Goal: Task Accomplishment & Management: Use online tool/utility

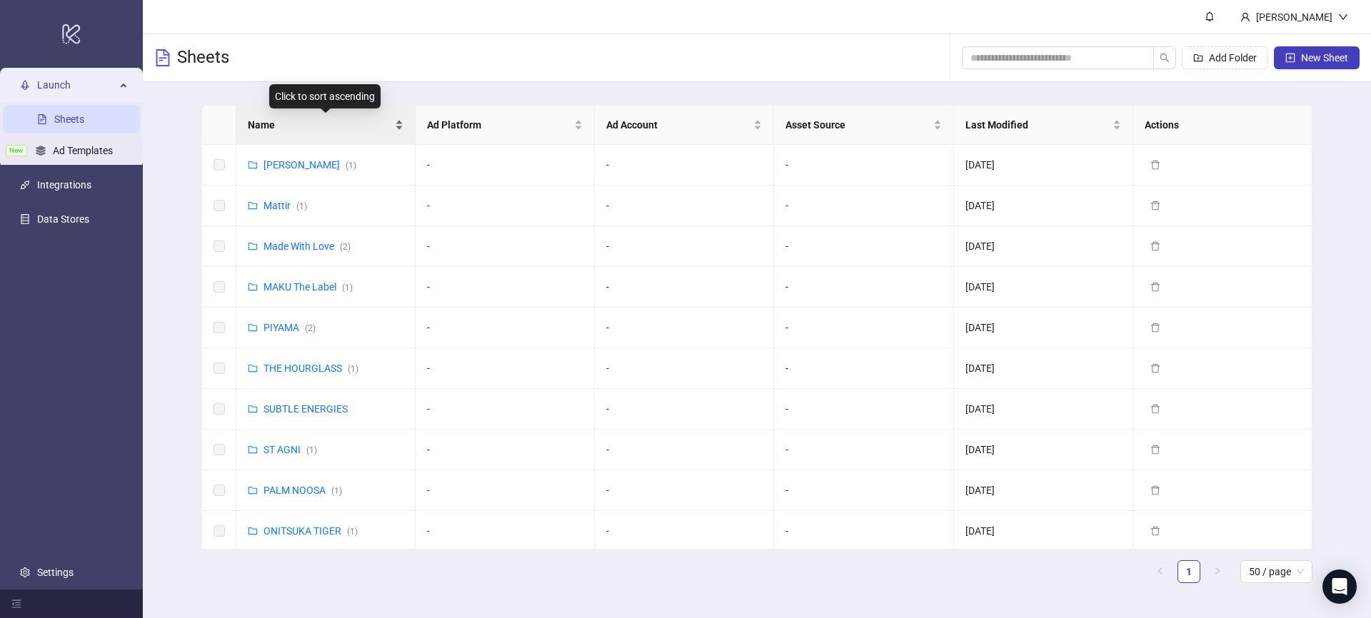
click at [346, 122] on span "Name" at bounding box center [320, 125] width 144 height 16
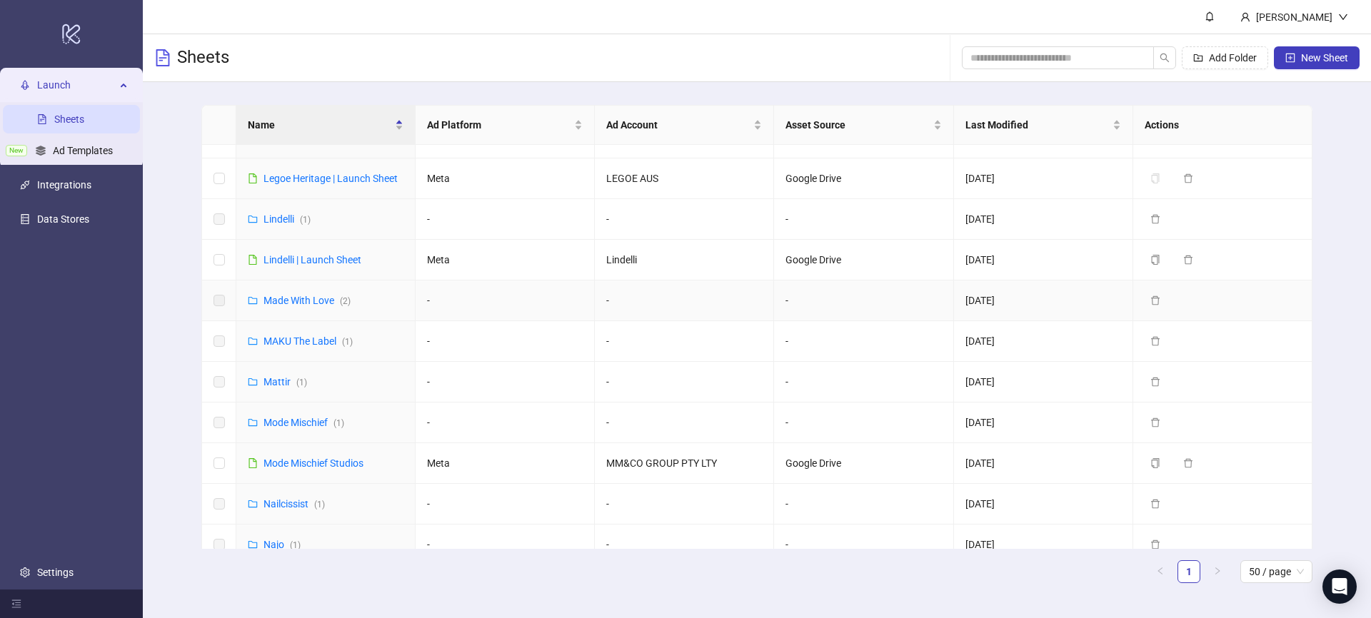
scroll to position [785, 0]
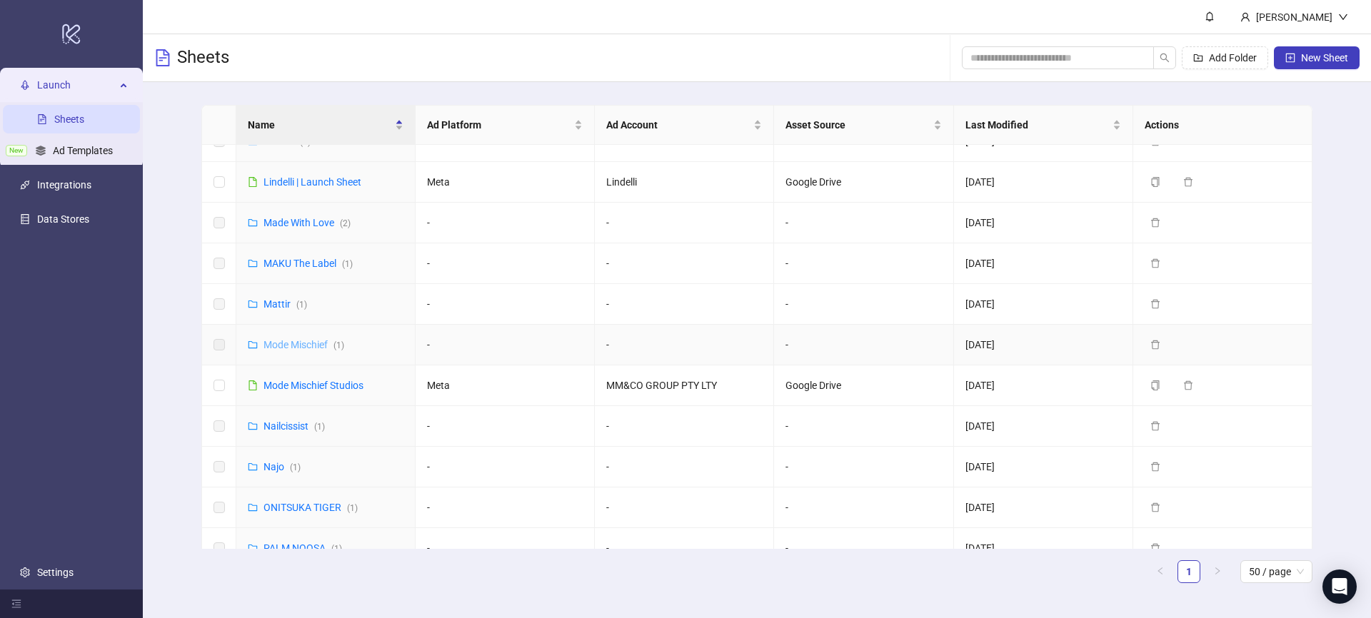
click at [287, 339] on link "Mode Mischief ( 1 )" at bounding box center [304, 344] width 81 height 11
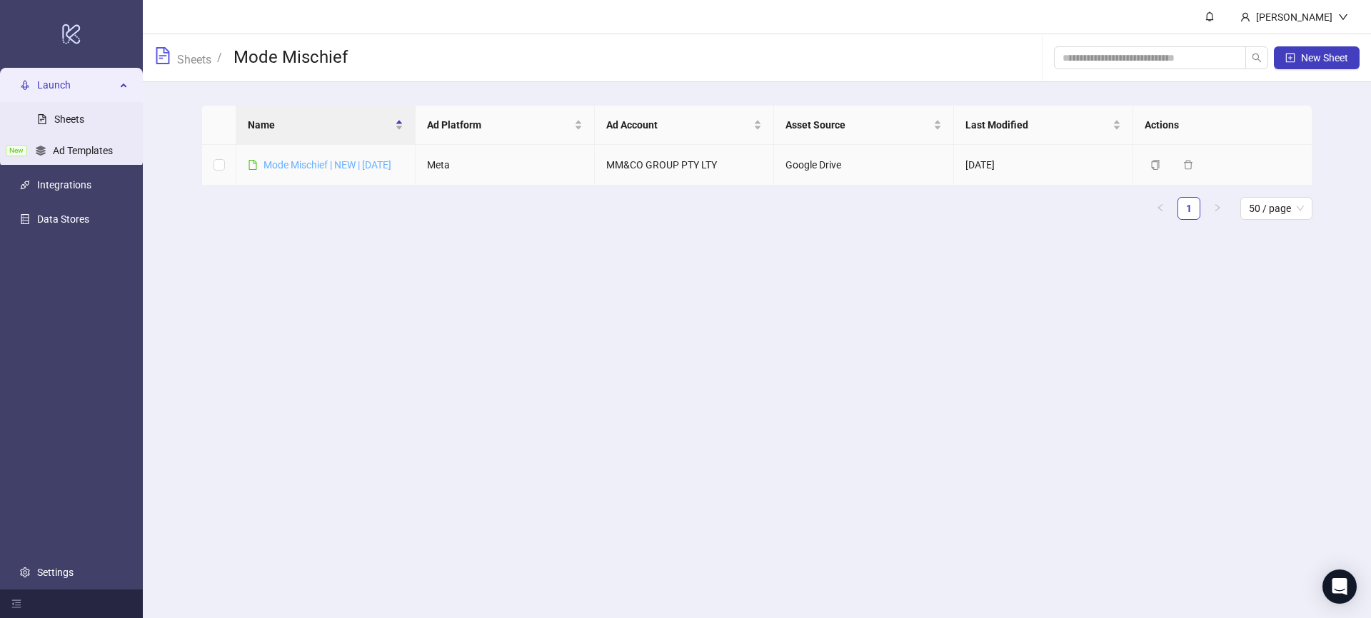
click at [318, 166] on link "Mode Mischief | NEW | [DATE]" at bounding box center [328, 164] width 128 height 11
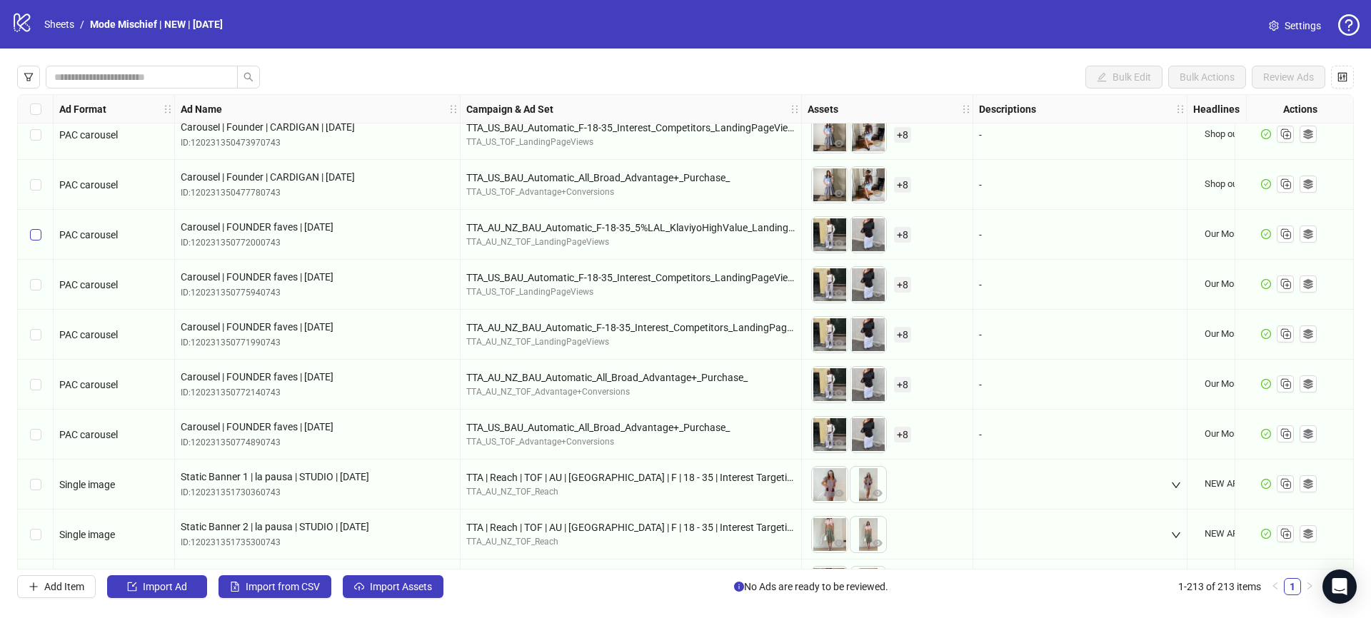
scroll to position [8408, 0]
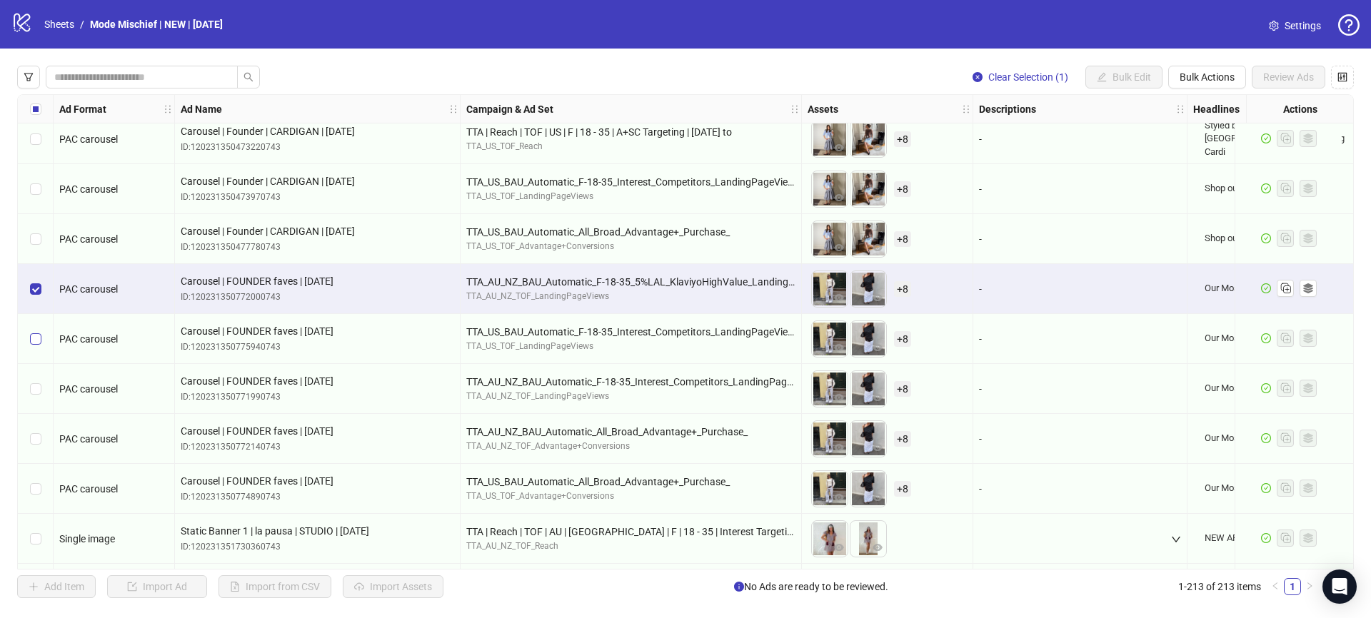
click at [40, 345] on div "Select row 173" at bounding box center [36, 339] width 36 height 50
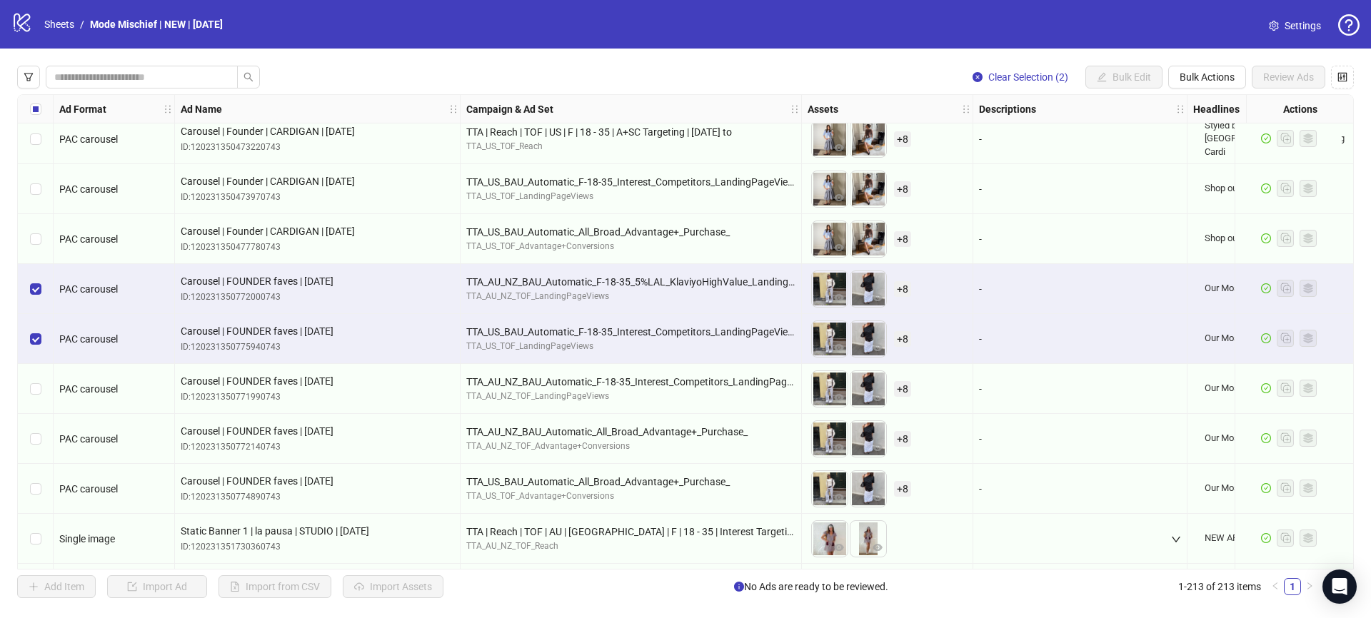
click at [41, 384] on div "Select row 174" at bounding box center [36, 389] width 36 height 50
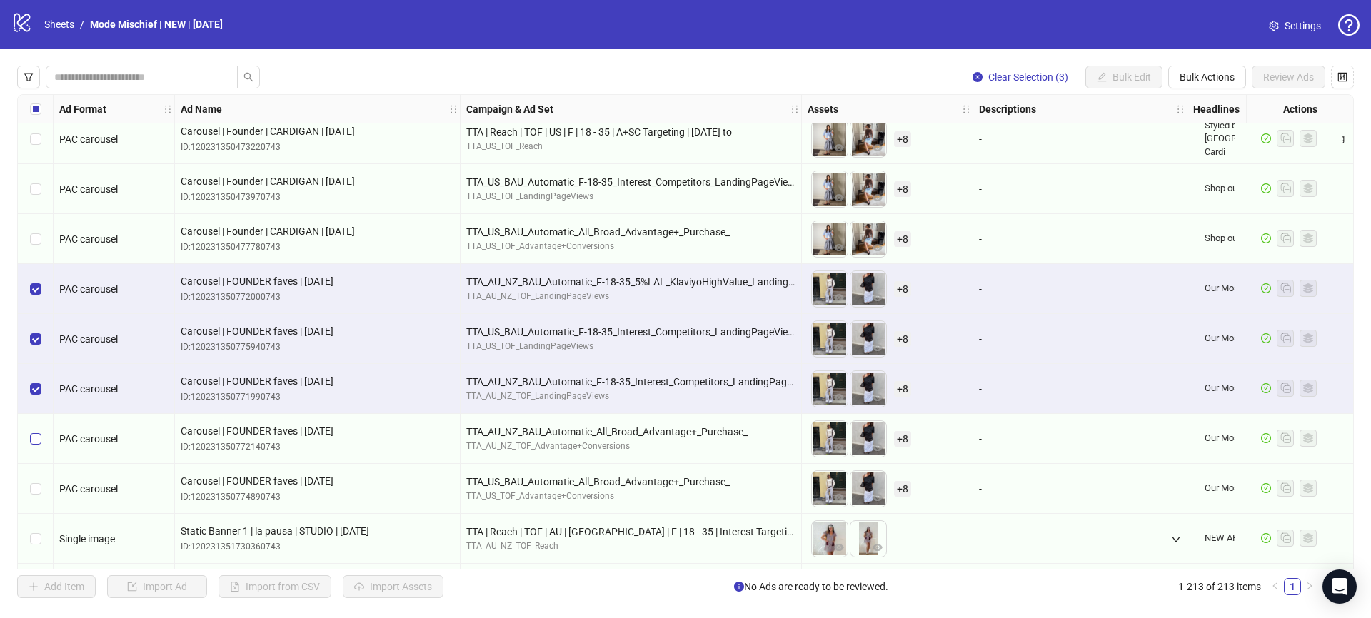
click at [39, 444] on label "Select row 175" at bounding box center [35, 439] width 11 height 16
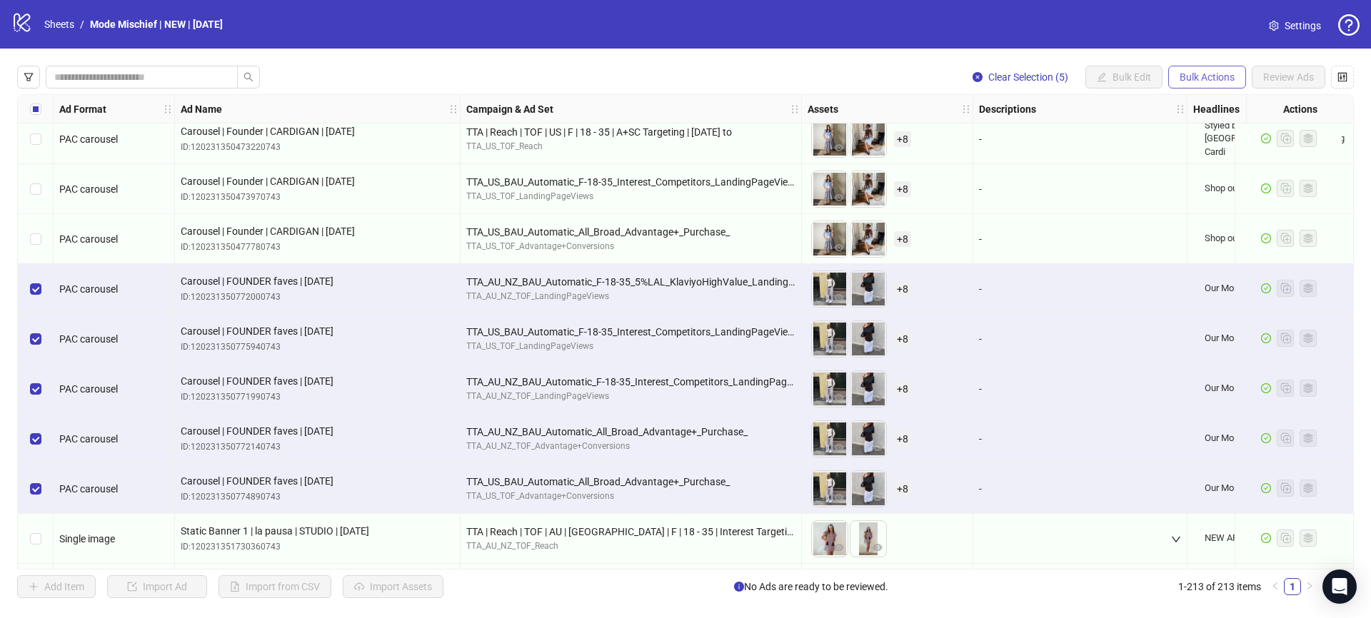
click at [1199, 71] on span "Bulk Actions" at bounding box center [1207, 76] width 55 height 11
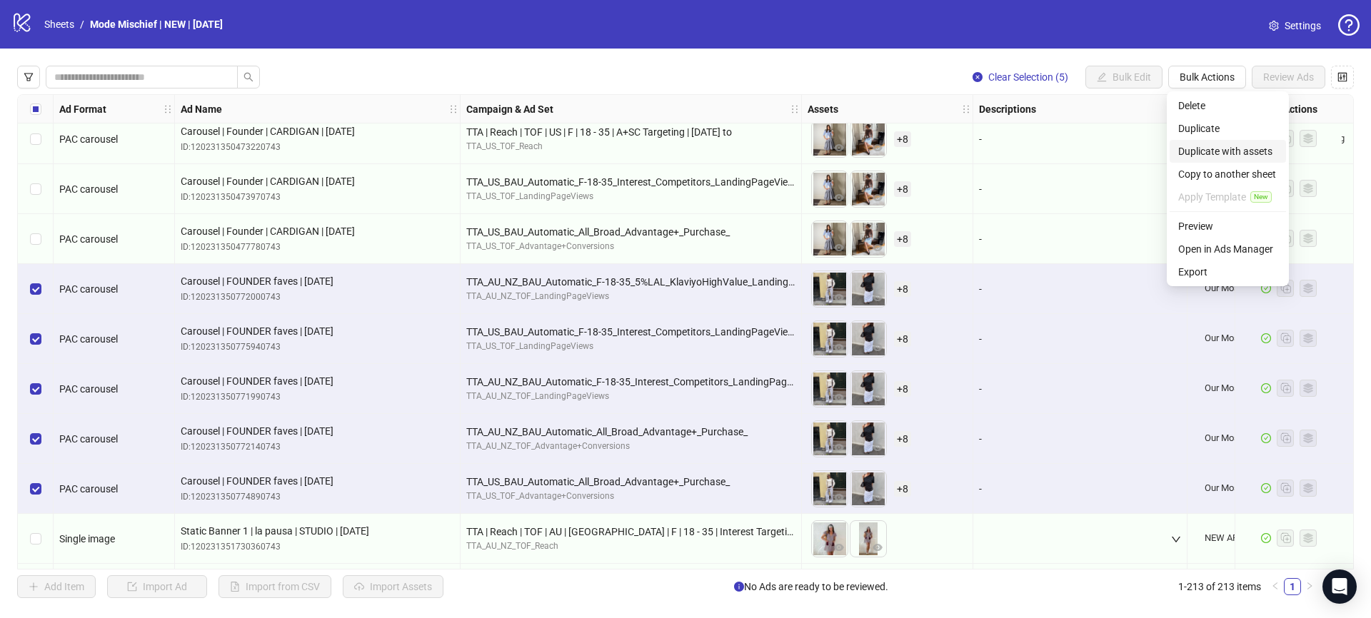
click at [1234, 156] on span "Duplicate with assets" at bounding box center [1227, 152] width 99 height 16
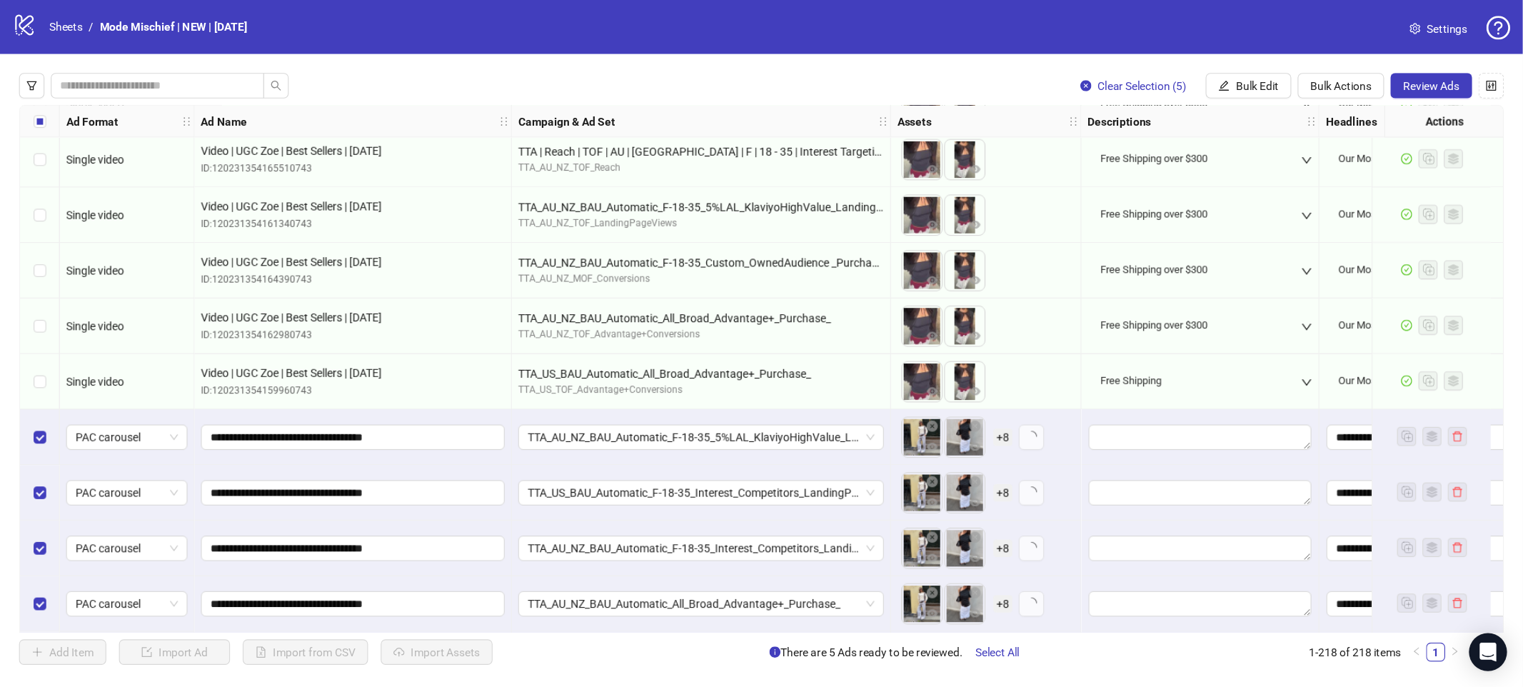
scroll to position [10458, 0]
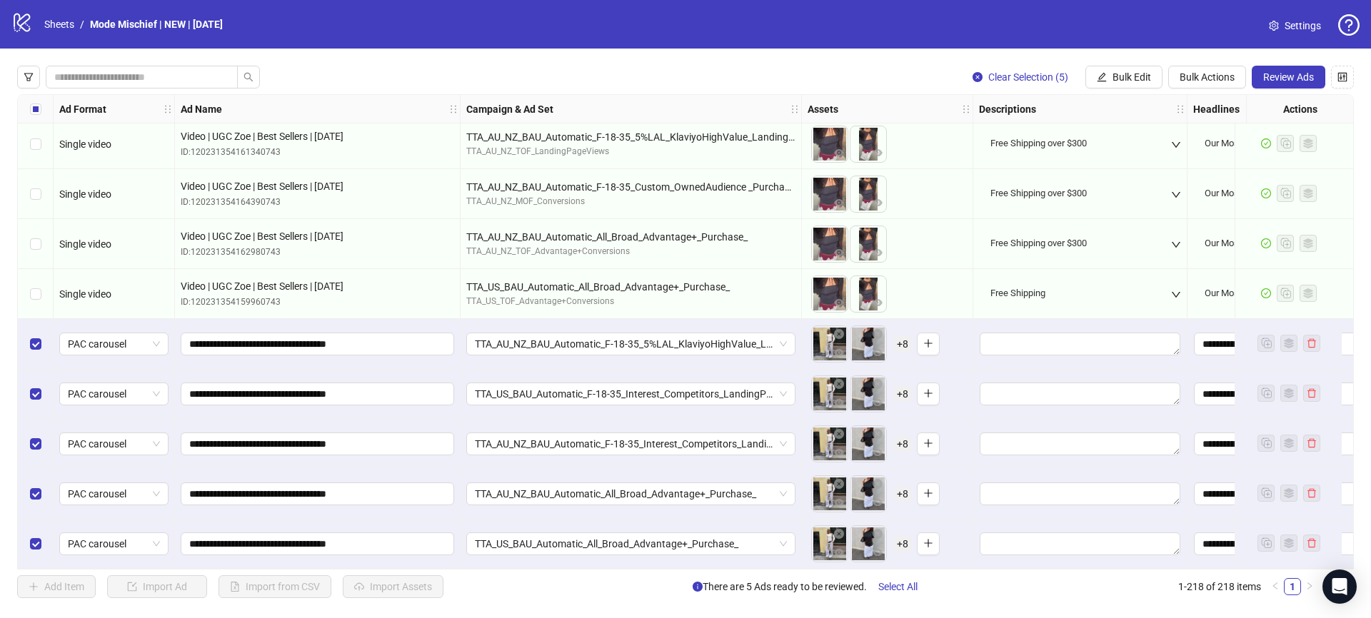
click at [905, 339] on span "+ 8" at bounding box center [902, 344] width 17 height 16
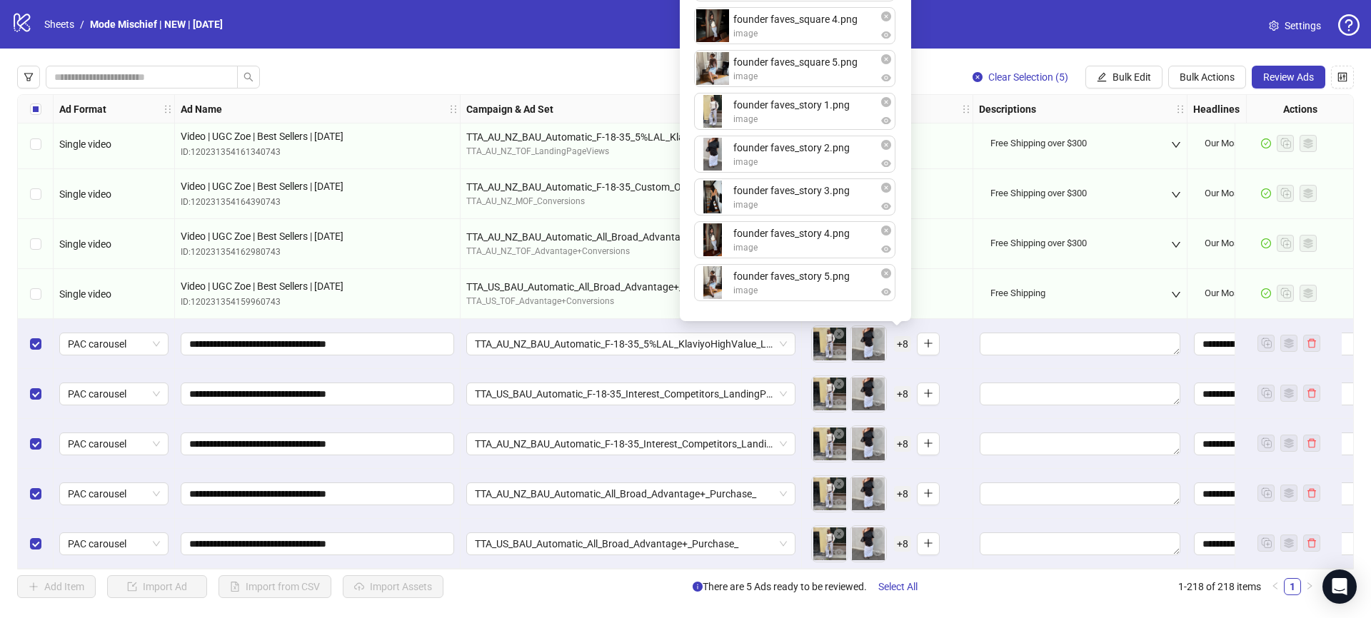
click at [900, 93] on div "founder faves_square 1.png image founder faves_square 2.png image founder faves…" at bounding box center [795, 93] width 214 height 440
click at [951, 327] on div "To pick up a draggable item, press the space bar. While dragging, use the arrow…" at bounding box center [887, 344] width 159 height 44
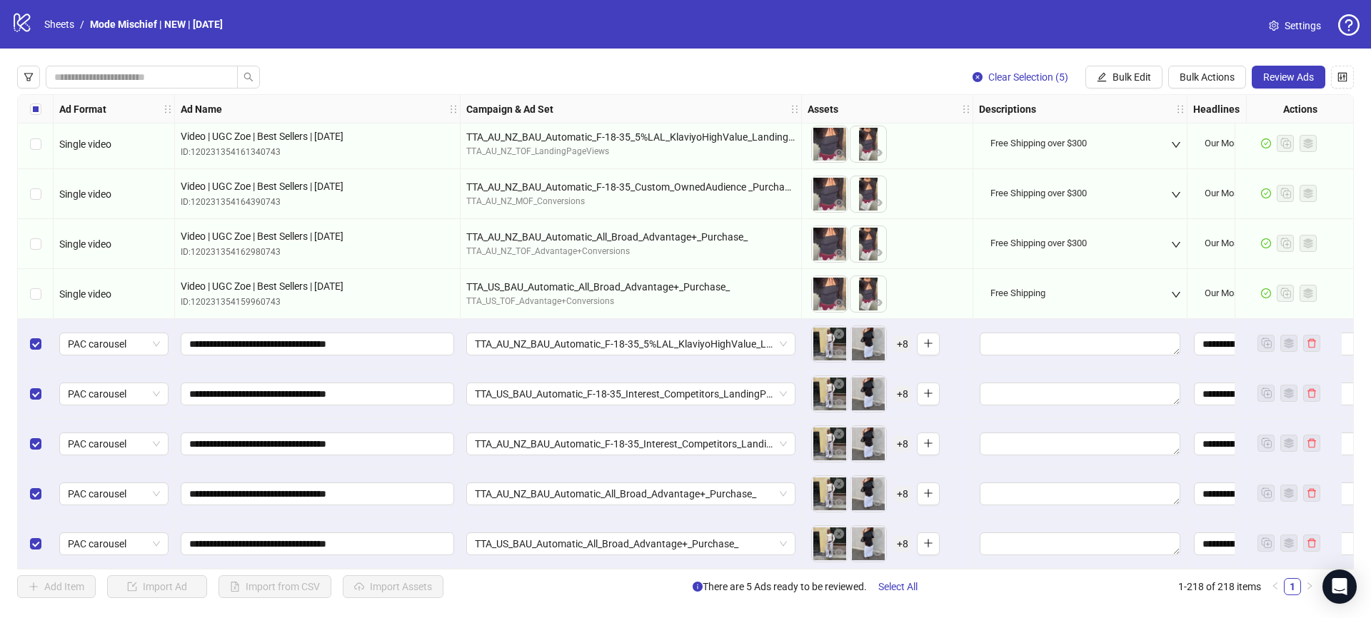
click at [861, 341] on body "logo/logo-mobile Sheets / Mode Mischief | NEW | [DATE] Settings Clear Selection…" at bounding box center [685, 309] width 1371 height 618
click at [901, 341] on span "+ 8" at bounding box center [902, 344] width 17 height 16
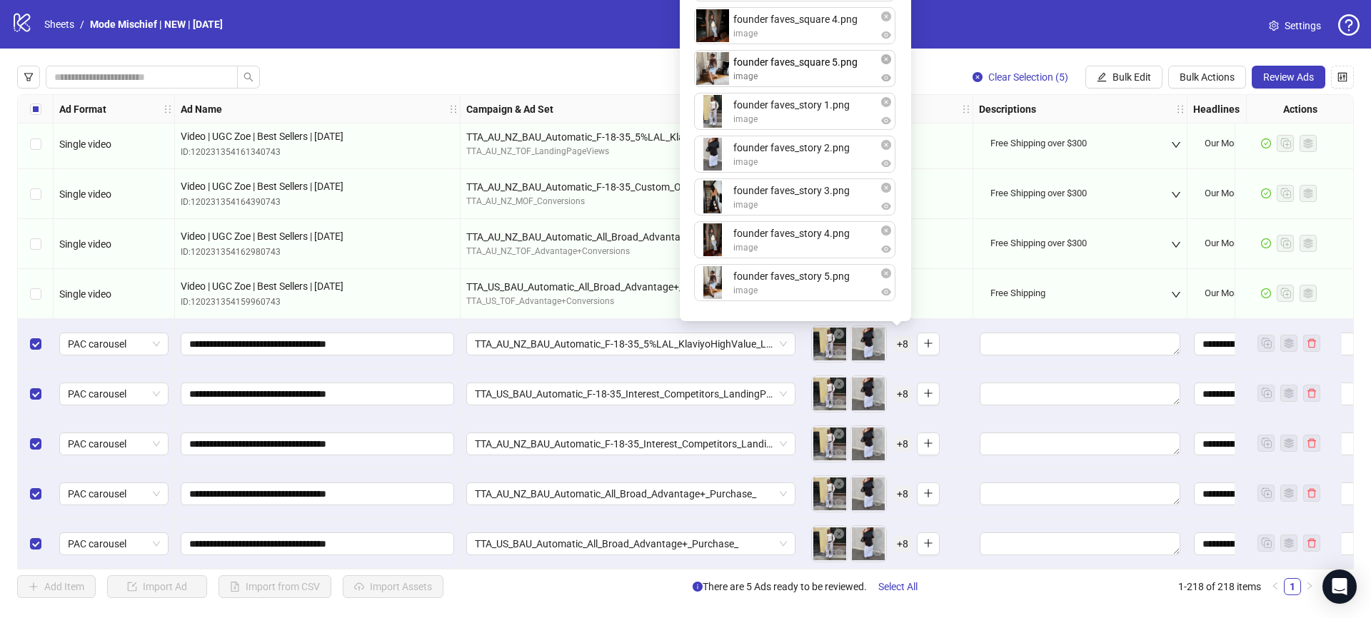
click at [775, 52] on div "founder faves_square 1.png image founder faves_square 2.png image founder faves…" at bounding box center [795, 93] width 214 height 440
drag, startPoint x: 778, startPoint y: 54, endPoint x: 773, endPoint y: 11, distance: 43.1
click at [773, 11] on div "founder faves_square 1.png image founder faves_square 2.png image founder faves…" at bounding box center [795, 93] width 214 height 440
click at [898, 172] on div "founder faves_square 1.png image founder faves_square 2.png image founder faves…" at bounding box center [795, 93] width 214 height 440
click at [906, 376] on div "To pick up a draggable item, press the space bar. While dragging, use the arrow…" at bounding box center [861, 394] width 100 height 37
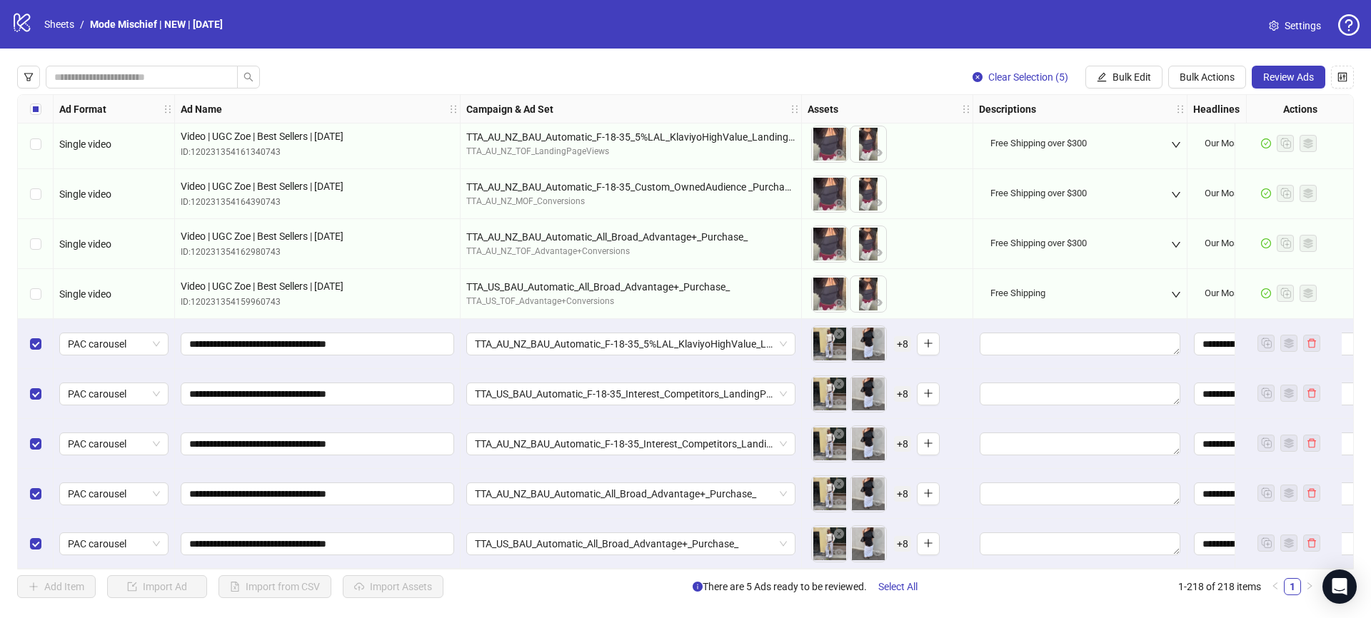
click at [870, 337] on button "button" at bounding box center [877, 334] width 17 height 17
click at [924, 344] on icon "plus" at bounding box center [928, 344] width 8 height 1
click at [903, 341] on span "+ 7" at bounding box center [902, 344] width 17 height 16
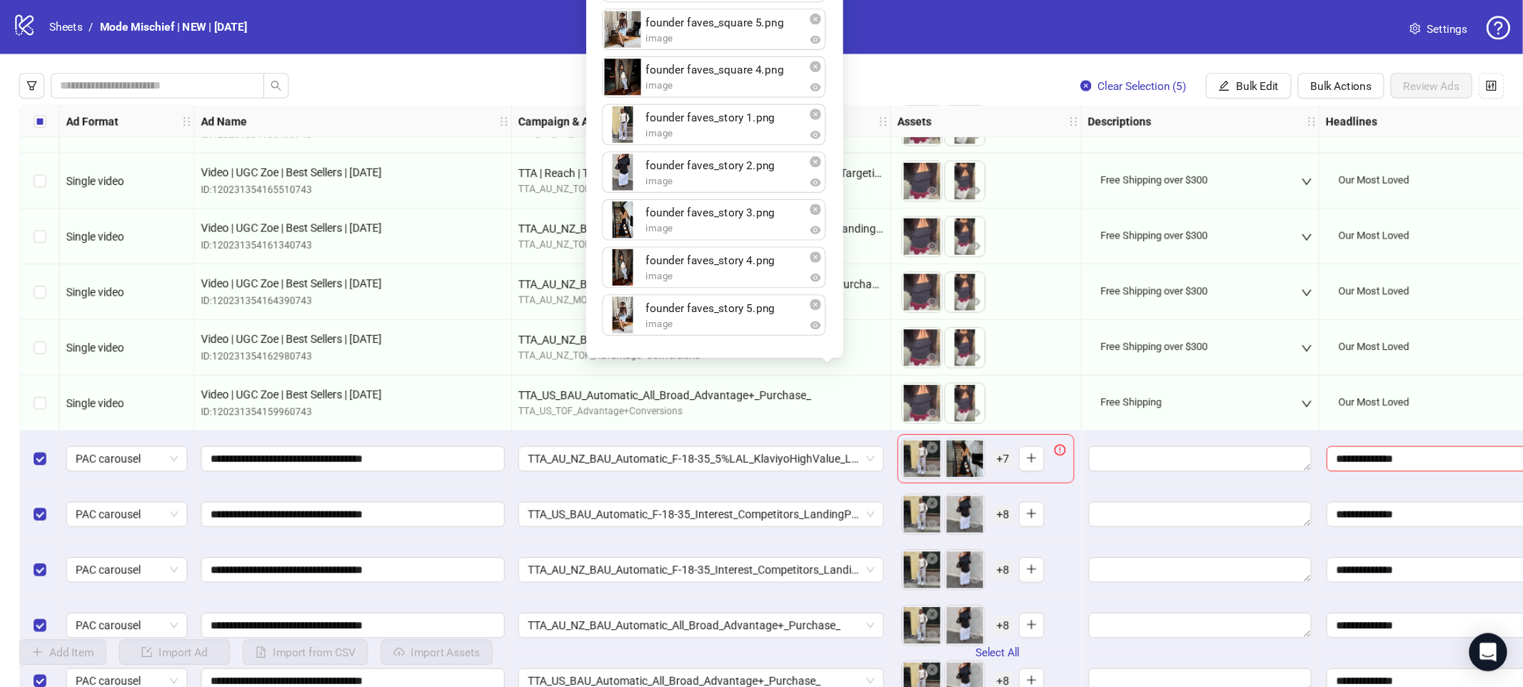
scroll to position [10389, 0]
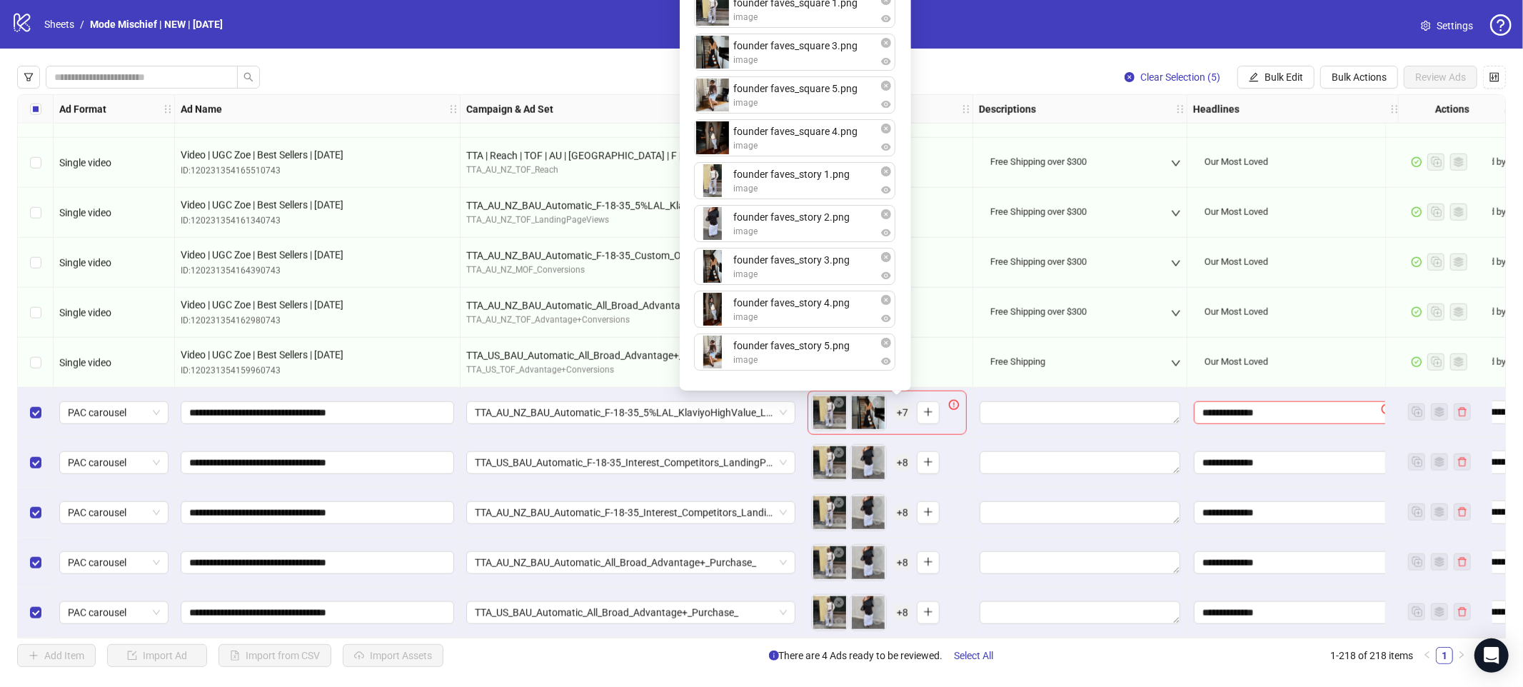
click at [971, 438] on div "To pick up a draggable item, press the space bar. While dragging, use the arrow…" at bounding box center [887, 463] width 171 height 50
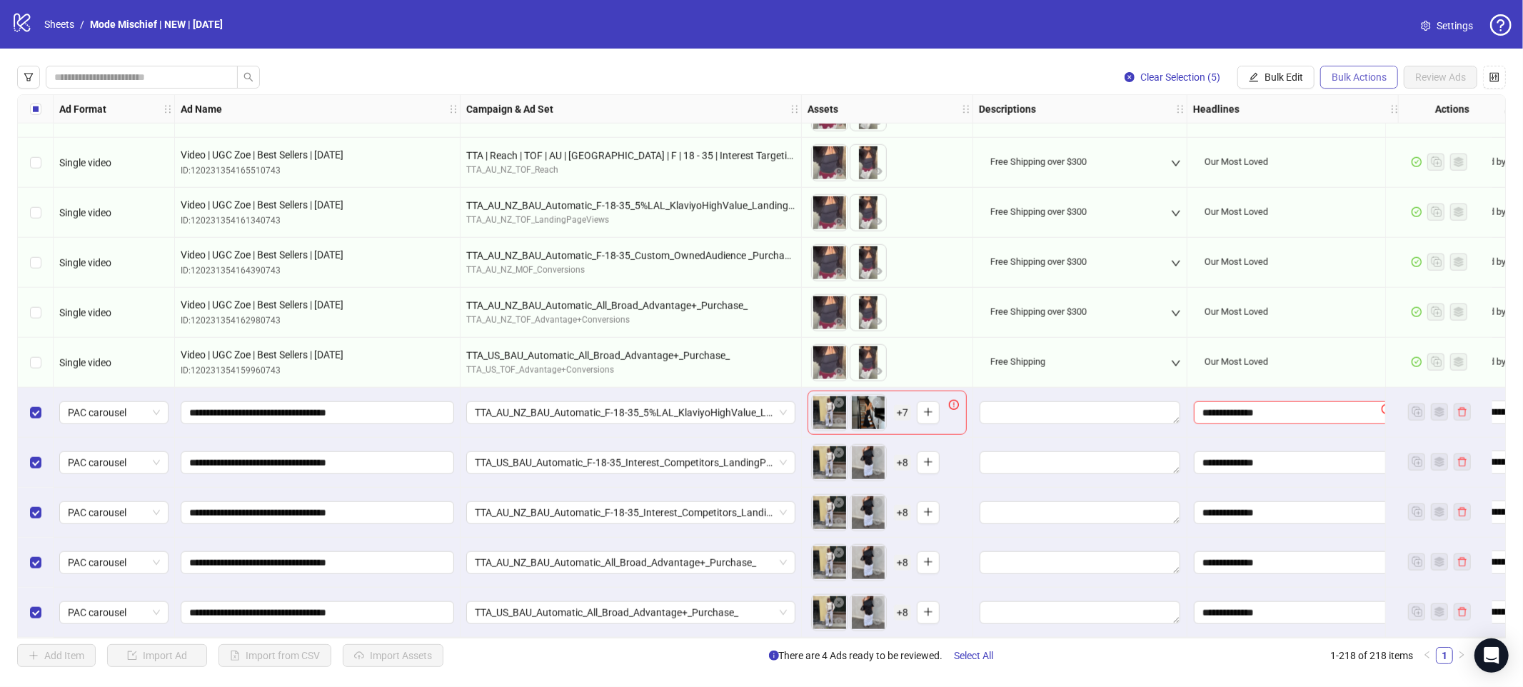
click at [1345, 79] on span "Bulk Actions" at bounding box center [1359, 76] width 55 height 11
click at [1361, 105] on span "Delete" at bounding box center [1379, 106] width 99 height 16
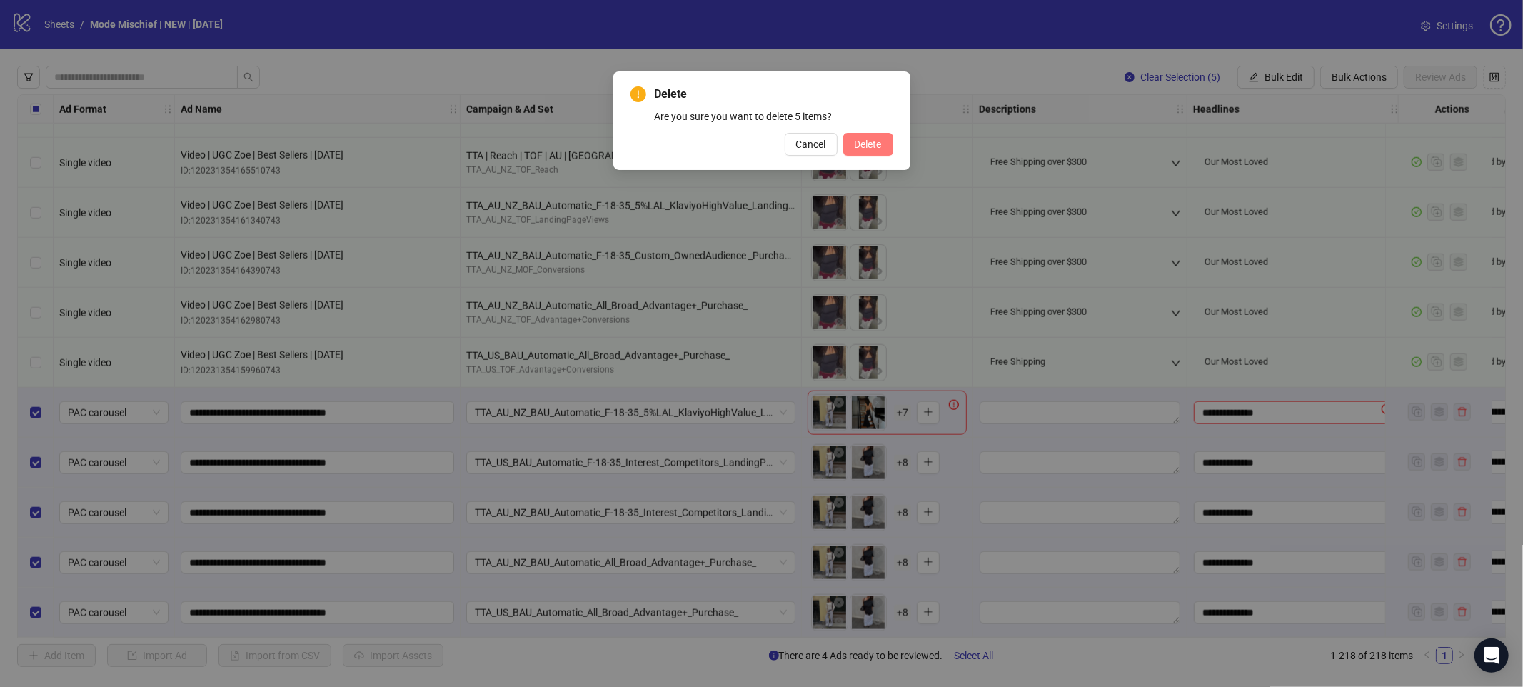
click at [879, 144] on span "Delete" at bounding box center [868, 144] width 27 height 11
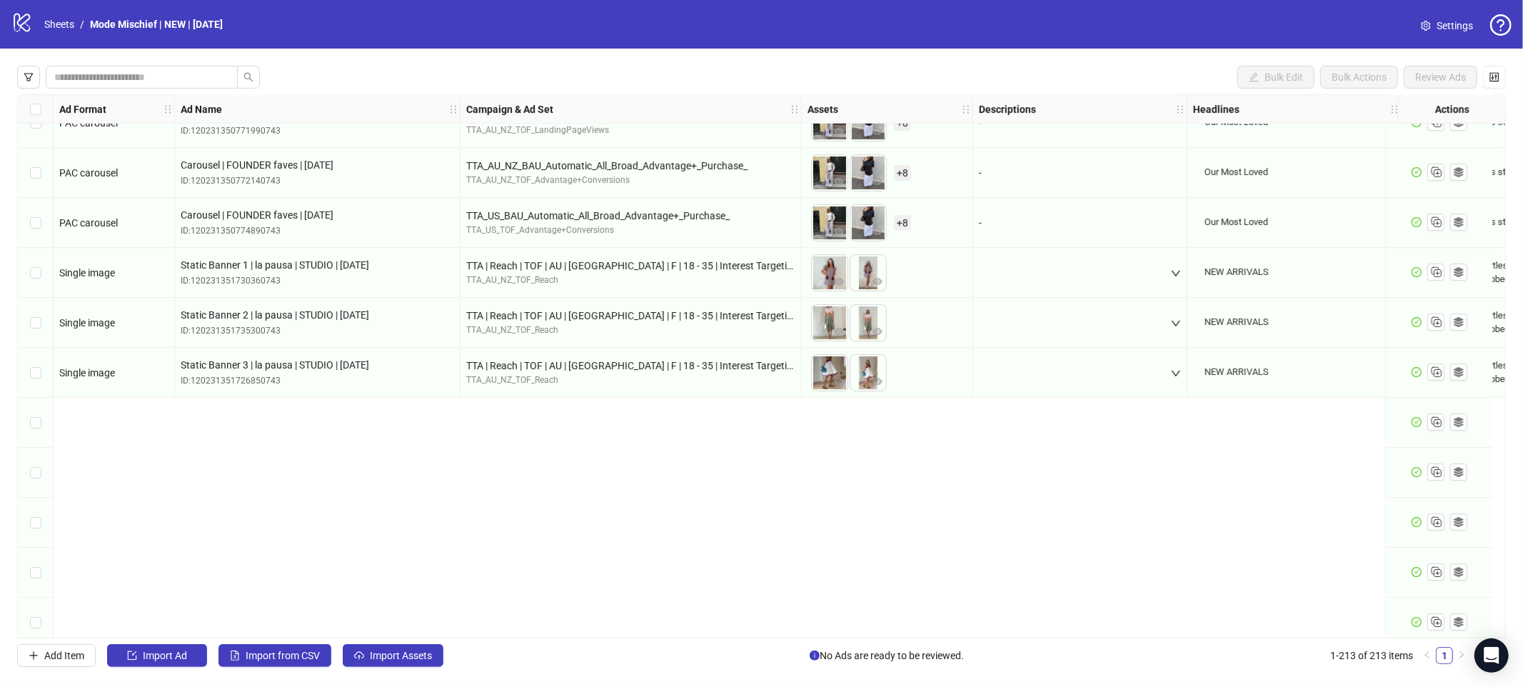
scroll to position [8378, 0]
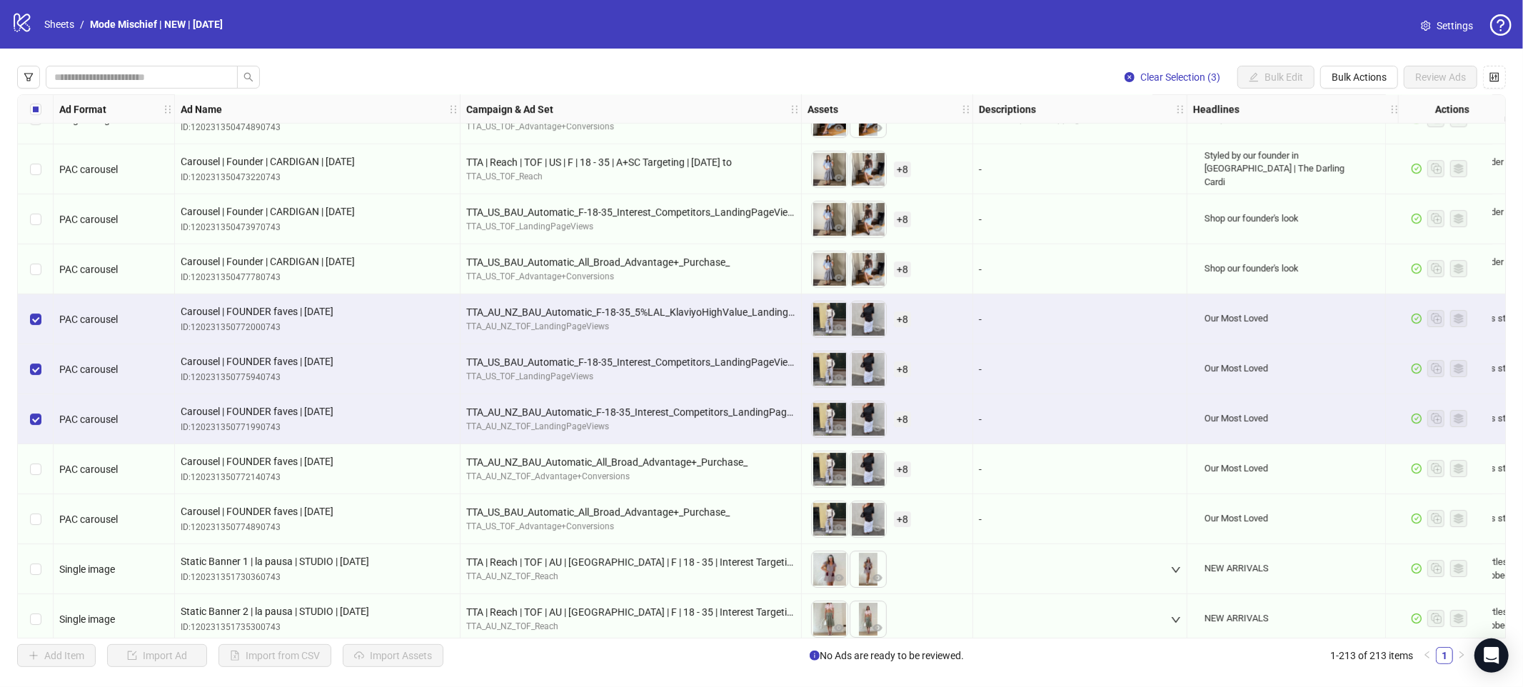
click at [40, 482] on div "Select row 175" at bounding box center [36, 469] width 36 height 50
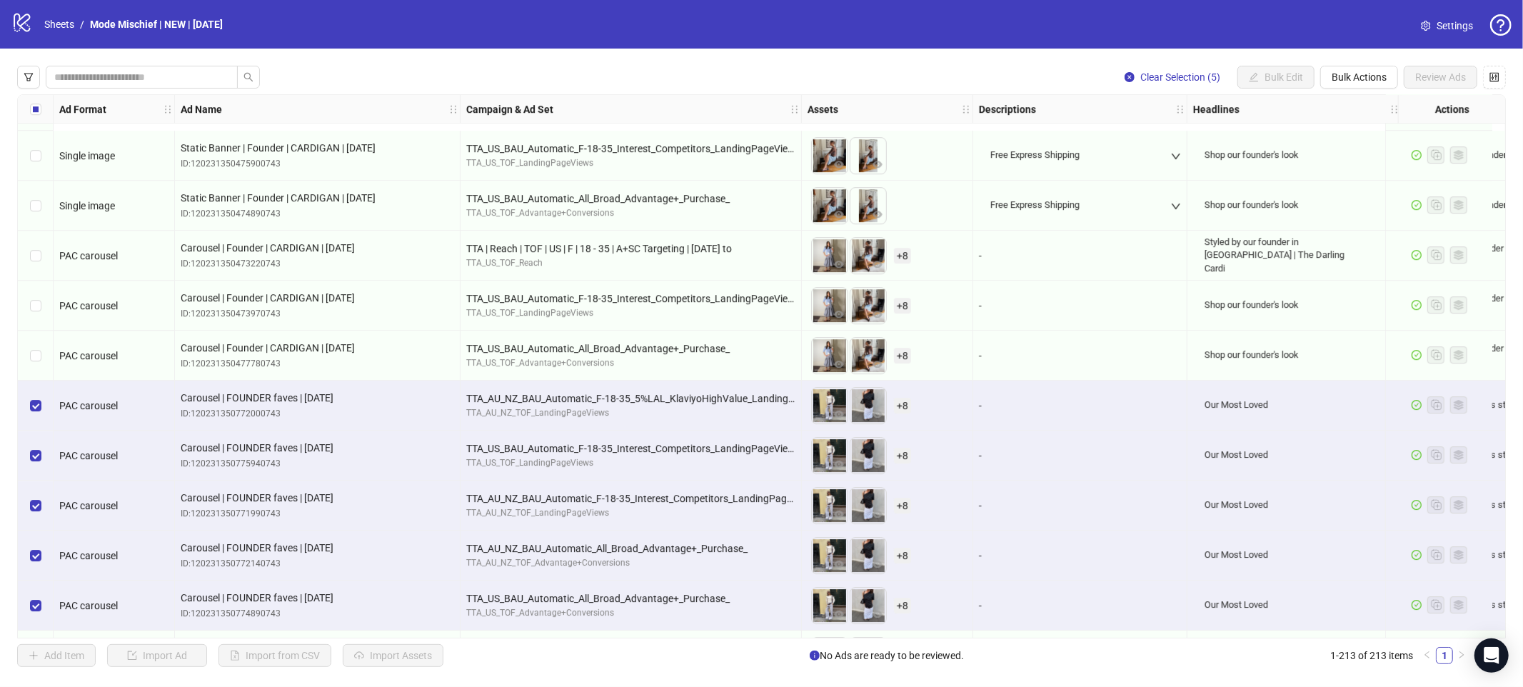
scroll to position [8399, 0]
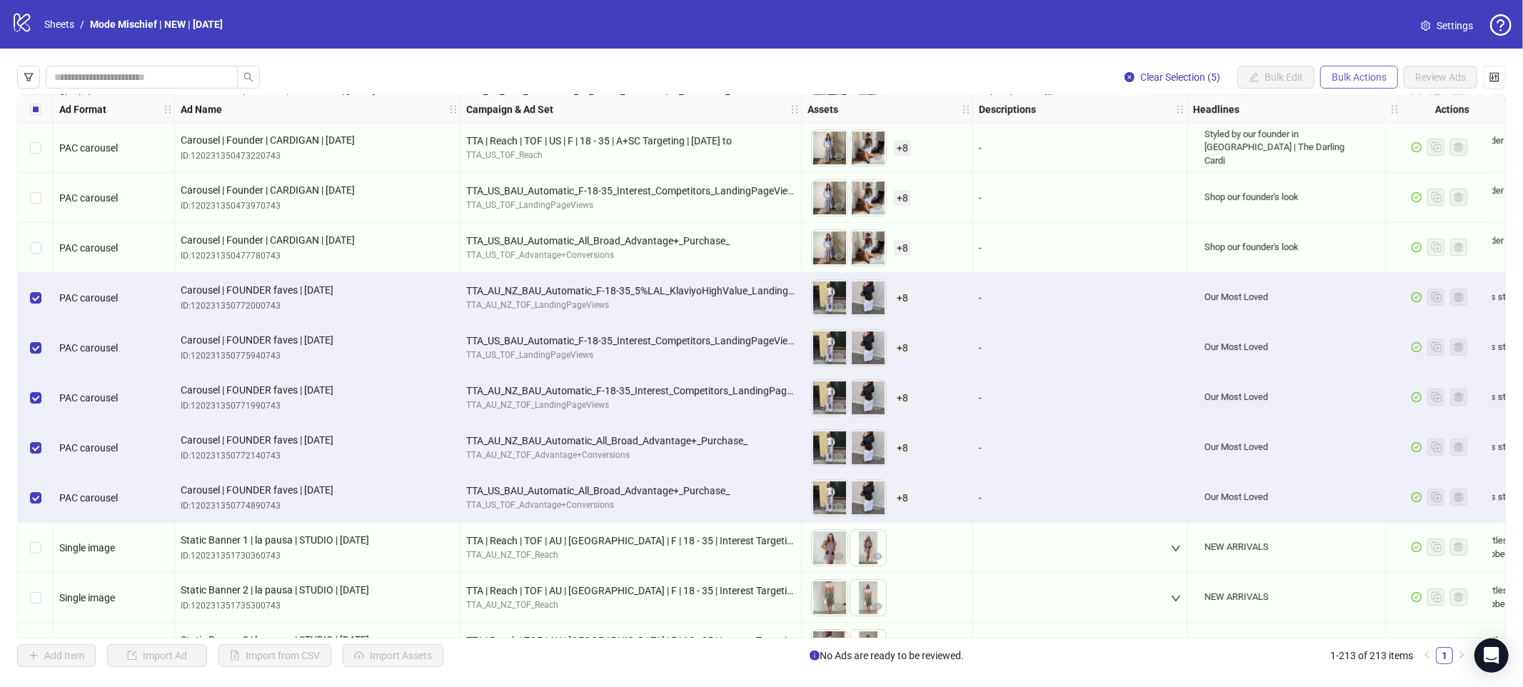
click at [1356, 71] on span "Bulk Actions" at bounding box center [1359, 76] width 55 height 11
click at [1370, 150] on span "Duplicate with assets" at bounding box center [1379, 152] width 99 height 16
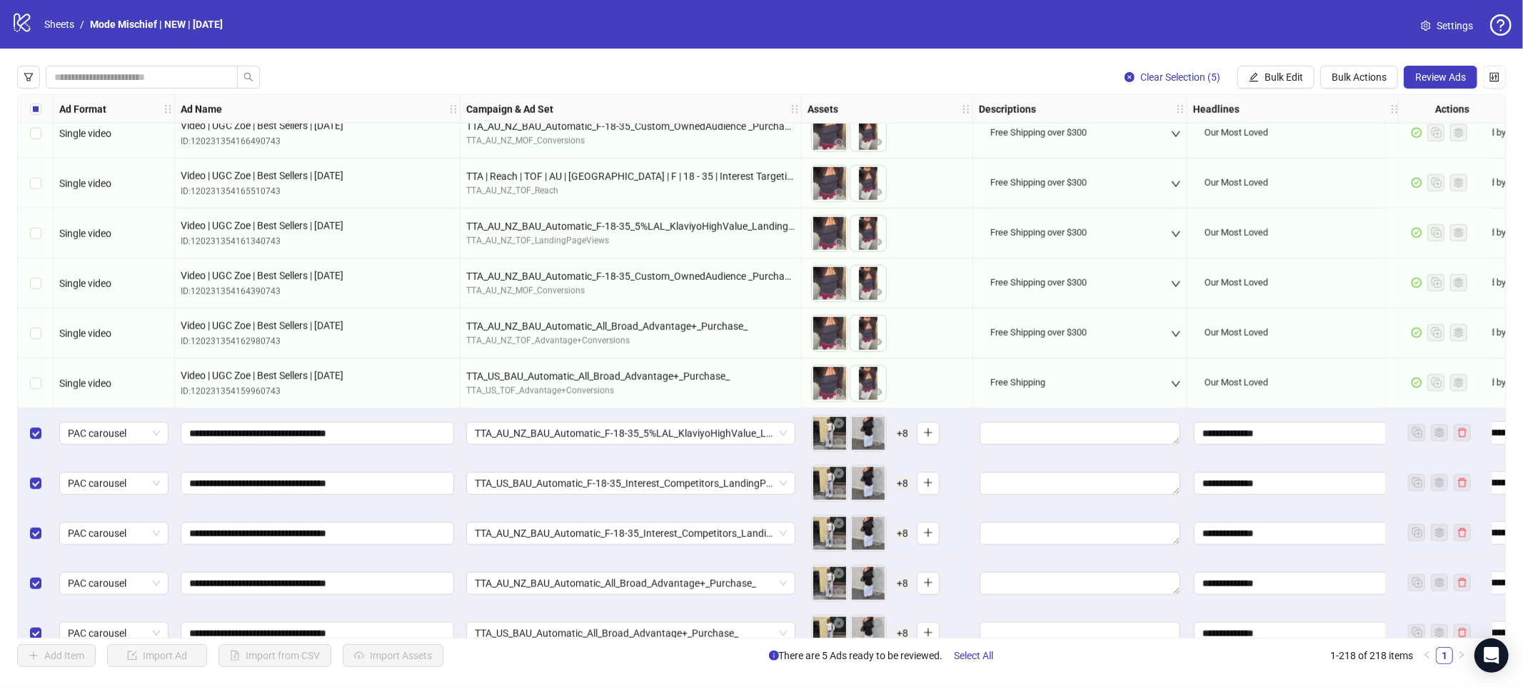
scroll to position [10389, 0]
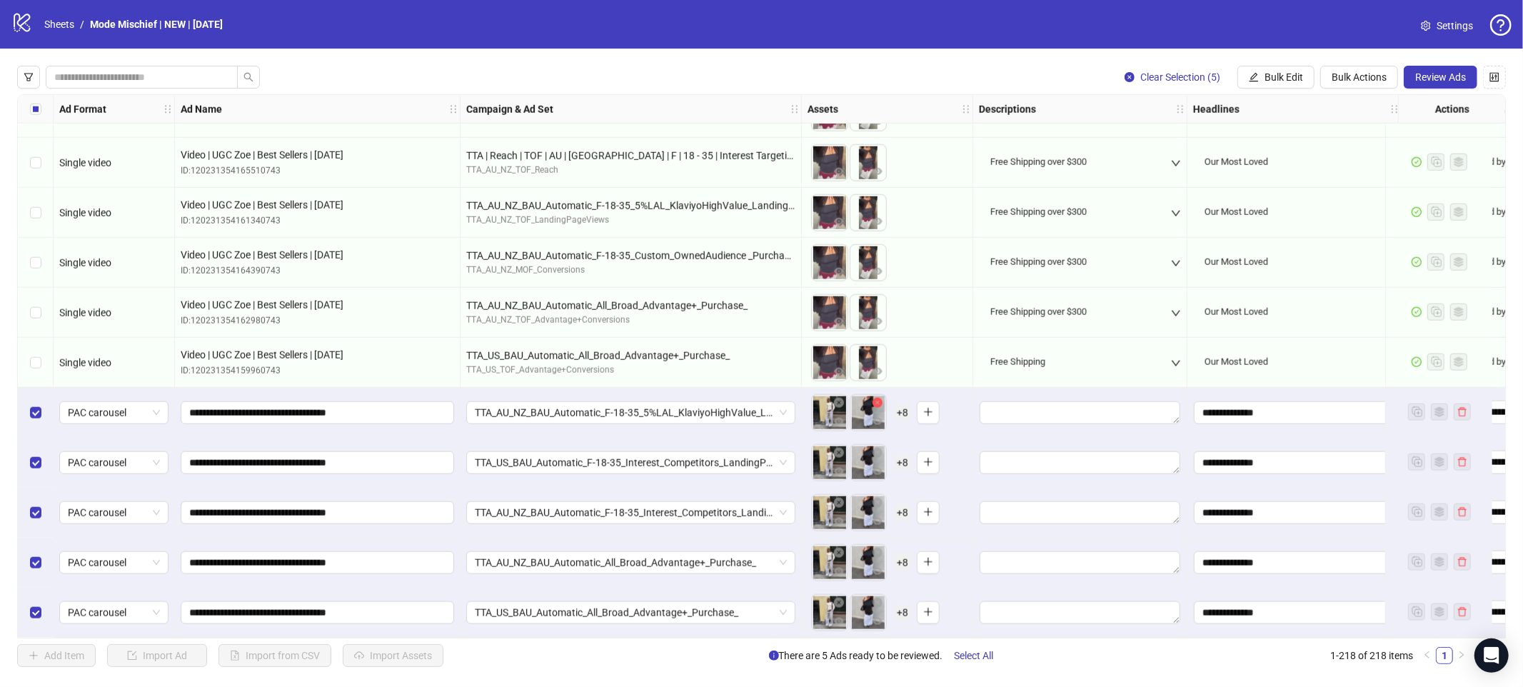
click at [885, 395] on button "button" at bounding box center [877, 403] width 17 height 17
click at [1367, 80] on span "Bulk Actions" at bounding box center [1359, 76] width 55 height 11
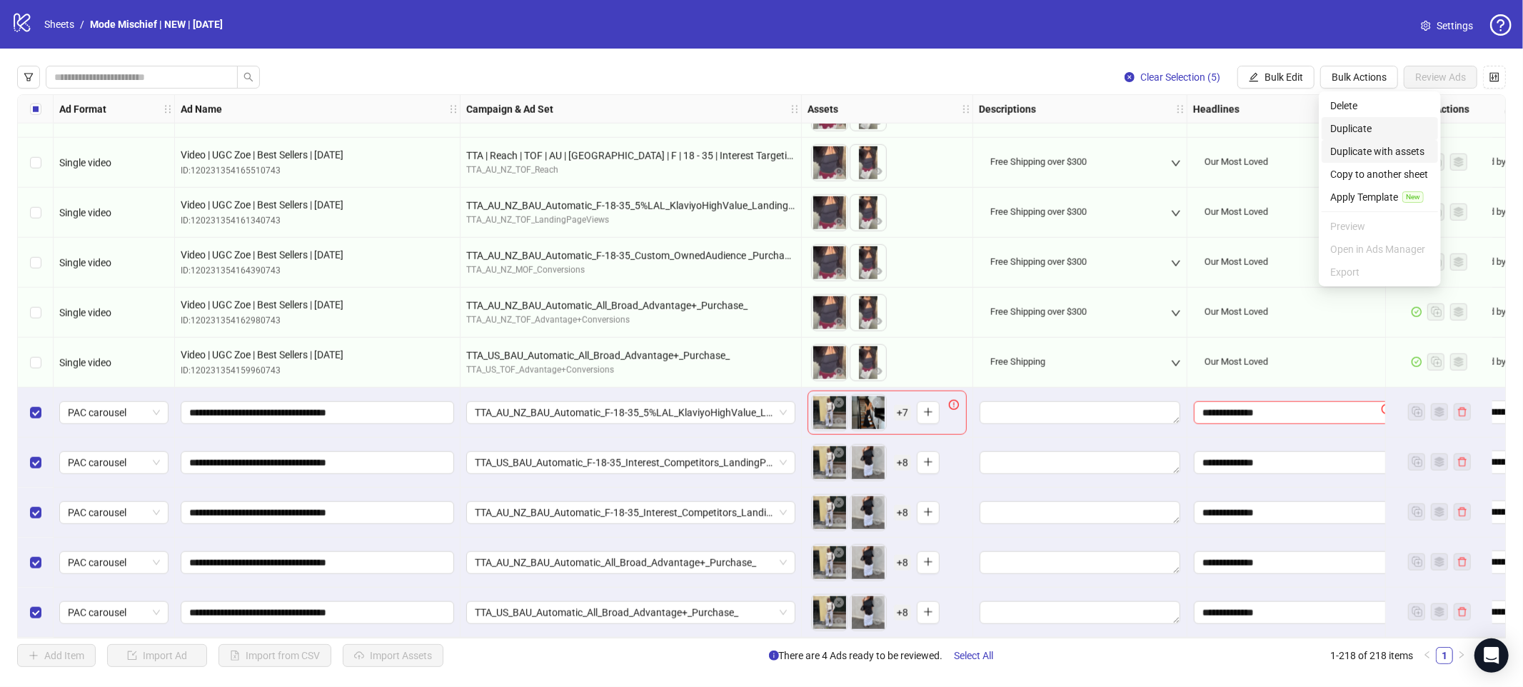
click at [1360, 134] on span "Duplicate" at bounding box center [1379, 129] width 99 height 16
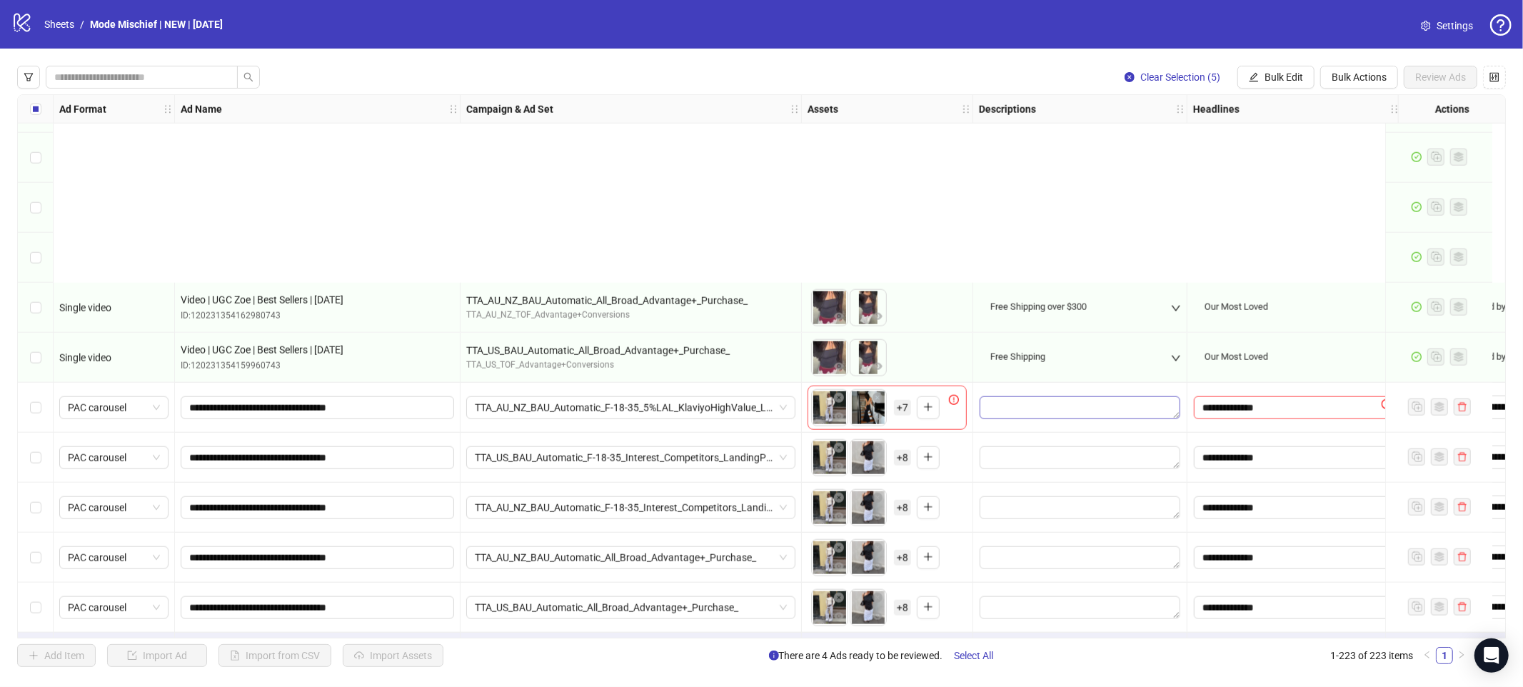
scroll to position [10639, 0]
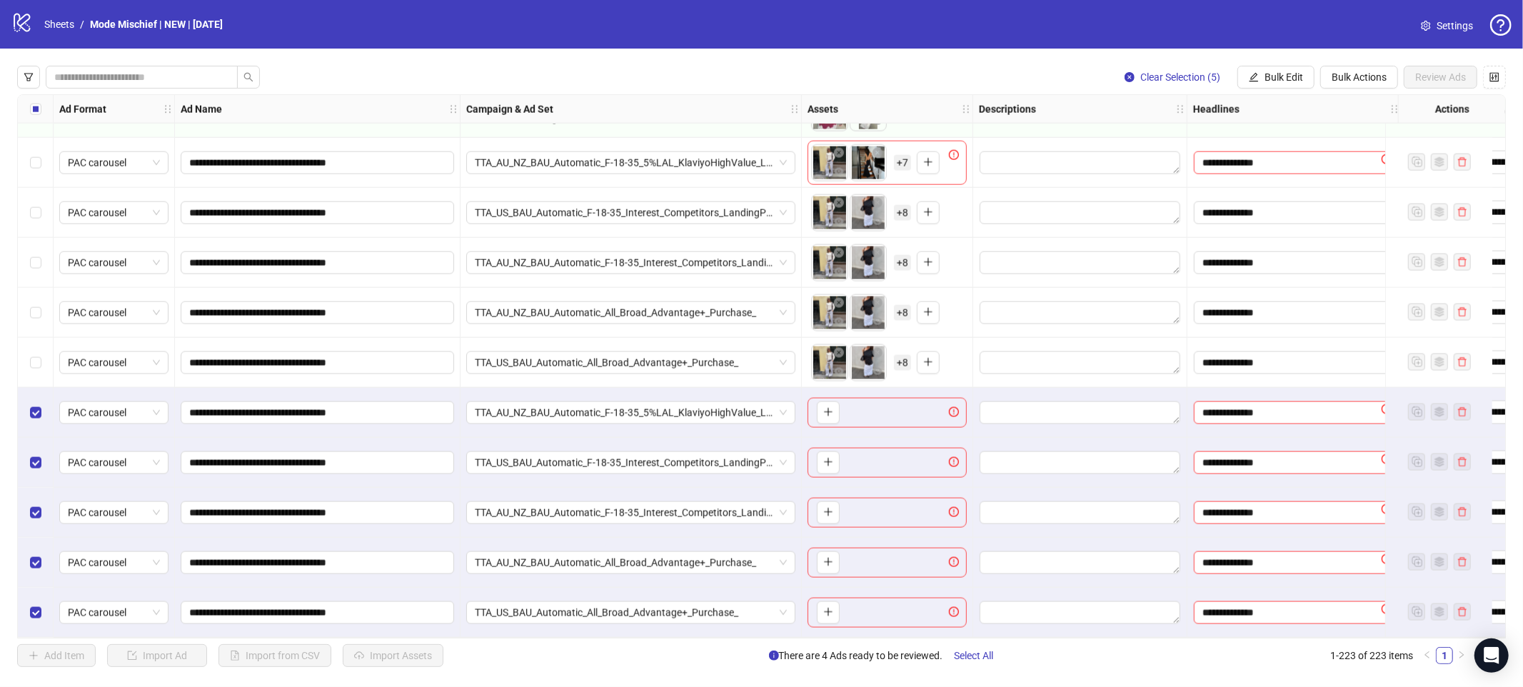
click at [49, 356] on div "Select row 218" at bounding box center [36, 363] width 36 height 50
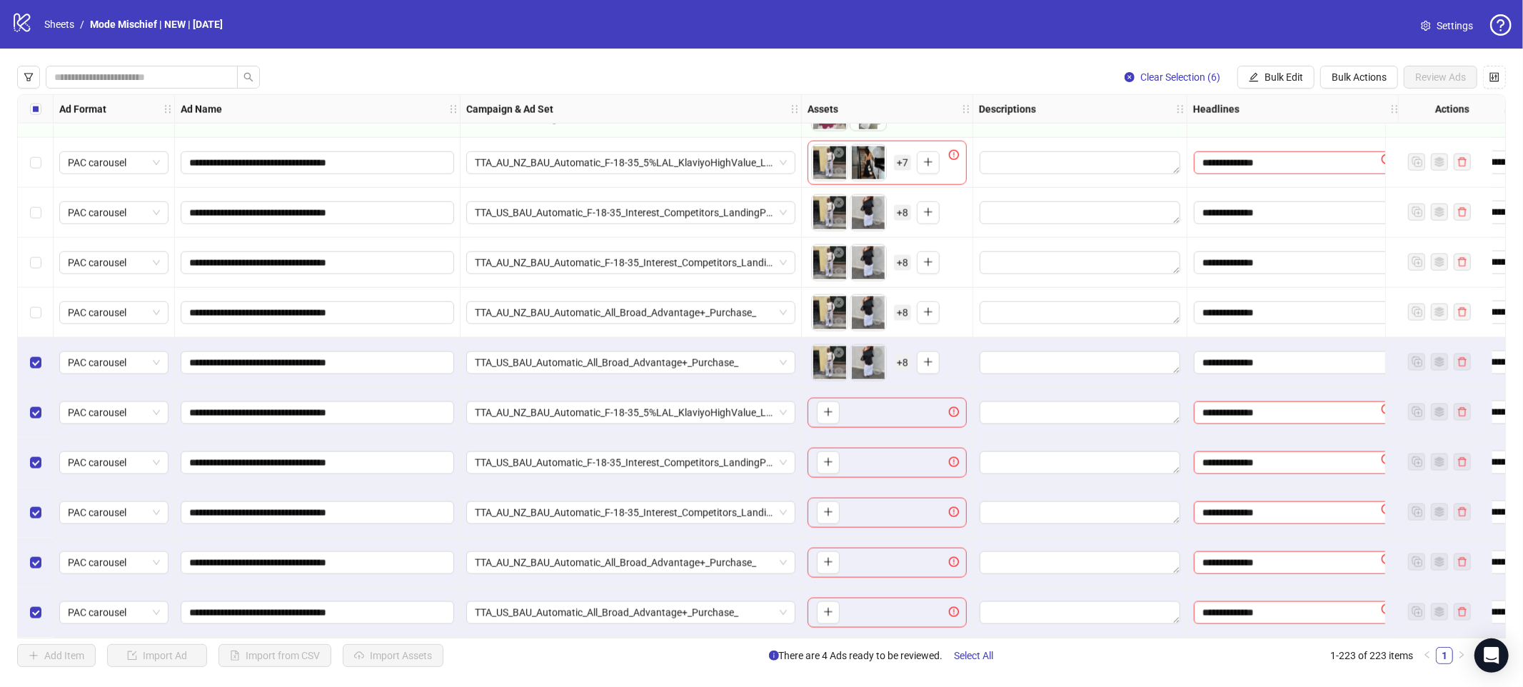
click at [33, 320] on div "Select row 217" at bounding box center [36, 313] width 36 height 50
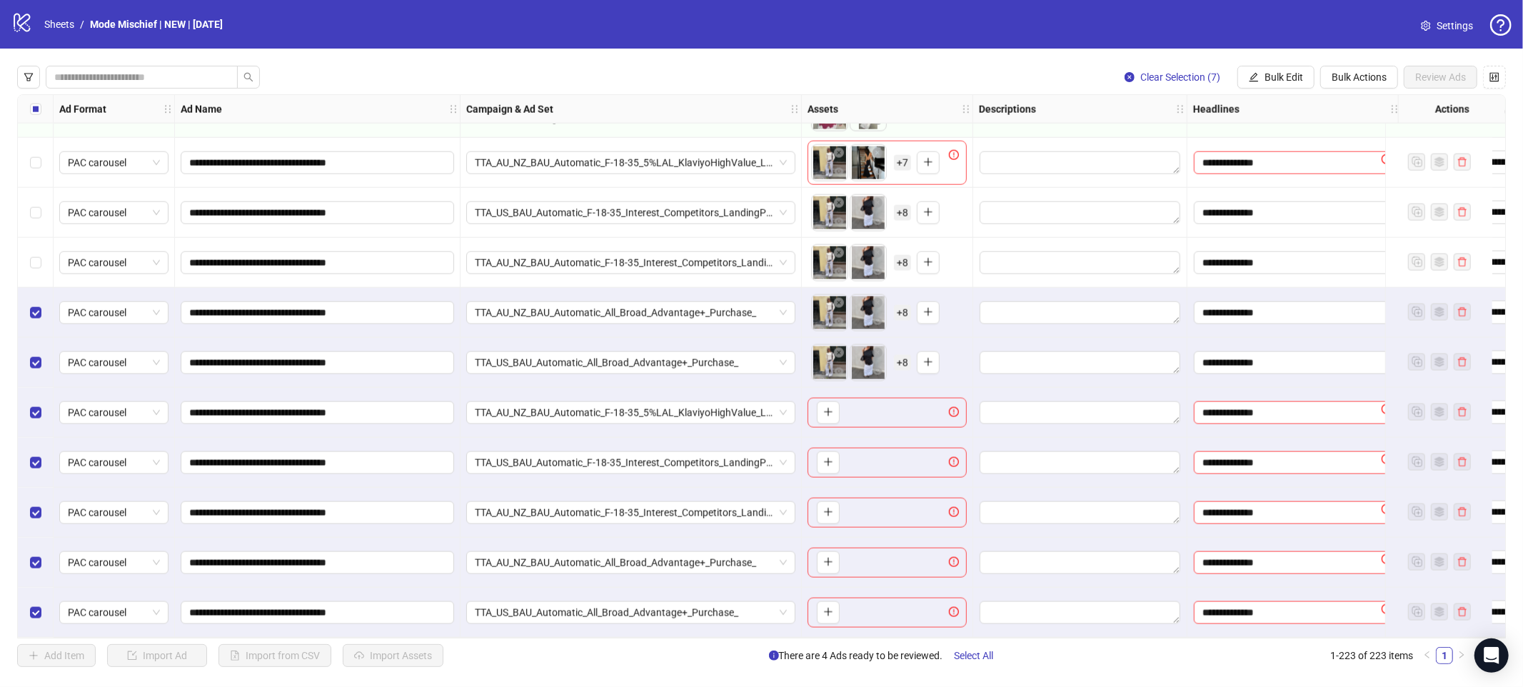
click at [32, 273] on div "Select row 216" at bounding box center [36, 263] width 36 height 50
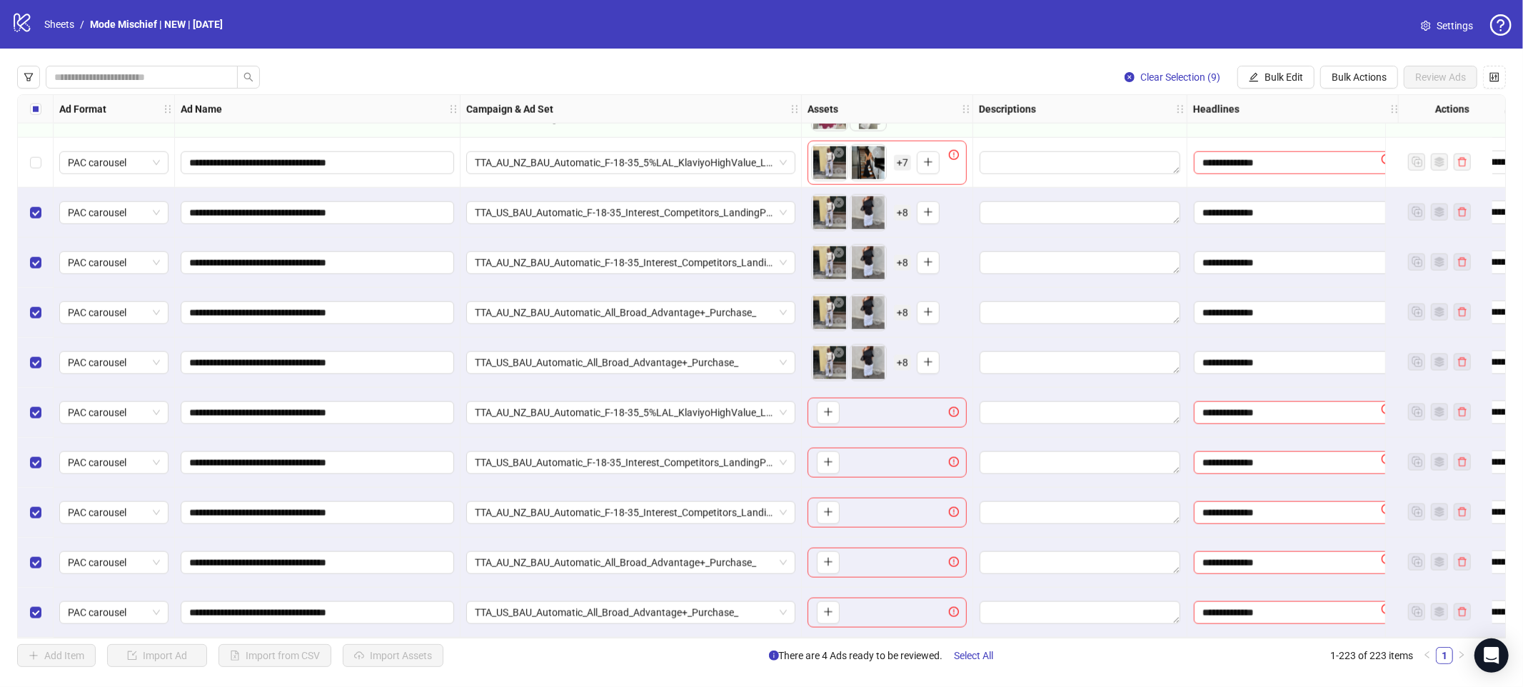
scroll to position [10567, 0]
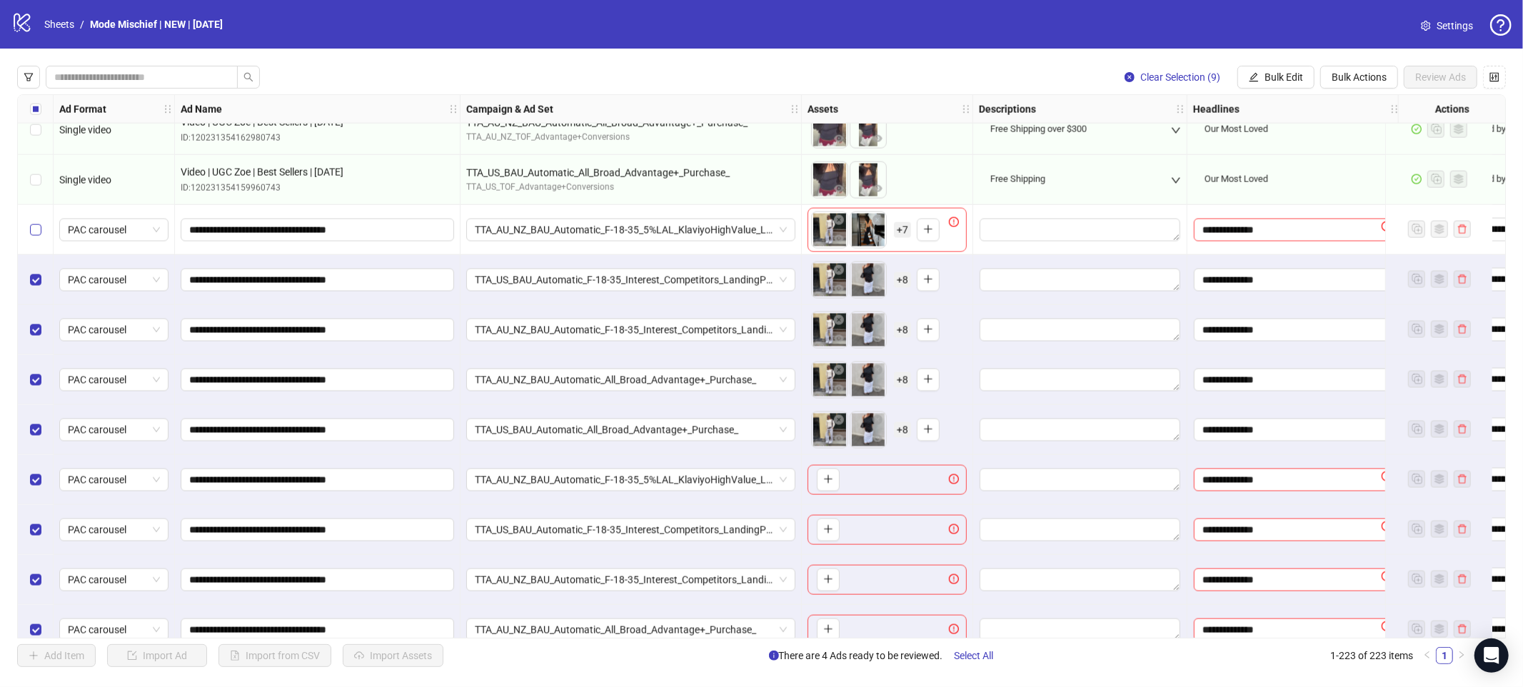
click at [34, 235] on label "Select row 214" at bounding box center [35, 230] width 11 height 16
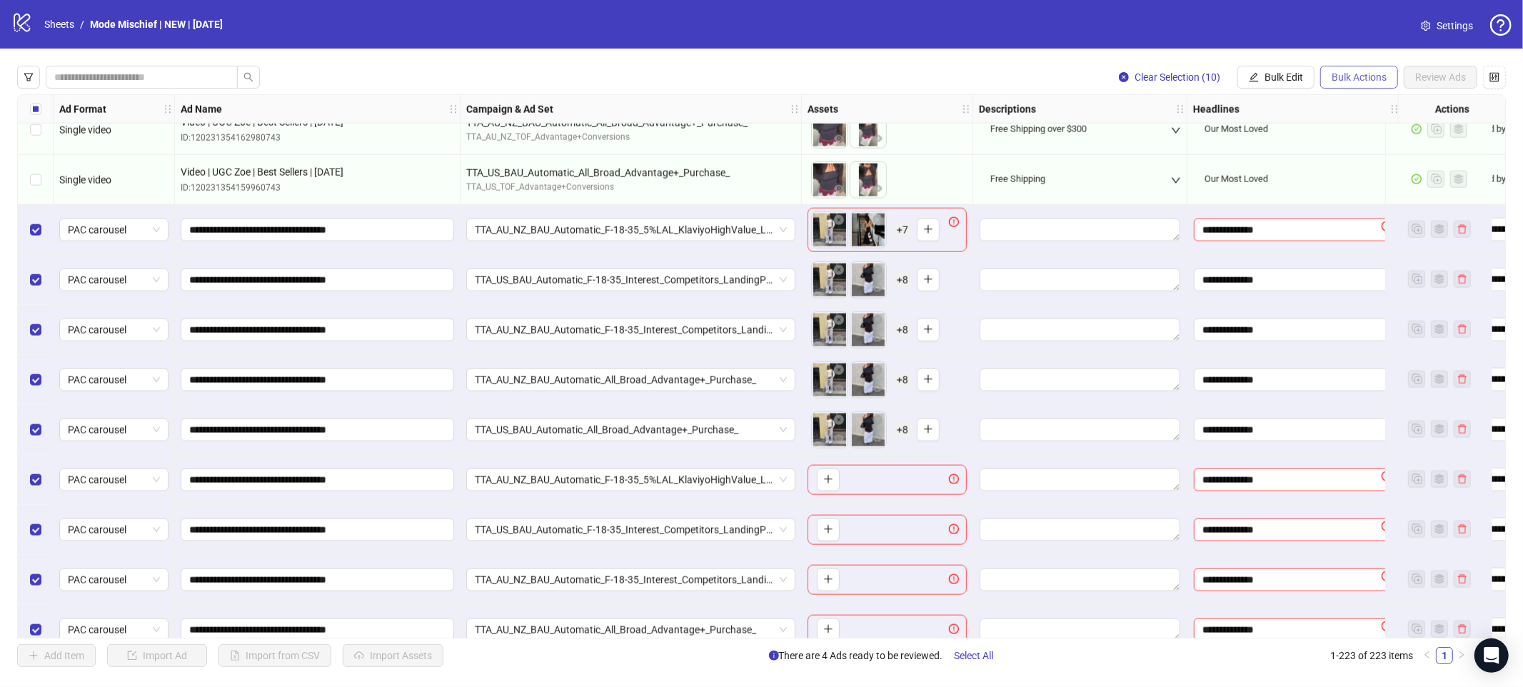
click at [1344, 75] on span "Bulk Actions" at bounding box center [1359, 76] width 55 height 11
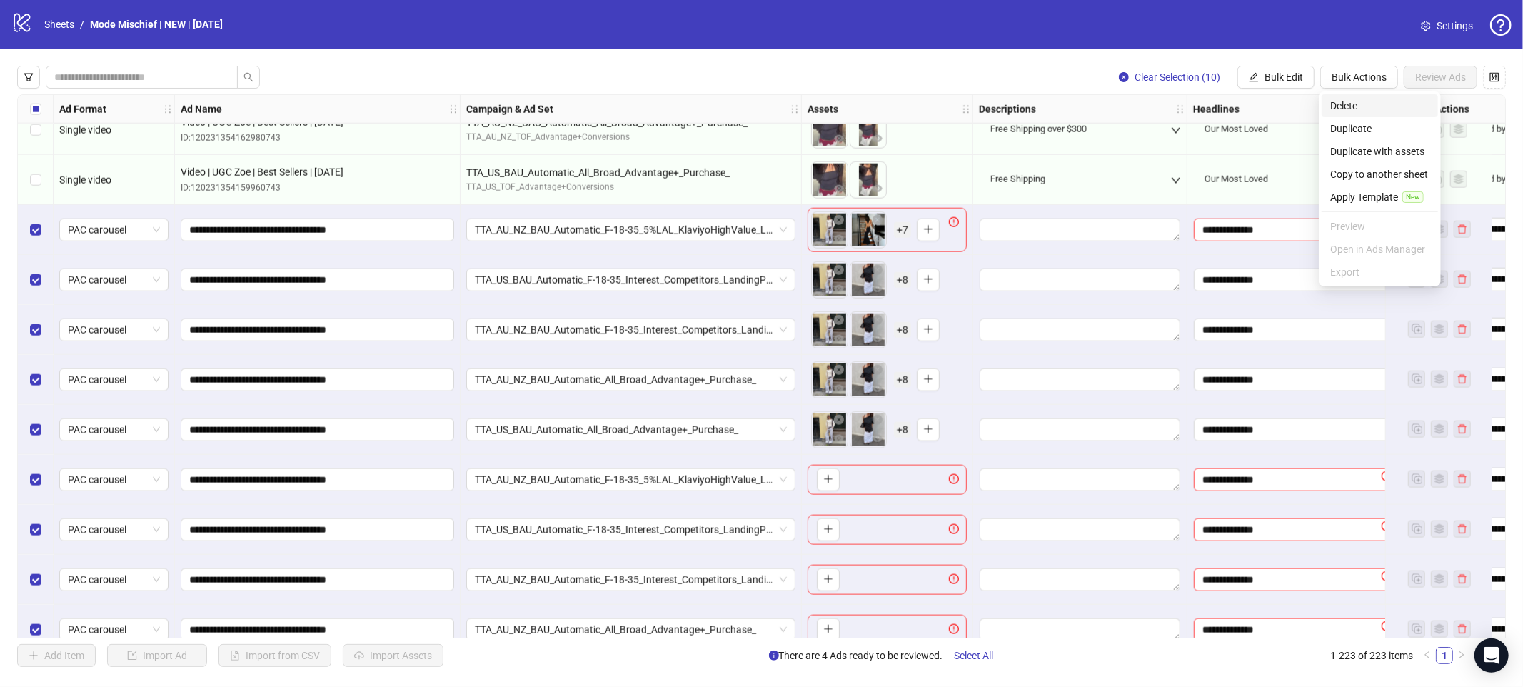
click at [1345, 103] on span "Delete" at bounding box center [1379, 106] width 99 height 16
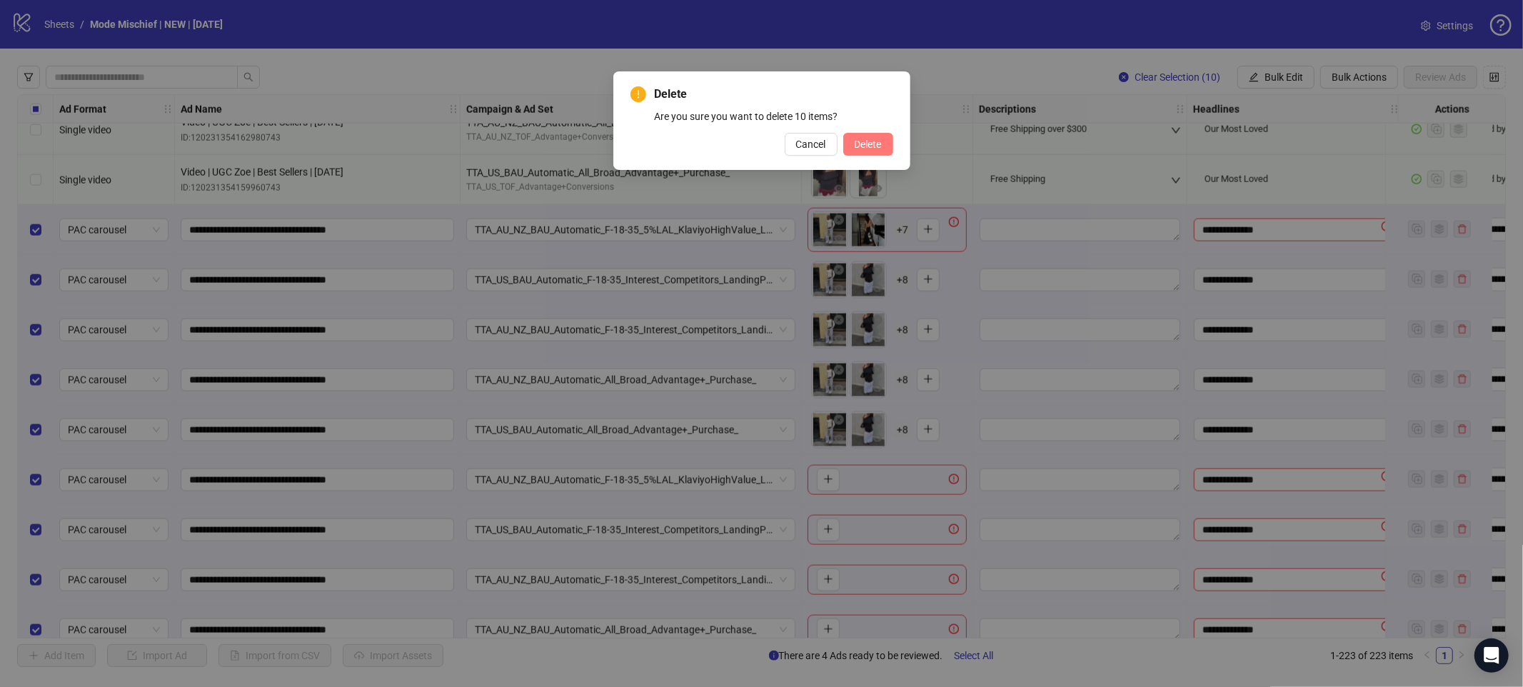
click at [873, 136] on button "Delete" at bounding box center [868, 144] width 50 height 23
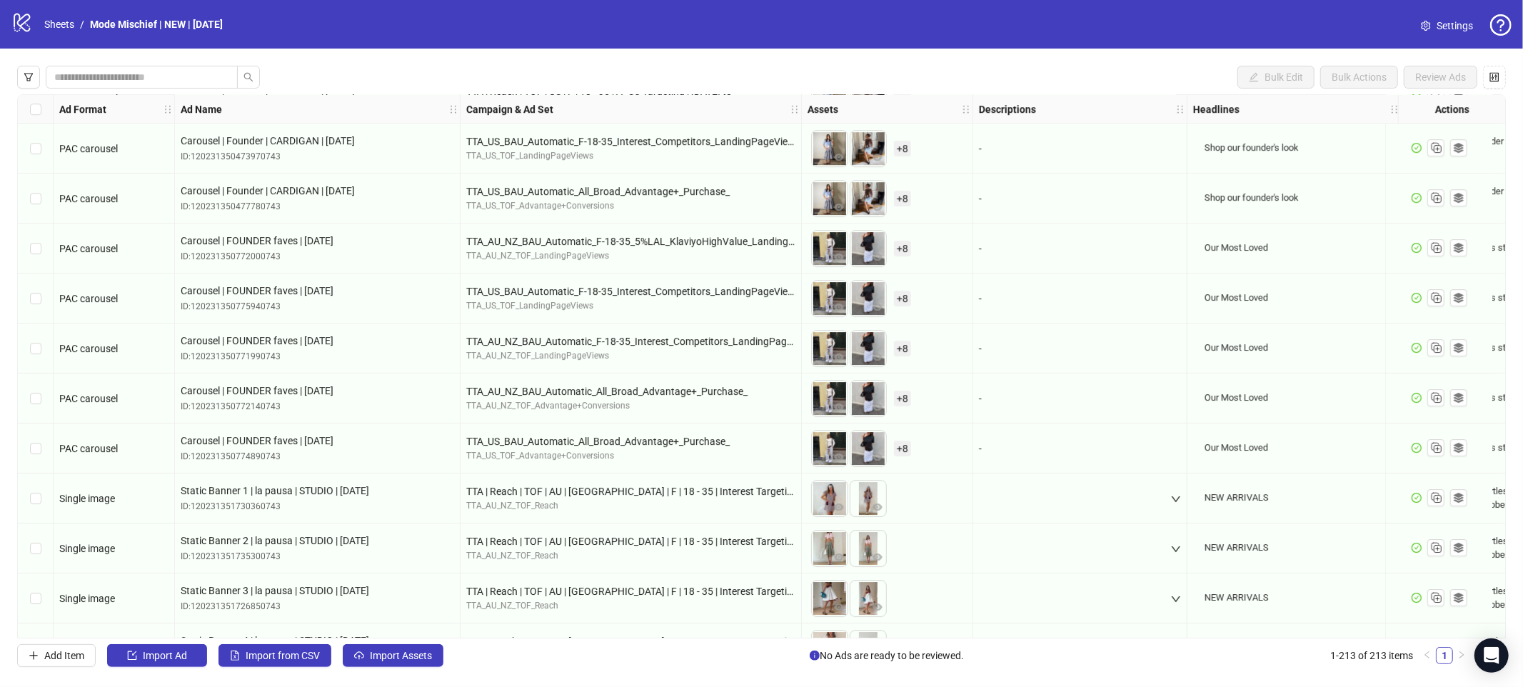
scroll to position [8431, 0]
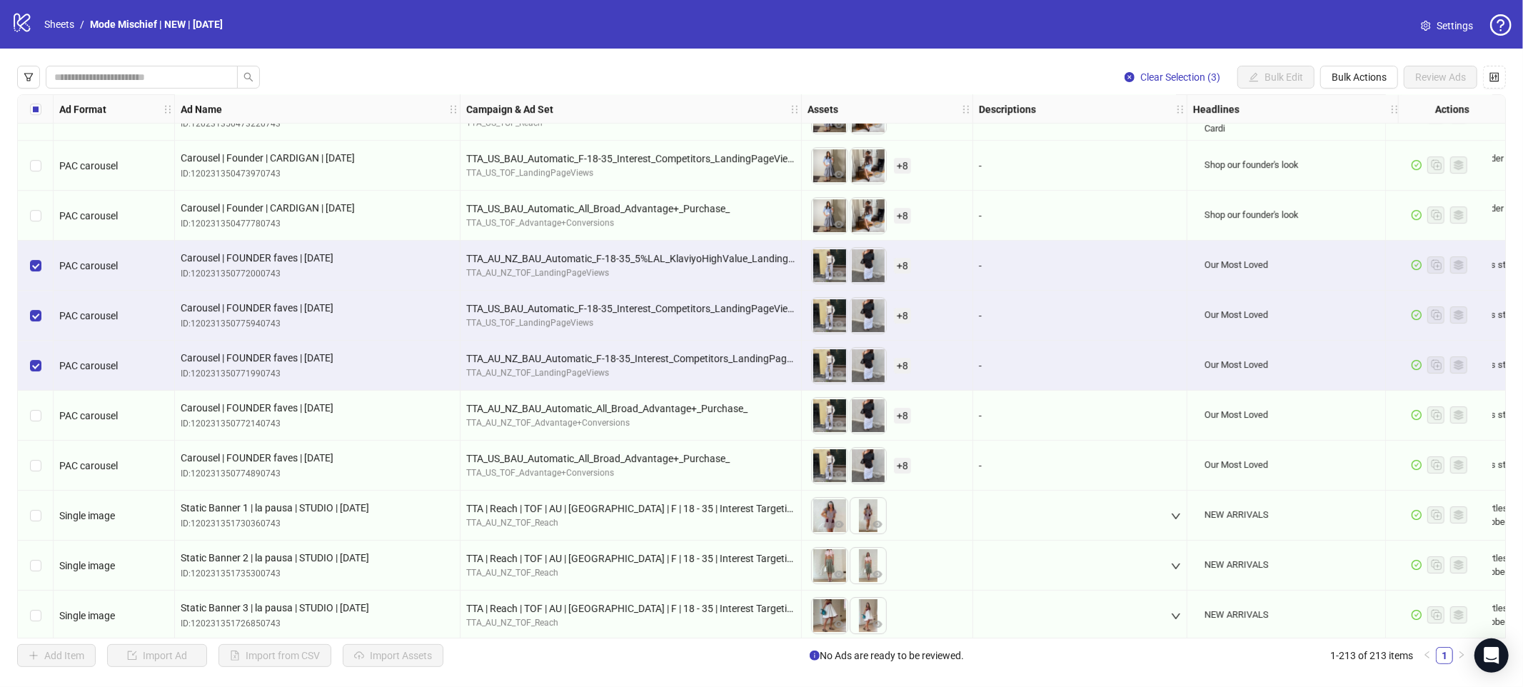
click at [39, 404] on div "Select row 175" at bounding box center [36, 416] width 36 height 50
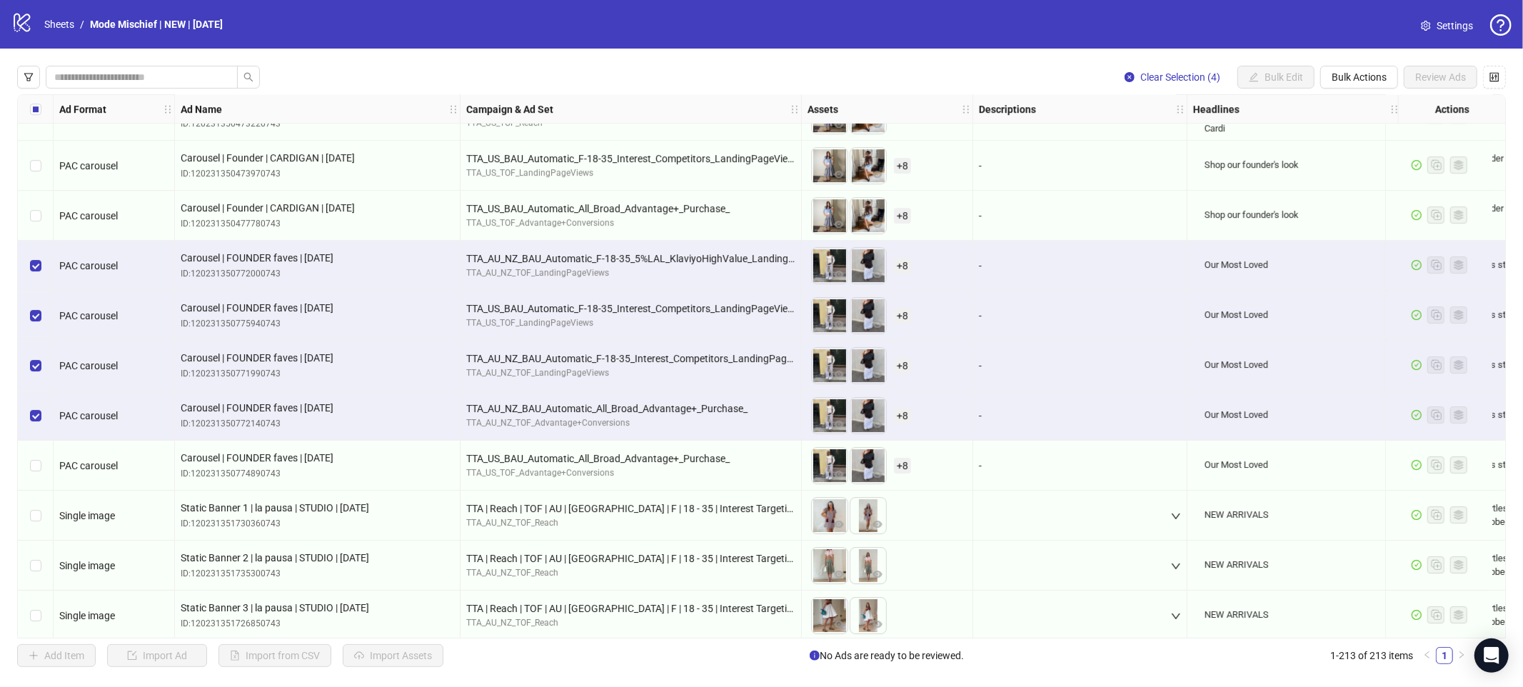
click at [38, 454] on div "Select row 176" at bounding box center [36, 466] width 36 height 50
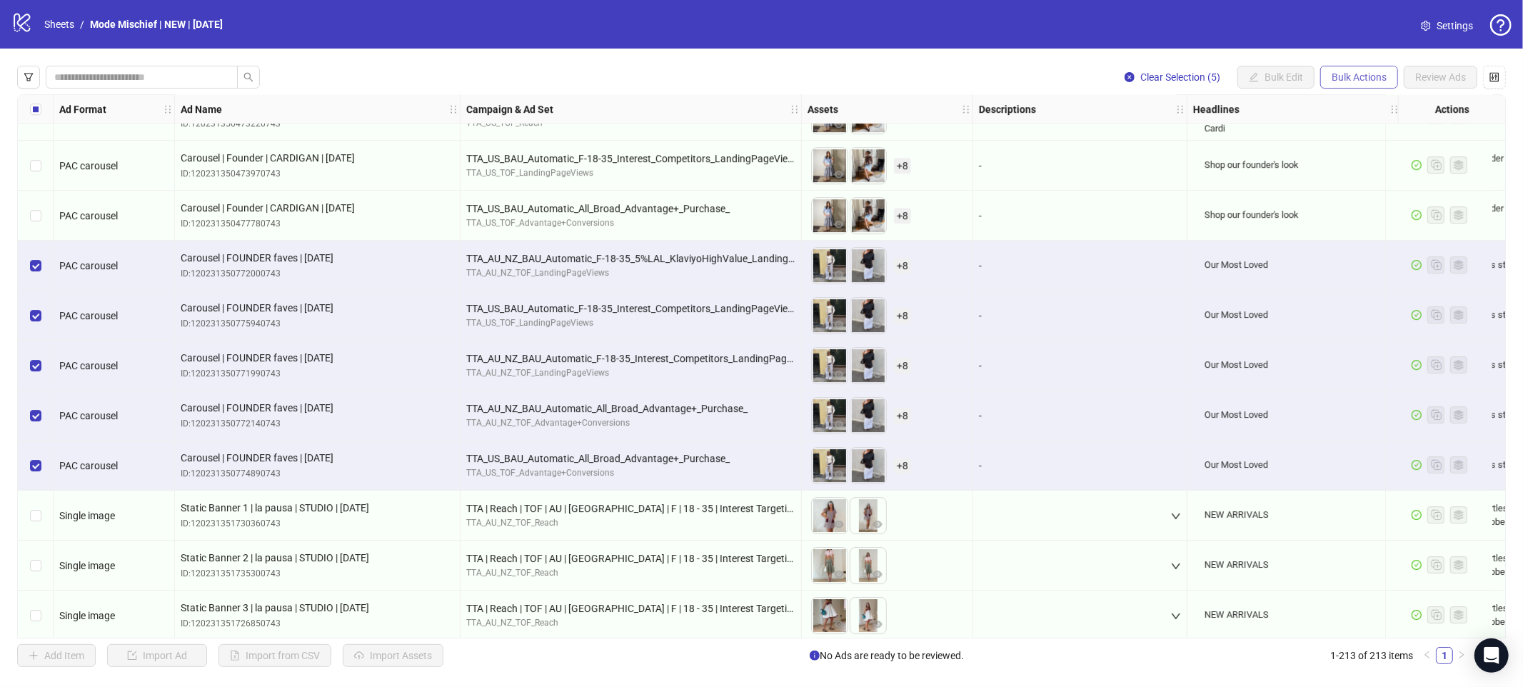
click at [1347, 75] on span "Bulk Actions" at bounding box center [1359, 76] width 55 height 11
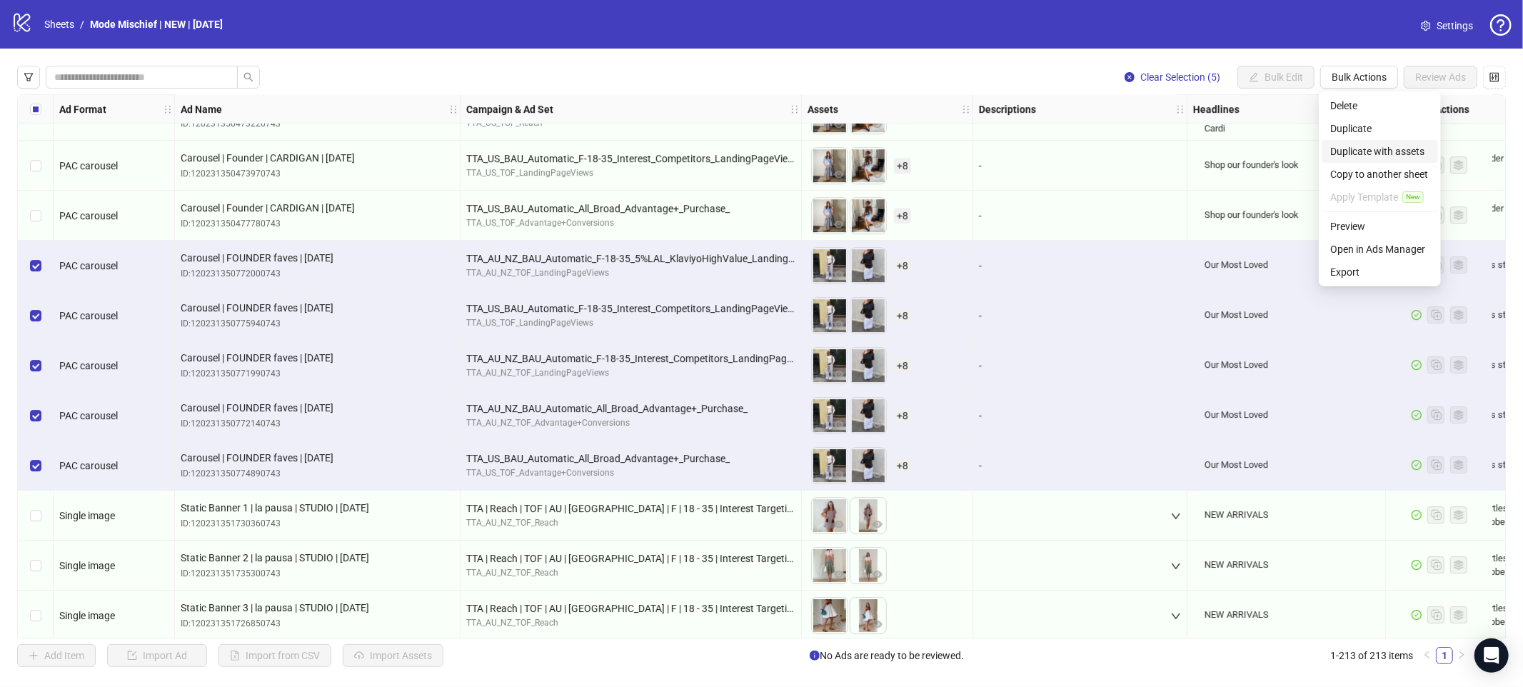
click at [1345, 146] on span "Duplicate with assets" at bounding box center [1379, 152] width 99 height 16
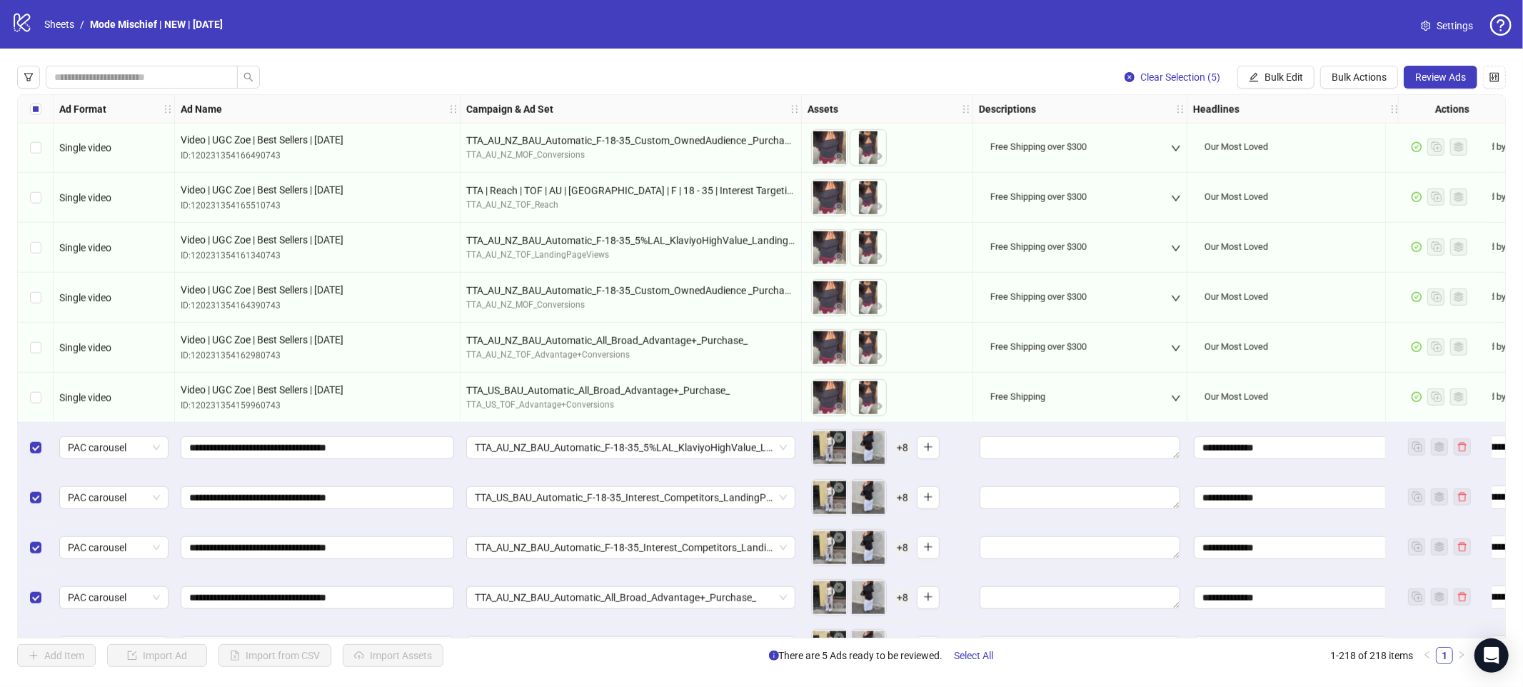
scroll to position [10389, 0]
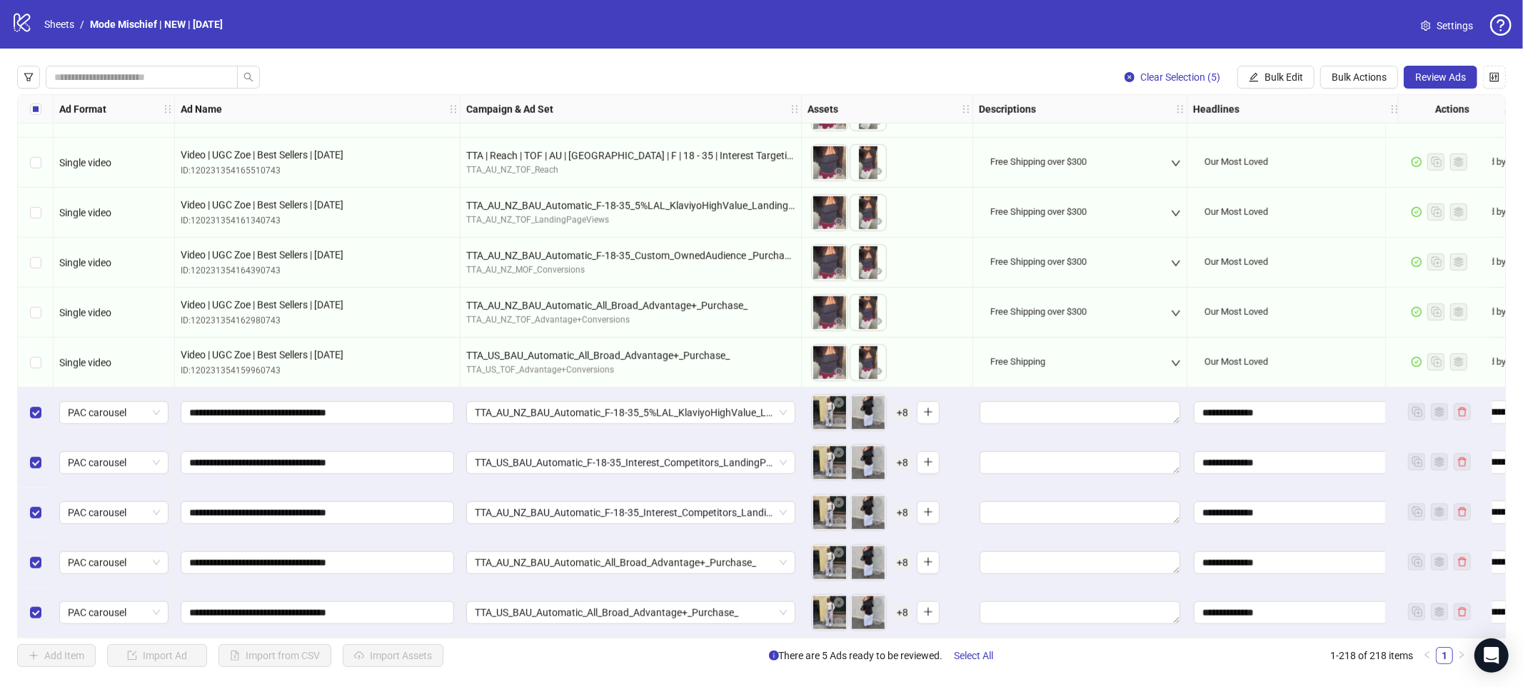
click at [900, 394] on div "To pick up a draggable item, press the space bar. While dragging, use the arrow…" at bounding box center [861, 412] width 100 height 37
click at [903, 405] on span "+ 8" at bounding box center [902, 413] width 17 height 16
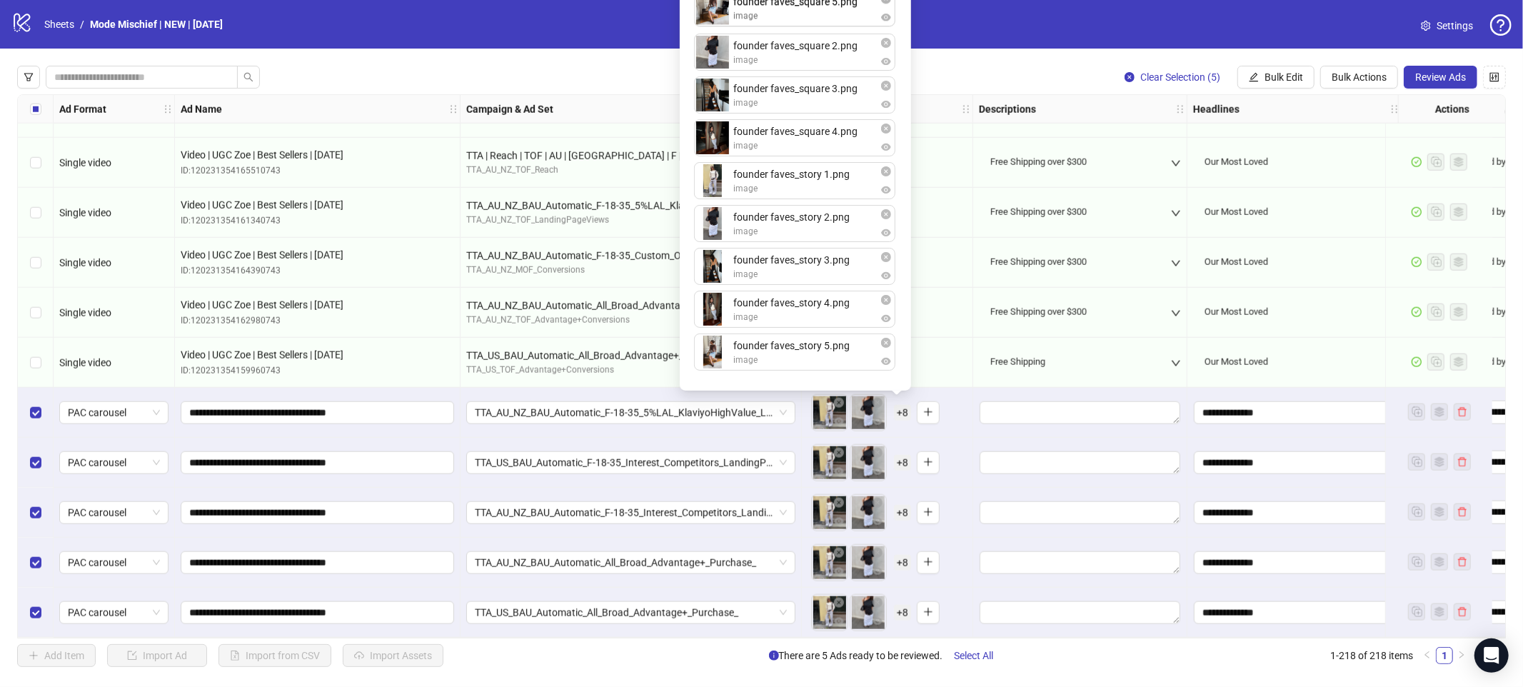
drag, startPoint x: 800, startPoint y: 126, endPoint x: 798, endPoint y: -19, distance: 145.0
click at [798, 0] on html "logo/logo-mobile Sheets / Mode Mischief | NEW | [DATE] Settings Clear Selection…" at bounding box center [761, 343] width 1523 height 687
click at [886, 172] on icon "close-circle" at bounding box center [886, 171] width 10 height 10
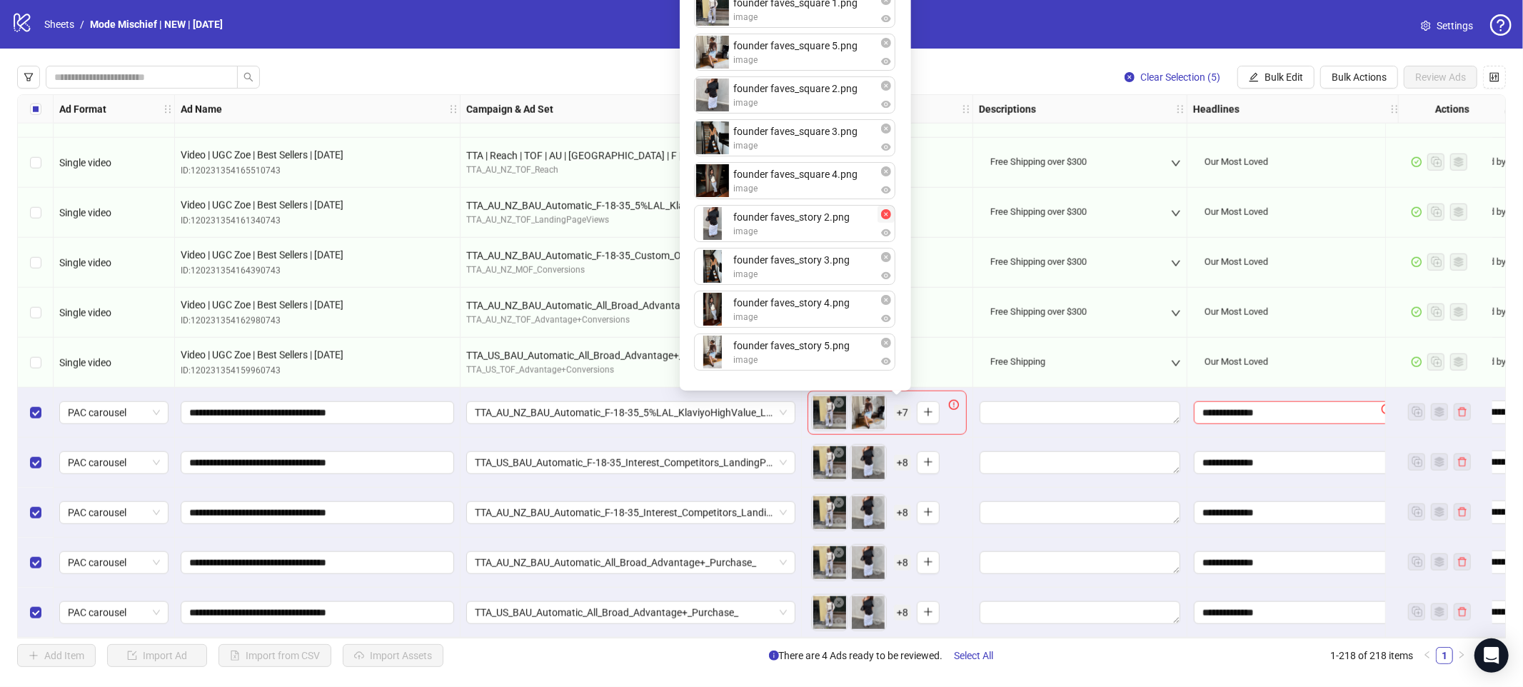
click at [888, 211] on icon "close-circle" at bounding box center [886, 214] width 10 height 10
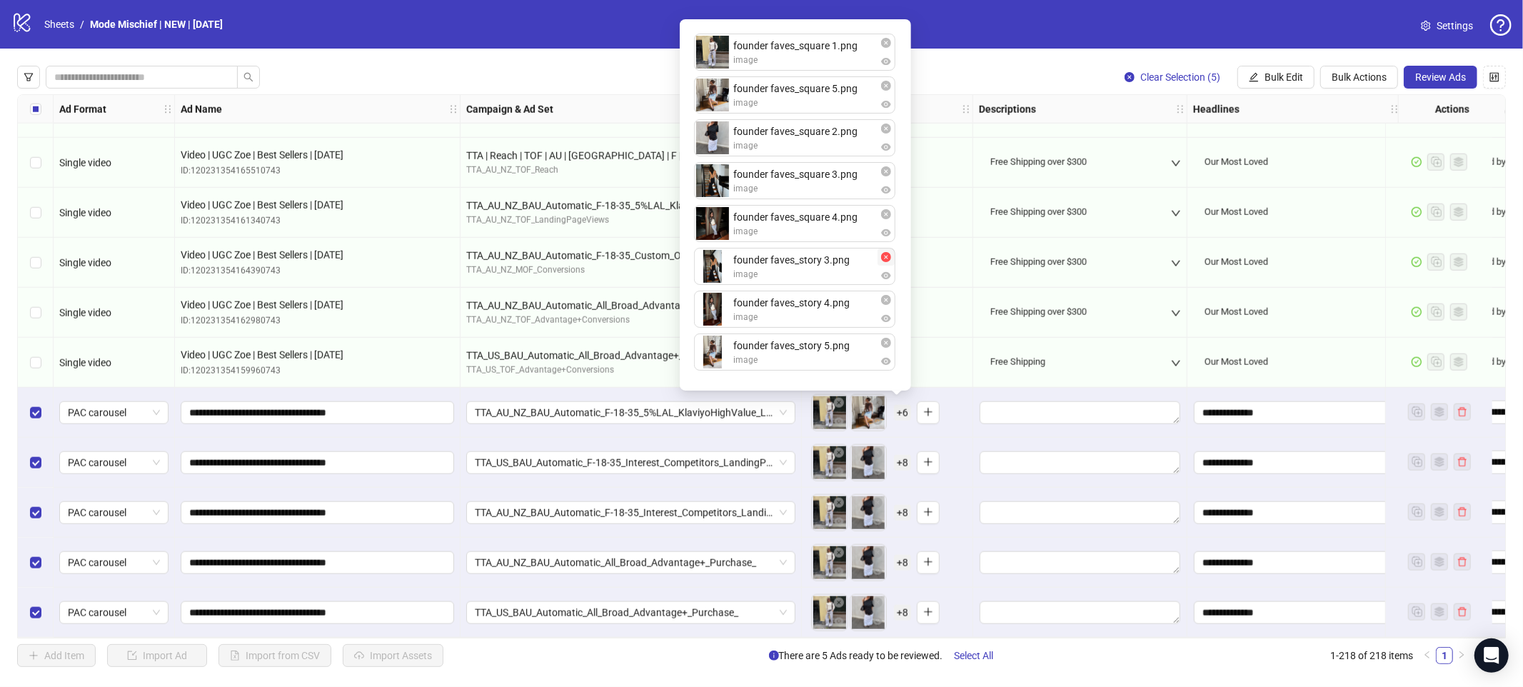
click at [888, 257] on icon "close-circle" at bounding box center [886, 257] width 10 height 10
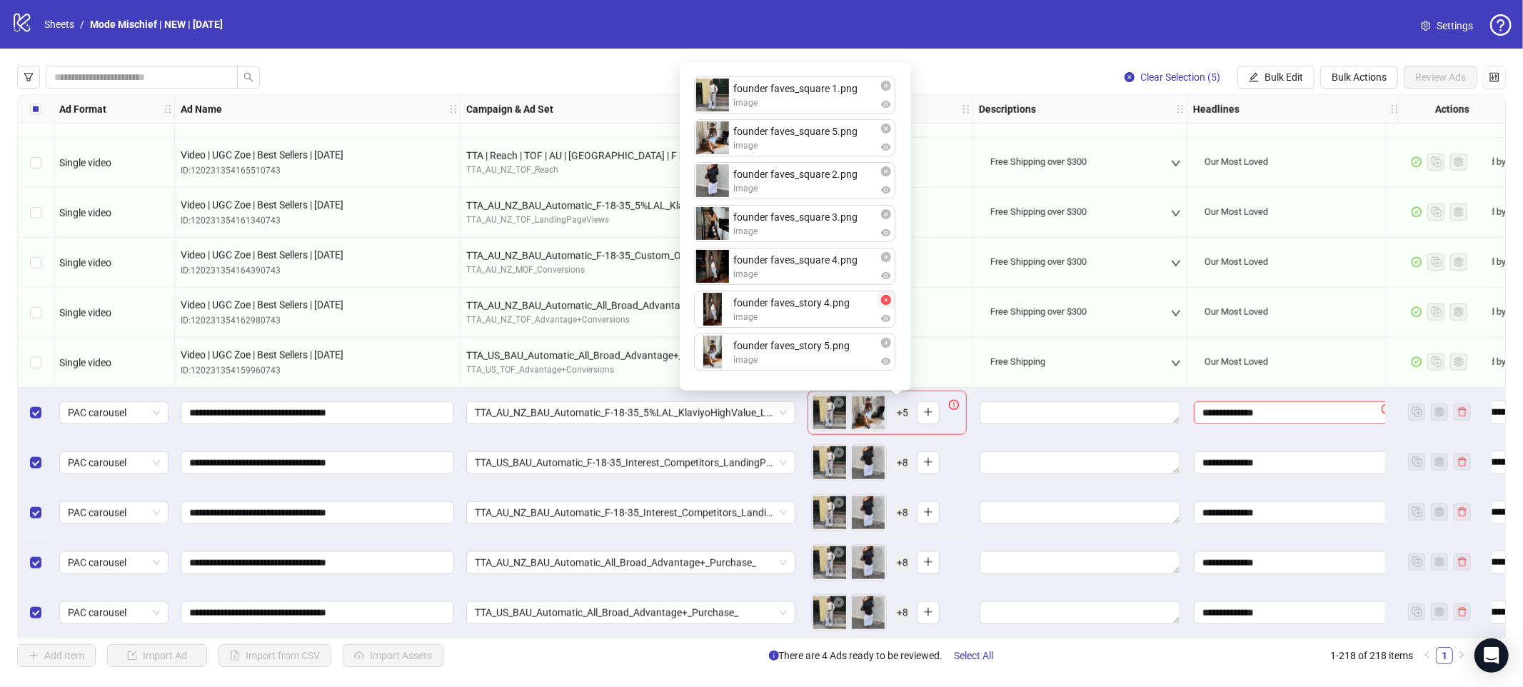
click at [887, 299] on icon "close-circle" at bounding box center [886, 300] width 10 height 10
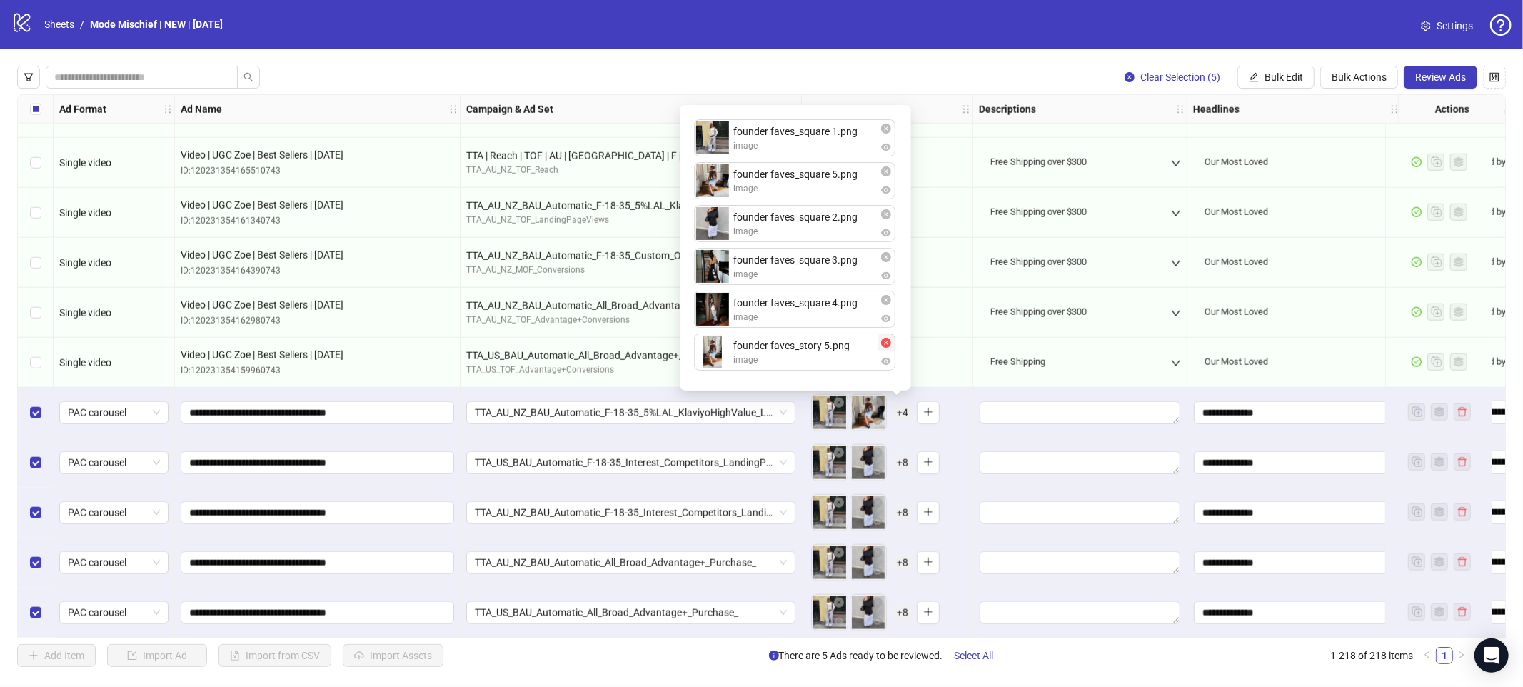
click at [887, 345] on icon "close-circle" at bounding box center [886, 343] width 10 height 10
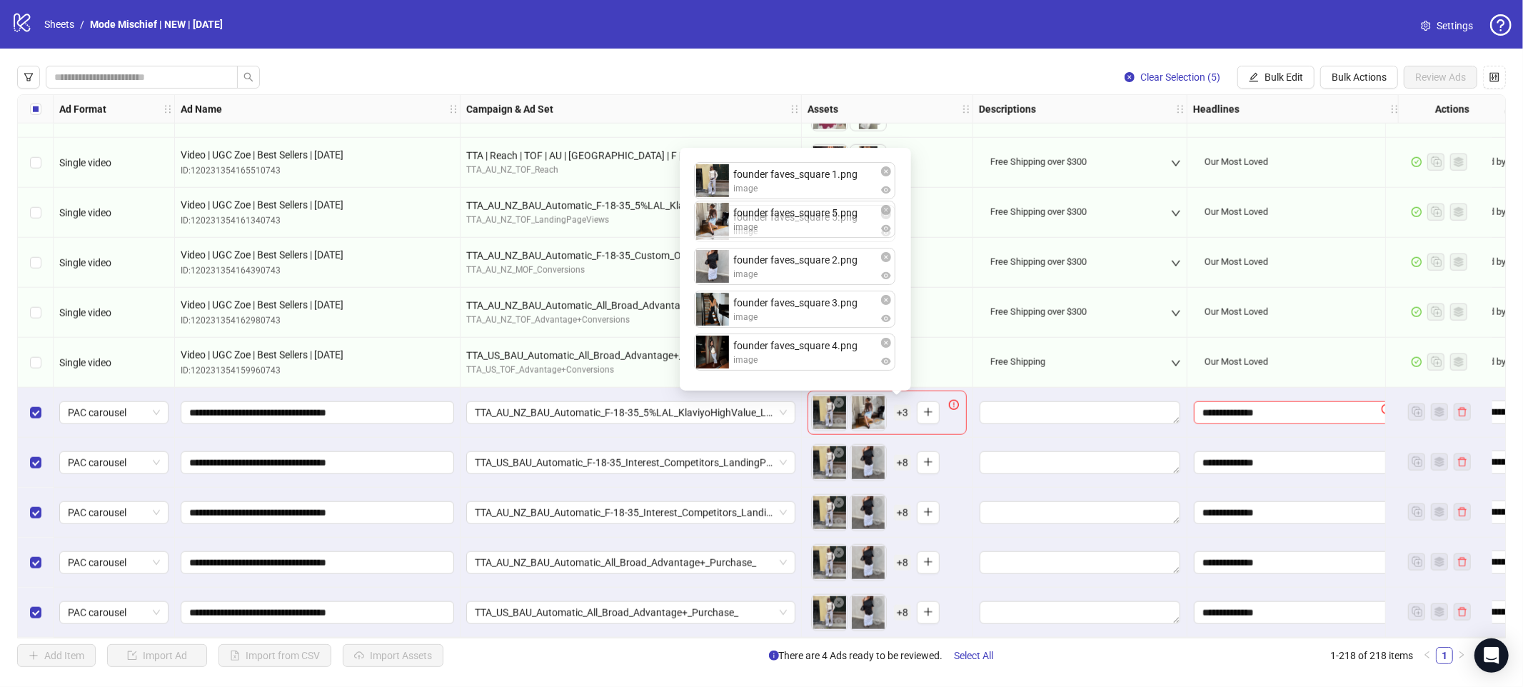
click at [784, 209] on div "founder faves_square 1.png image founder faves_square 5.png image founder faves…" at bounding box center [795, 269] width 214 height 226
drag, startPoint x: 784, startPoint y: 209, endPoint x: 784, endPoint y: 162, distance: 47.1
click at [784, 162] on div "founder faves_square 1.png image founder faves_square 5.png image founder faves…" at bounding box center [795, 269] width 214 height 226
drag, startPoint x: 787, startPoint y: 251, endPoint x: 786, endPoint y: 214, distance: 36.5
click at [786, 214] on div "founder faves_square 5.png image founder faves_square 1.png image founder faves…" at bounding box center [795, 269] width 214 height 226
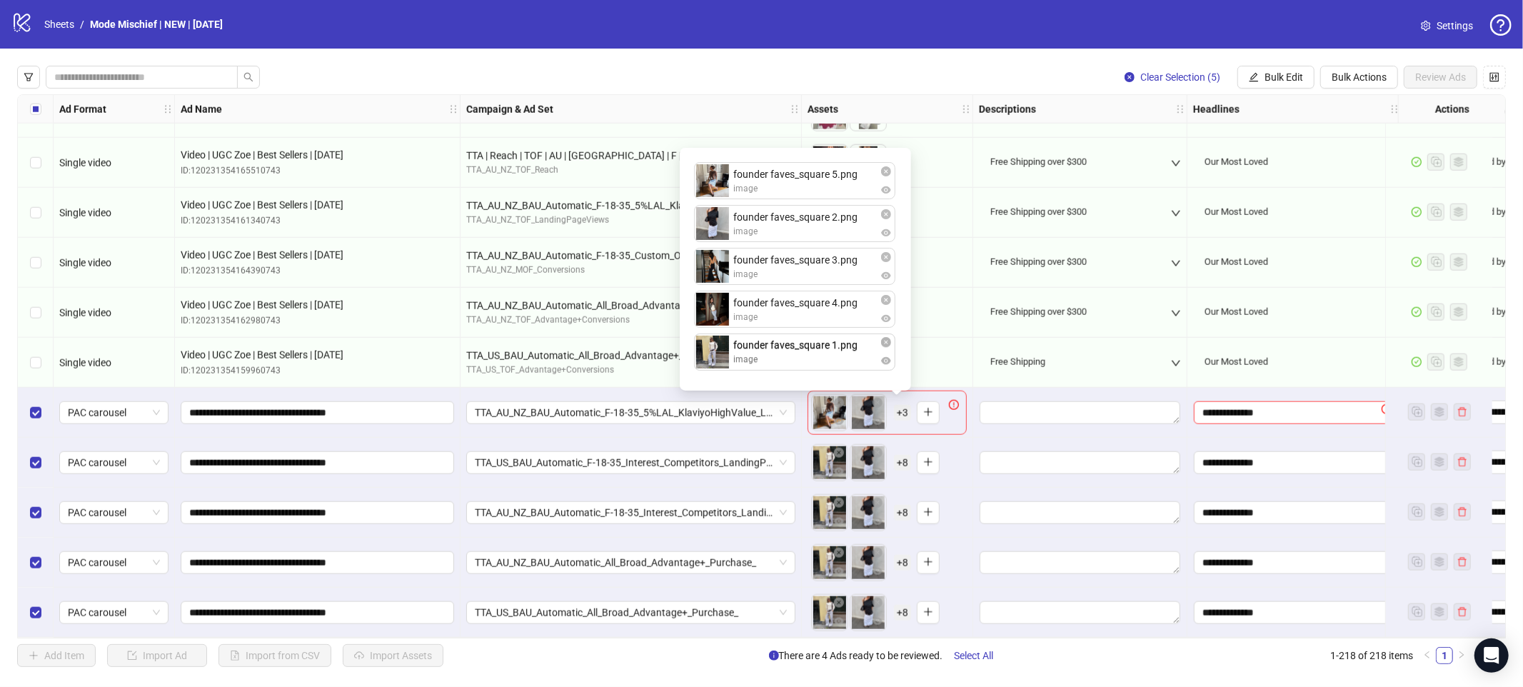
drag, startPoint x: 788, startPoint y: 256, endPoint x: 793, endPoint y: 349, distance: 93.7
click at [928, 409] on icon "plus" at bounding box center [928, 412] width 10 height 10
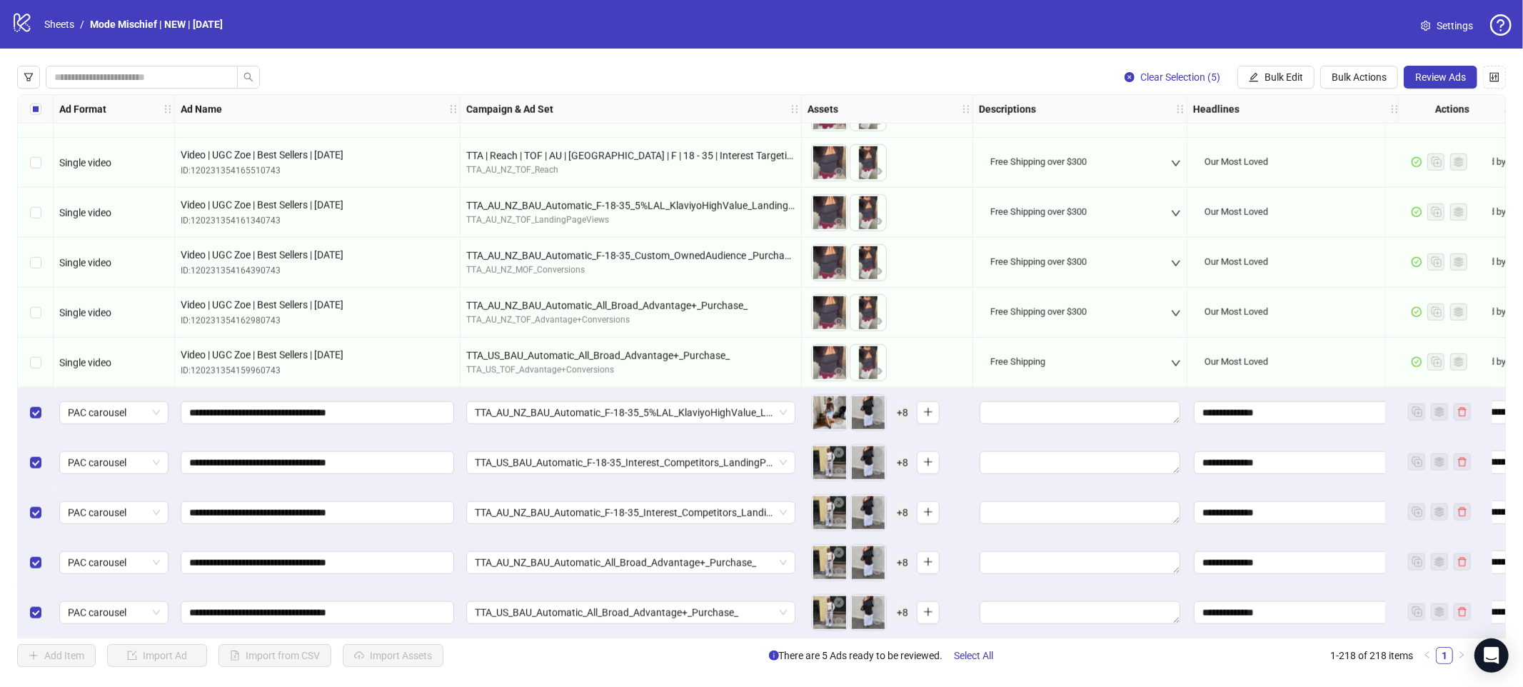
click at [904, 458] on span "+ 8" at bounding box center [902, 463] width 17 height 16
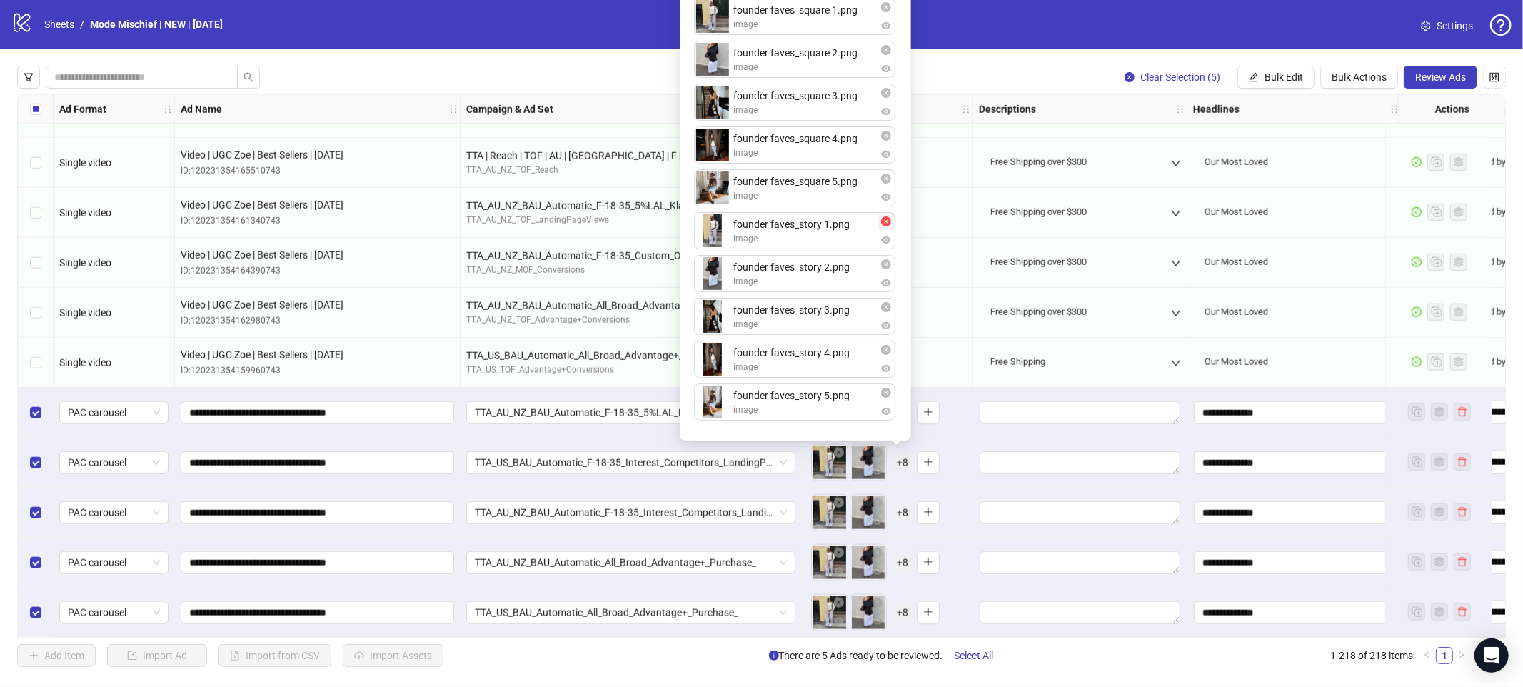
click at [883, 219] on icon "close-circle" at bounding box center [886, 221] width 10 height 10
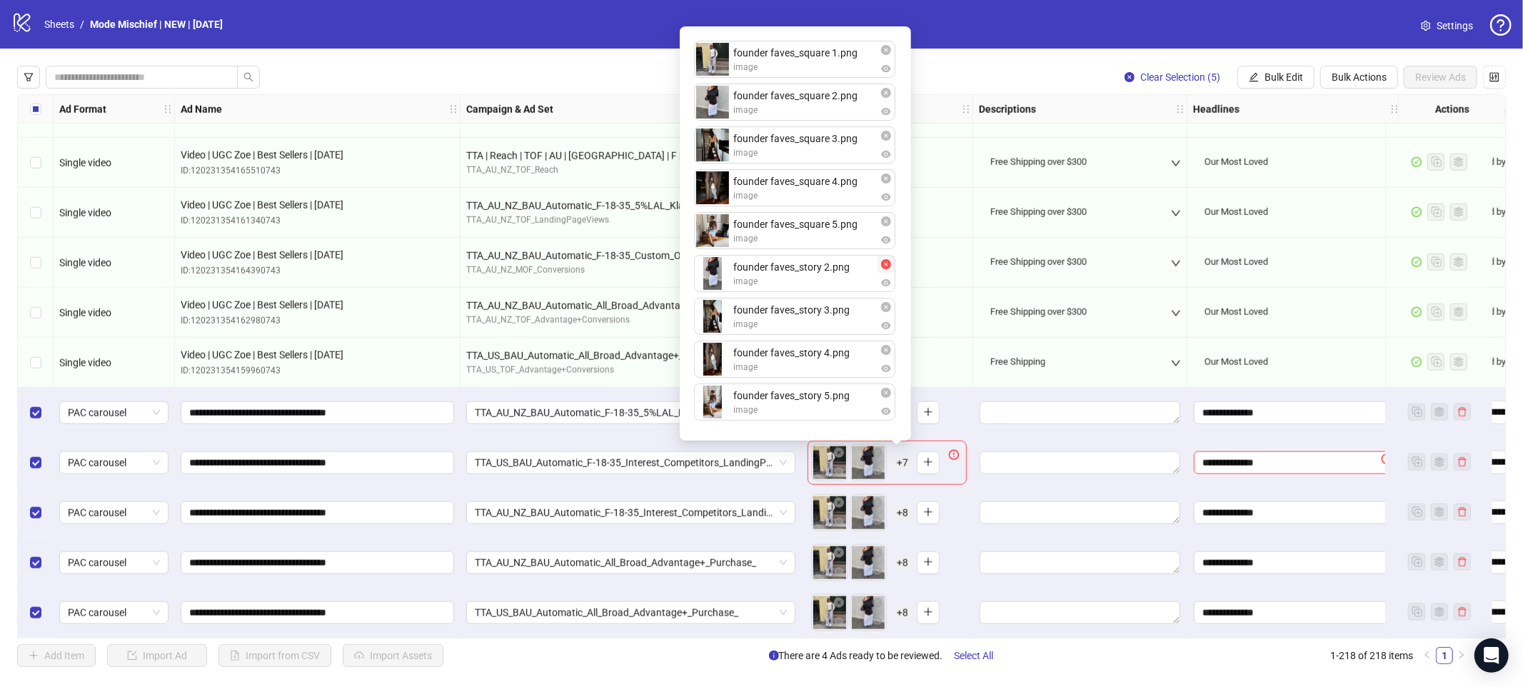
click at [887, 267] on icon "close-circle" at bounding box center [886, 264] width 10 height 10
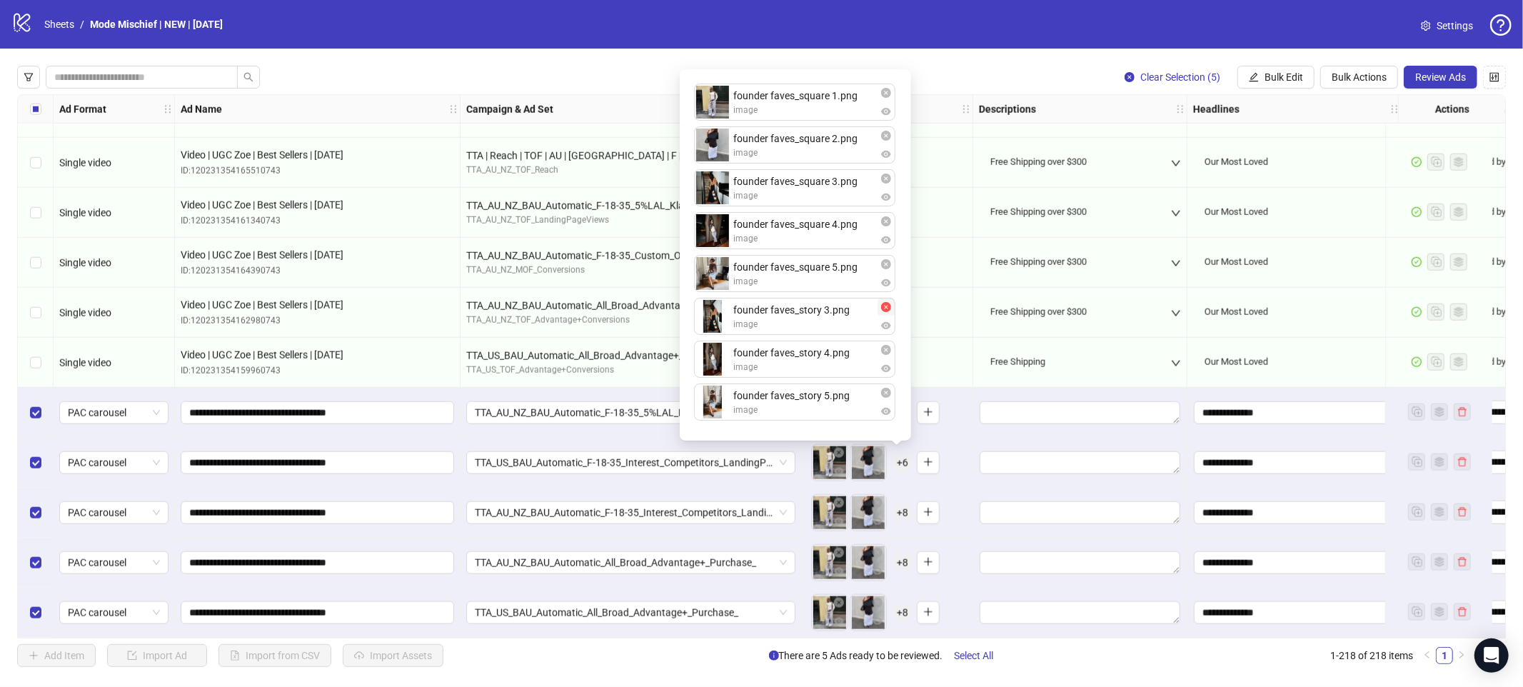
click at [884, 305] on icon "close-circle" at bounding box center [886, 307] width 10 height 10
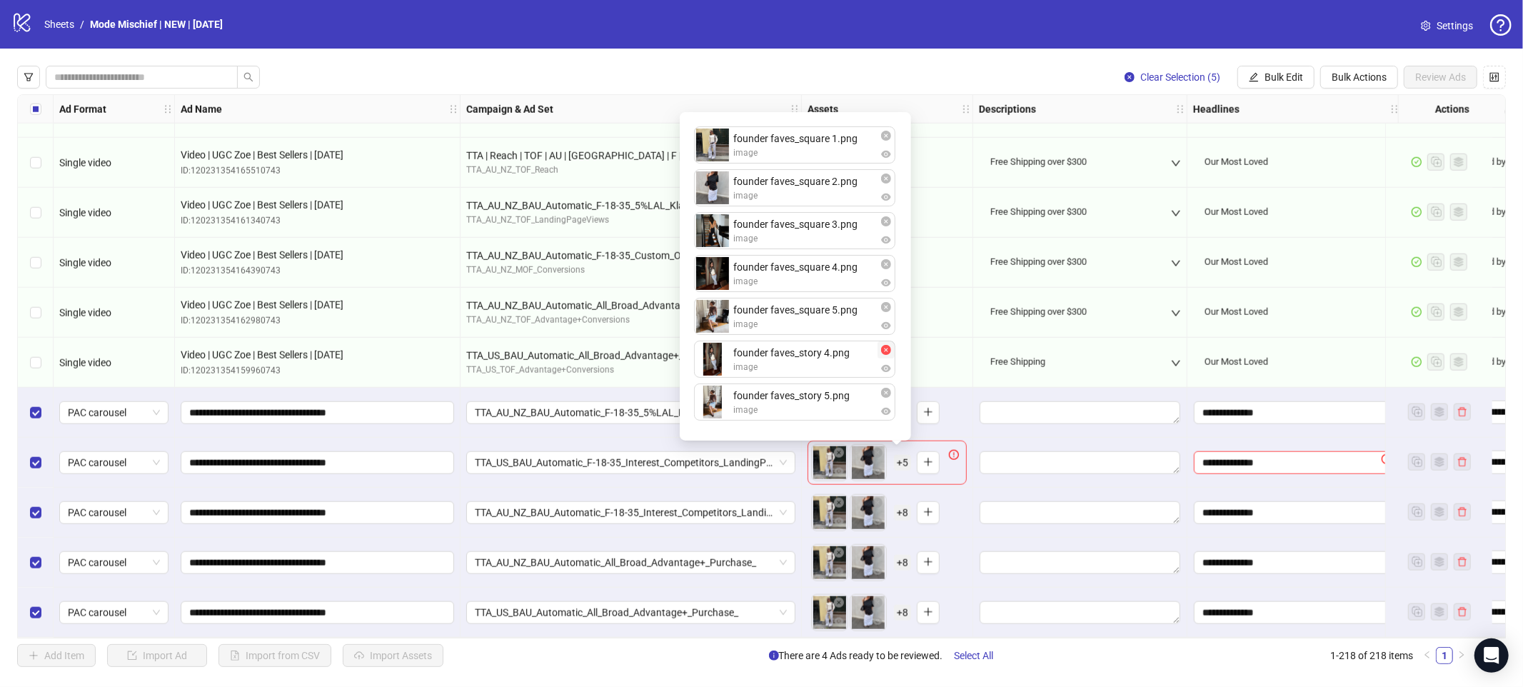
click at [888, 345] on icon "close-circle" at bounding box center [886, 350] width 10 height 10
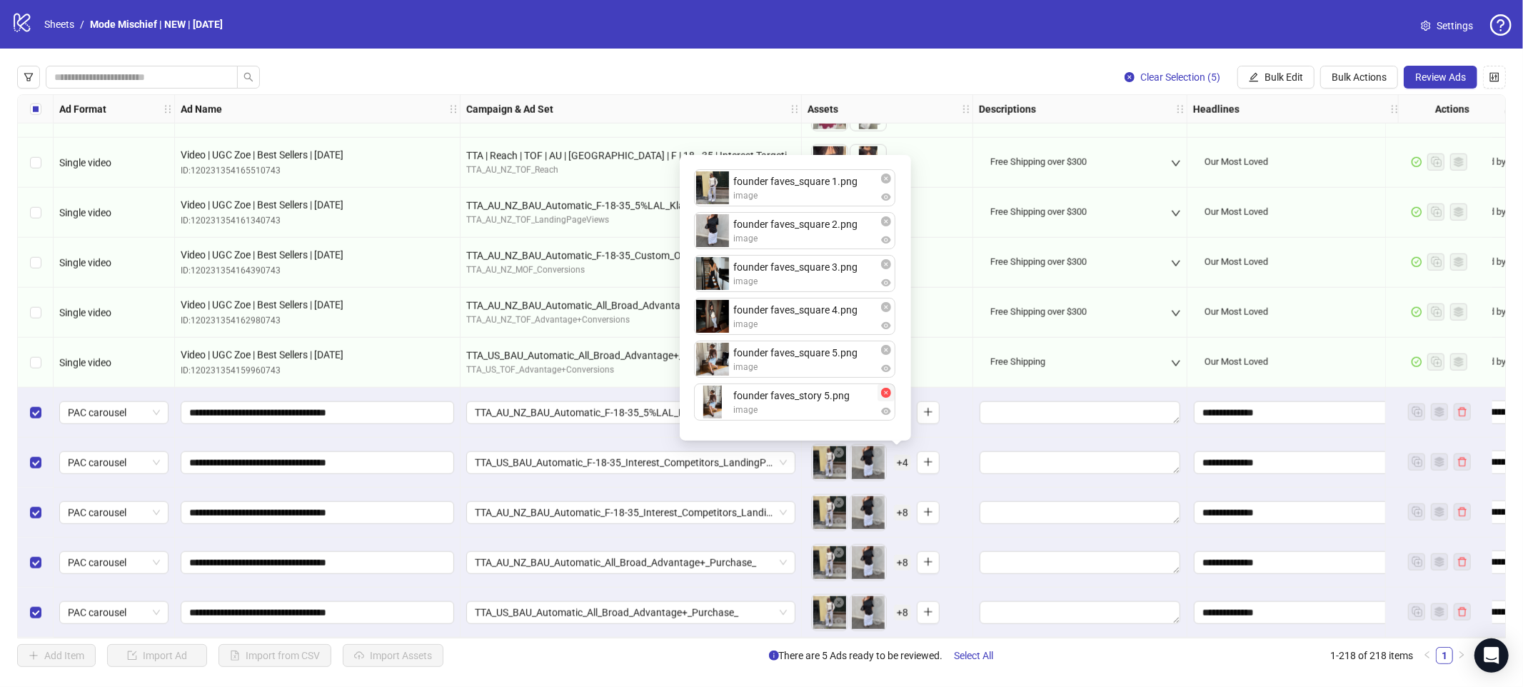
click at [888, 392] on icon "close-circle" at bounding box center [886, 393] width 10 height 10
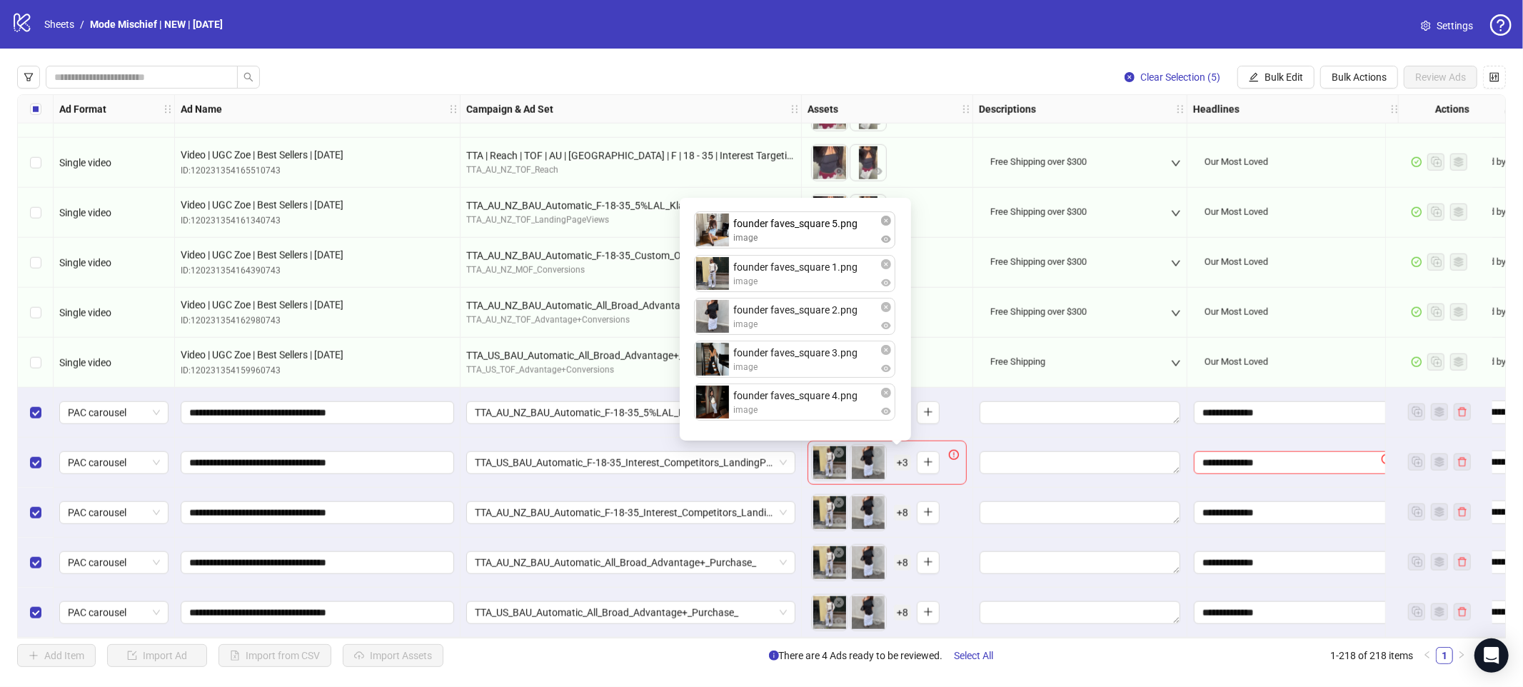
drag, startPoint x: 780, startPoint y: 388, endPoint x: 784, endPoint y: 206, distance: 182.2
click at [784, 206] on div "founder faves_square 1.png image founder faves_square 2.png image founder faves…" at bounding box center [795, 319] width 214 height 226
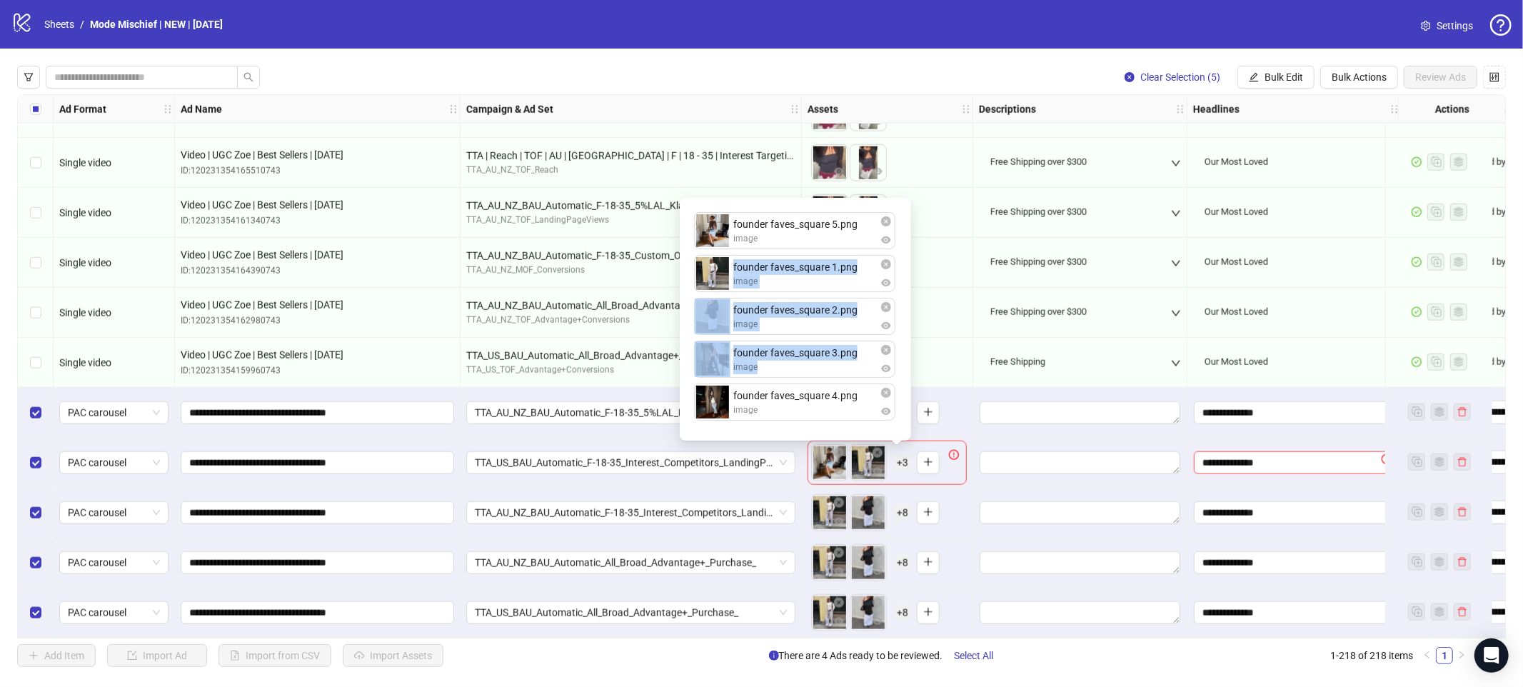
drag, startPoint x: 778, startPoint y: 254, endPoint x: 782, endPoint y: 366, distance: 112.9
click at [782, 367] on ul "founder faves_square 5.png image founder faves_square 1.png image founder faves…" at bounding box center [795, 319] width 203 height 214
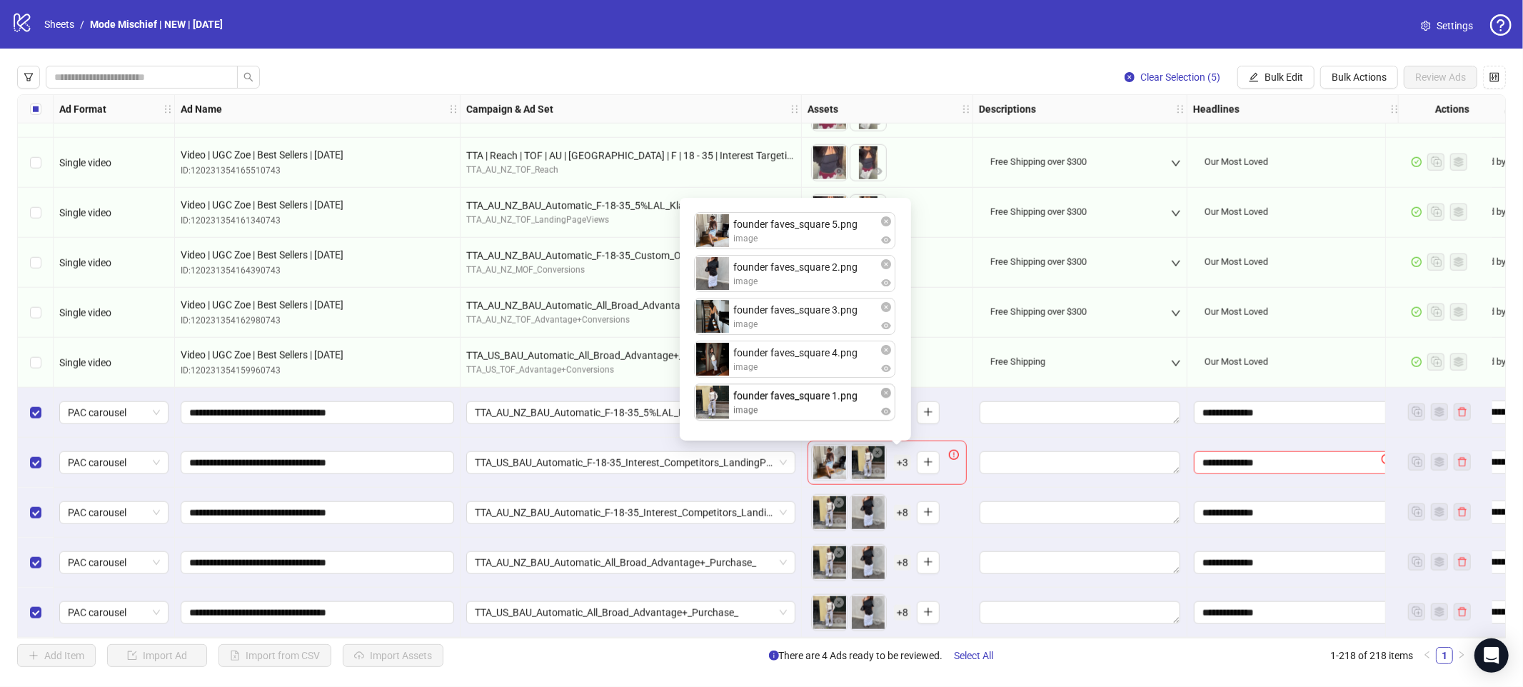
drag, startPoint x: 801, startPoint y: 260, endPoint x: 807, endPoint y: 392, distance: 132.3
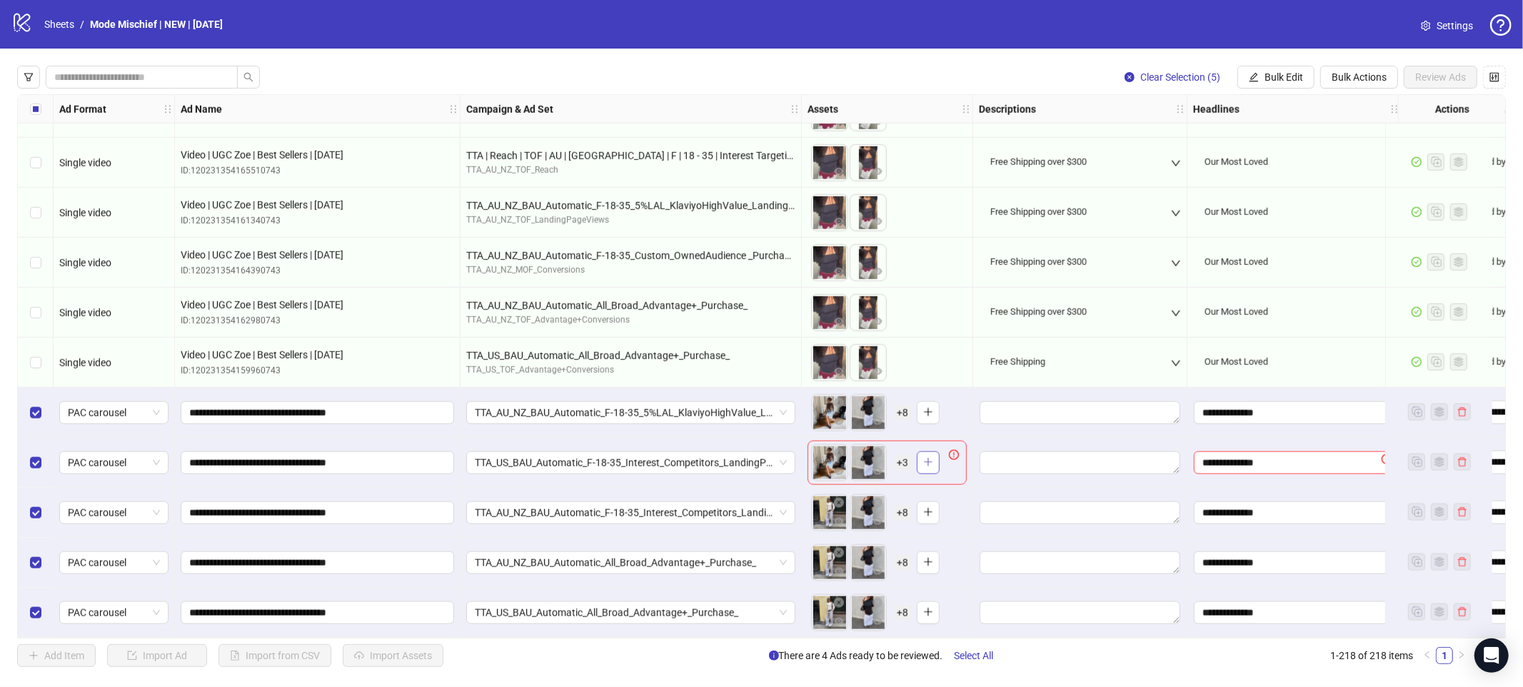
click at [923, 456] on button "button" at bounding box center [928, 462] width 23 height 23
click at [901, 408] on span "+ 8" at bounding box center [902, 413] width 17 height 16
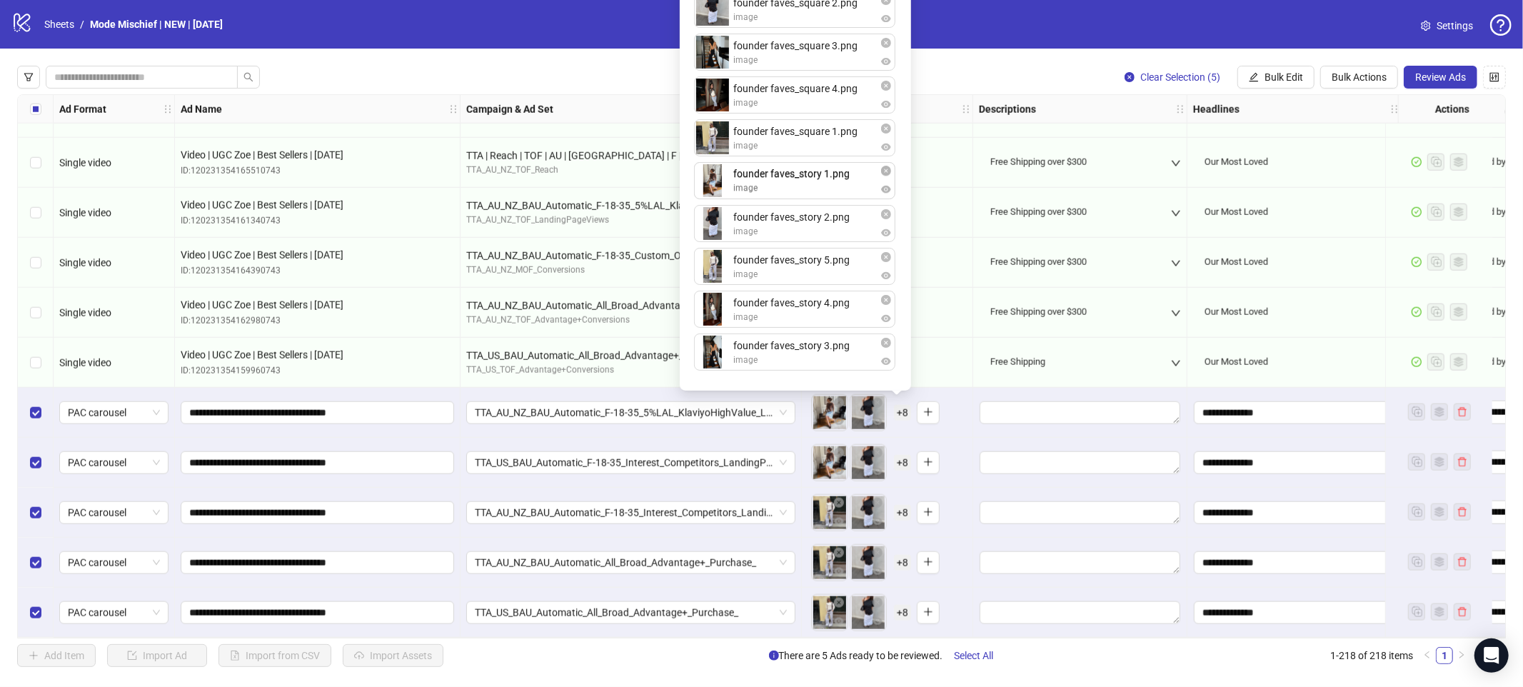
drag, startPoint x: 789, startPoint y: 259, endPoint x: 788, endPoint y: 182, distance: 76.4
click at [788, 182] on div "founder faves_square 5.png image founder faves_square 2.png image founder faves…" at bounding box center [795, 162] width 214 height 440
drag, startPoint x: 788, startPoint y: 255, endPoint x: 790, endPoint y: 346, distance: 91.4
drag, startPoint x: 784, startPoint y: 299, endPoint x: 780, endPoint y: 268, distance: 31.0
click at [780, 268] on div "founder faves_square 5.png image founder faves_square 2.png image founder faves…" at bounding box center [795, 162] width 214 height 440
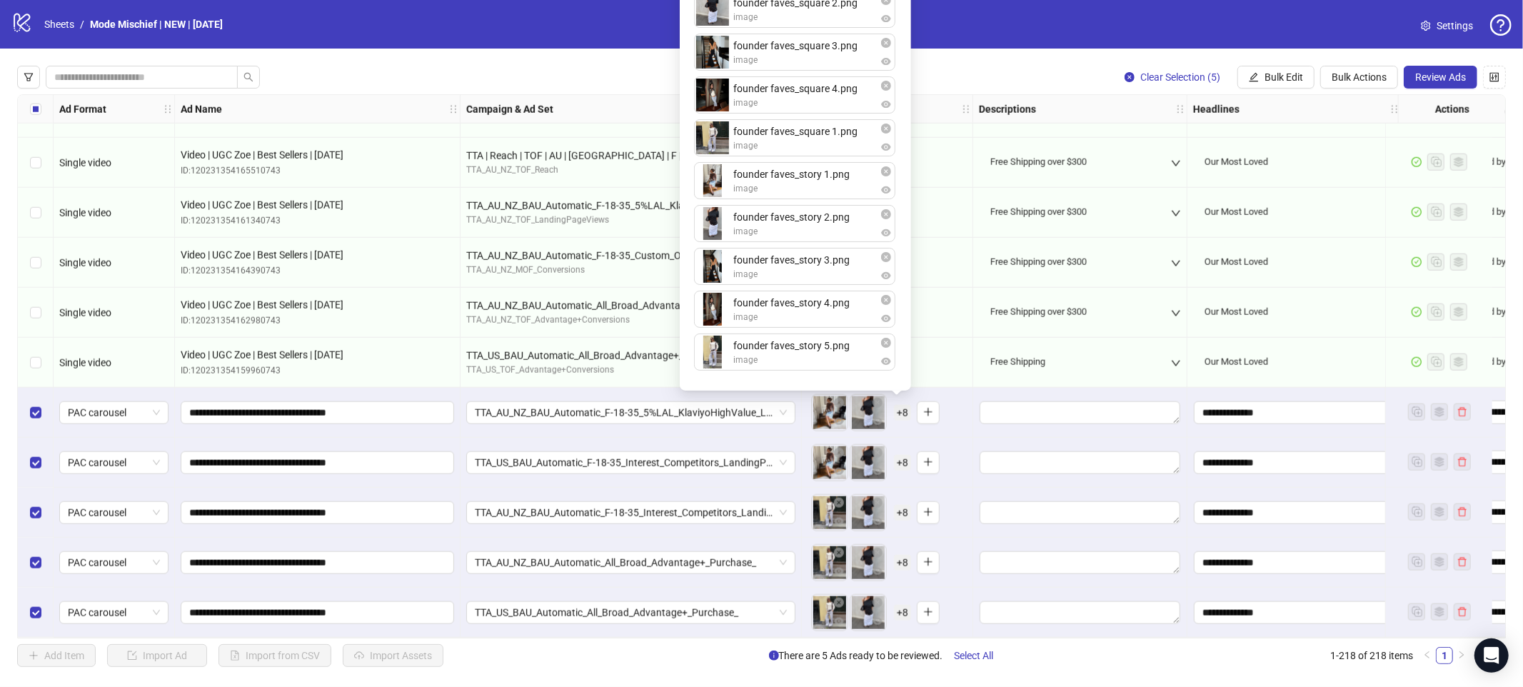
click at [960, 400] on div "To pick up a draggable item, press the space bar. While dragging, use the arrow…" at bounding box center [887, 413] width 159 height 44
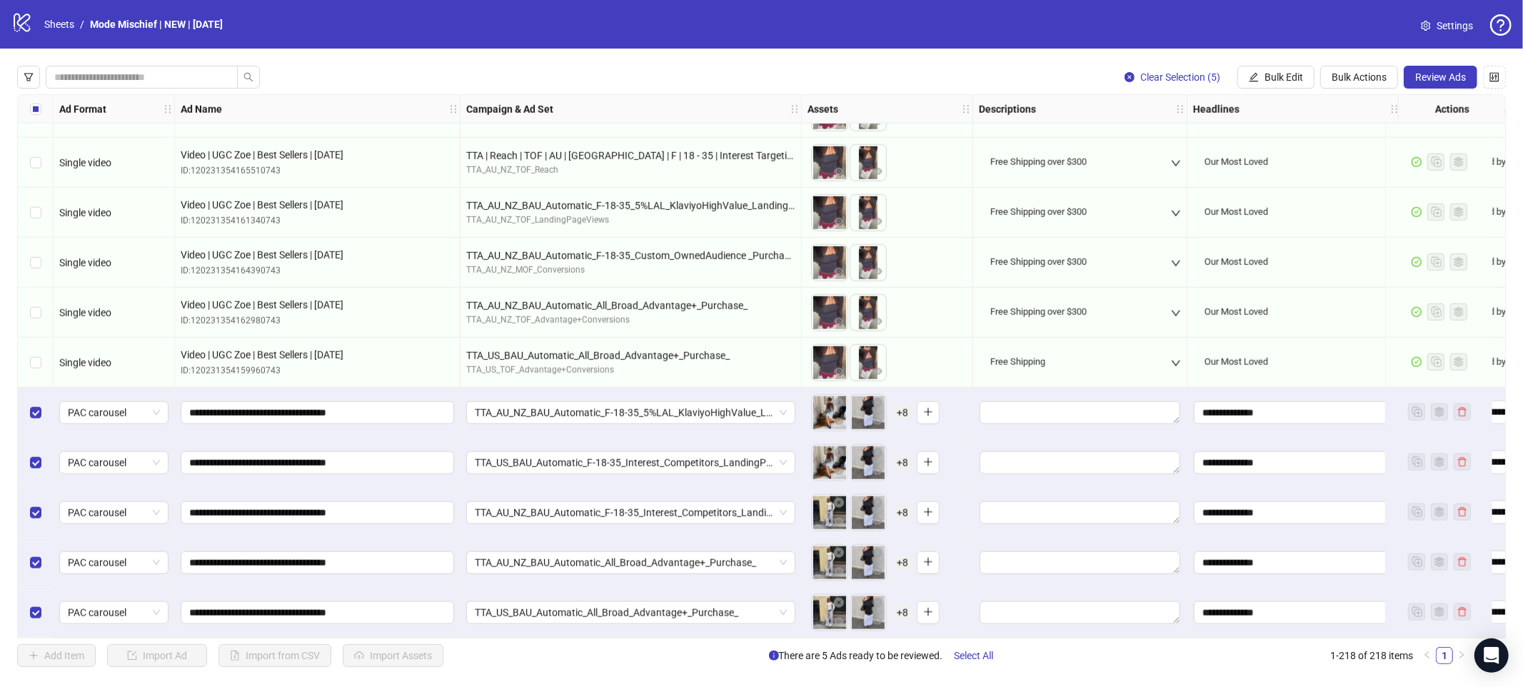
click at [901, 458] on span "+ 8" at bounding box center [902, 463] width 17 height 16
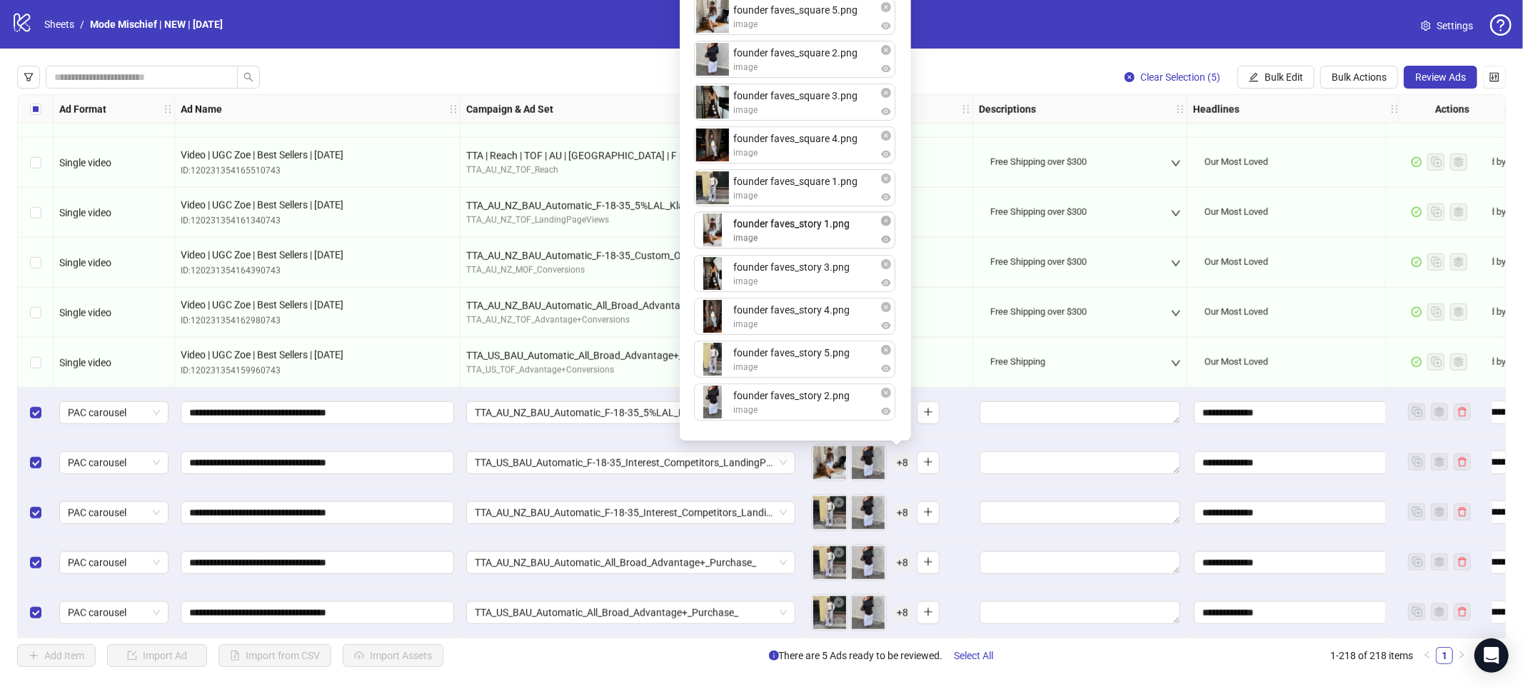
drag, startPoint x: 783, startPoint y: 268, endPoint x: 783, endPoint y: 227, distance: 40.7
click at [783, 226] on div "founder faves_square 5.png image founder faves_square 2.png image founder faves…" at bounding box center [795, 212] width 214 height 440
drag, startPoint x: 793, startPoint y: 265, endPoint x: 792, endPoint y: 339, distance: 73.6
drag, startPoint x: 780, startPoint y: 306, endPoint x: 776, endPoint y: 402, distance: 95.8
drag, startPoint x: 781, startPoint y: 356, endPoint x: 786, endPoint y: 269, distance: 87.3
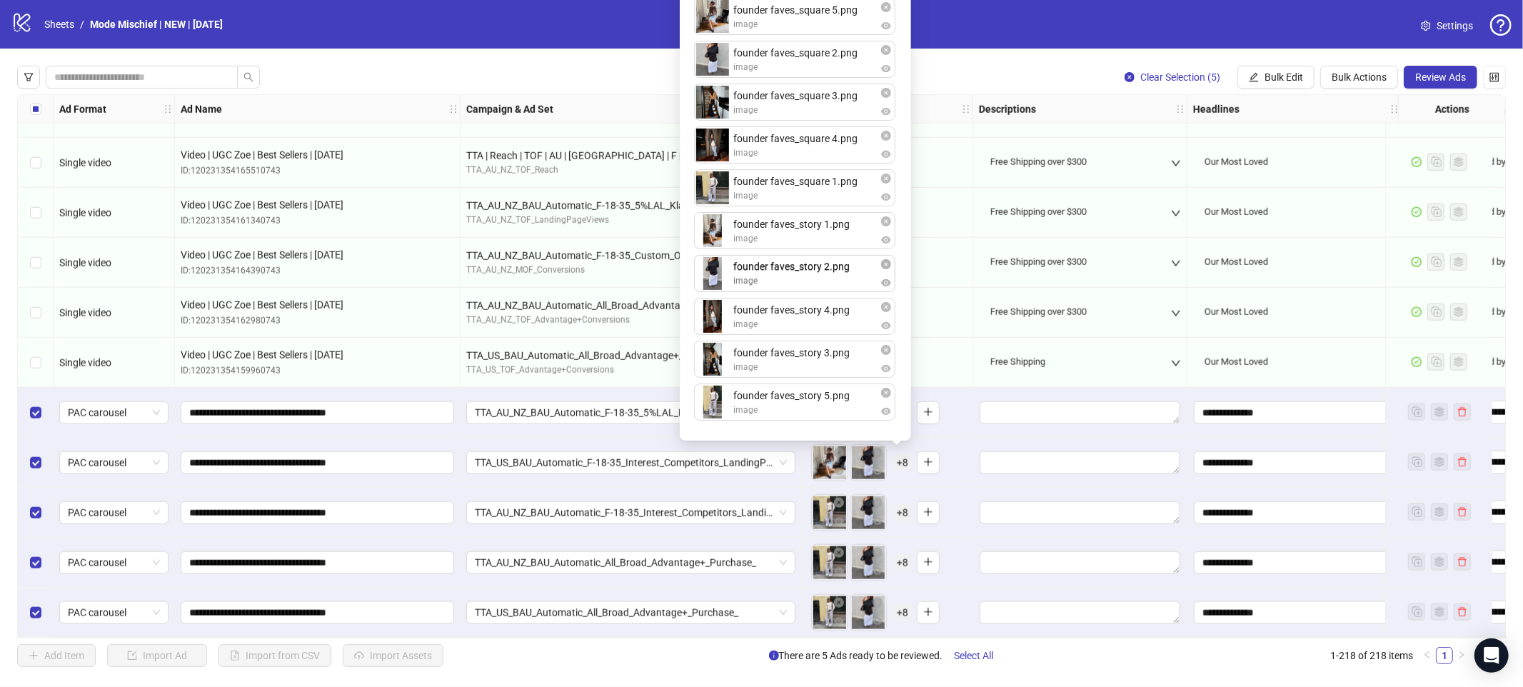
click at [786, 269] on div "founder faves_square 5.png image founder faves_square 2.png image founder faves…" at bounding box center [795, 212] width 214 height 440
drag, startPoint x: 783, startPoint y: 351, endPoint x: 793, endPoint y: 310, distance: 42.6
click at [793, 310] on div "founder faves_square 5.png image founder faves_square 2.png image founder faves…" at bounding box center [795, 212] width 214 height 440
click at [937, 471] on div "To pick up a draggable item, press the space bar. While dragging, use the arrow…" at bounding box center [875, 462] width 129 height 37
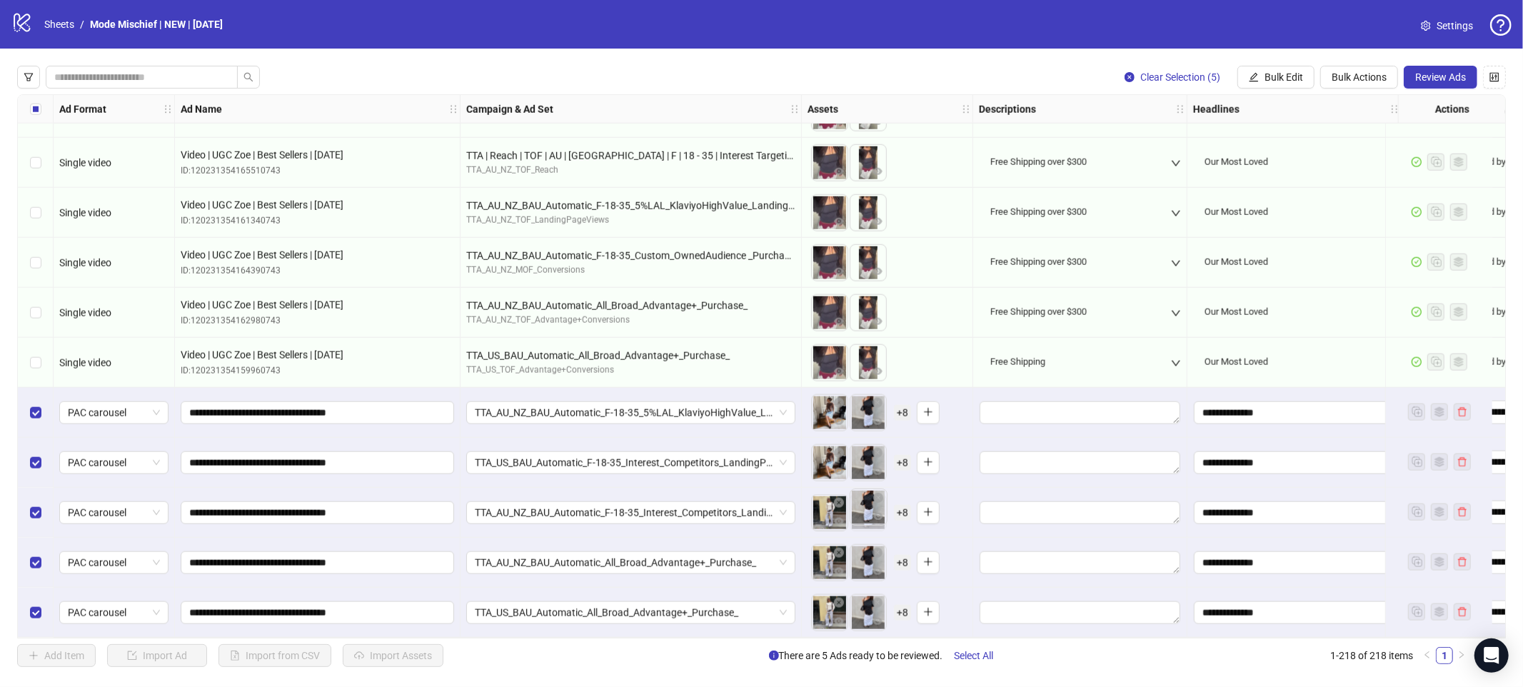
drag, startPoint x: 866, startPoint y: 493, endPoint x: 873, endPoint y: 490, distance: 7.7
click at [873, 490] on body "logo/logo-mobile Sheets / Mode Mischief | NEW | [DATE] Settings Clear Selection…" at bounding box center [761, 343] width 1523 height 687
click at [898, 506] on span "+ 8" at bounding box center [902, 513] width 17 height 16
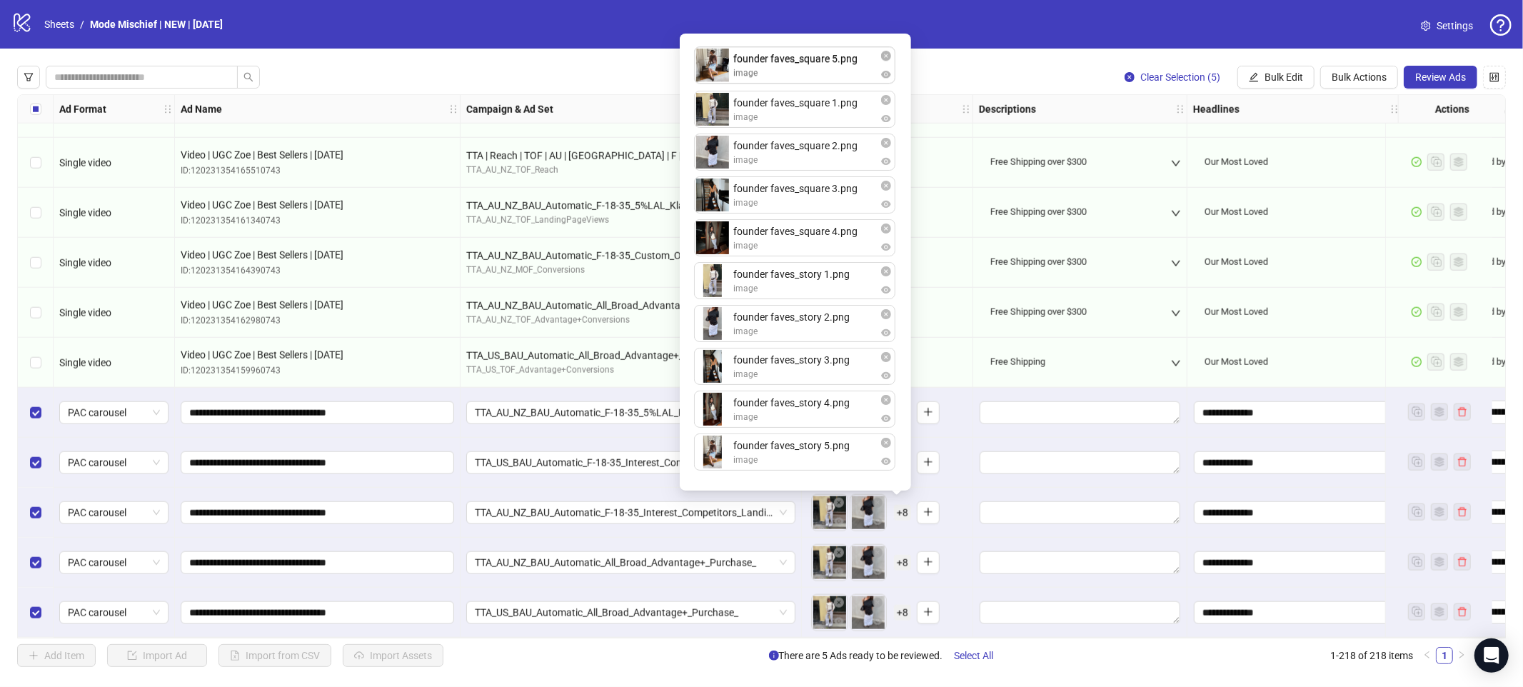
drag, startPoint x: 786, startPoint y: 232, endPoint x: 788, endPoint y: 65, distance: 167.1
click at [788, 62] on div "founder faves_square 1.png image founder faves_square 2.png image founder faves…" at bounding box center [795, 262] width 214 height 440
drag, startPoint x: 783, startPoint y: 441, endPoint x: 783, endPoint y: 281, distance: 160.7
click at [783, 281] on div "founder faves_square 5.png image founder faves_square 1.png image founder faves…" at bounding box center [795, 262] width 214 height 440
drag, startPoint x: 769, startPoint y: 141, endPoint x: 768, endPoint y: 112, distance: 28.6
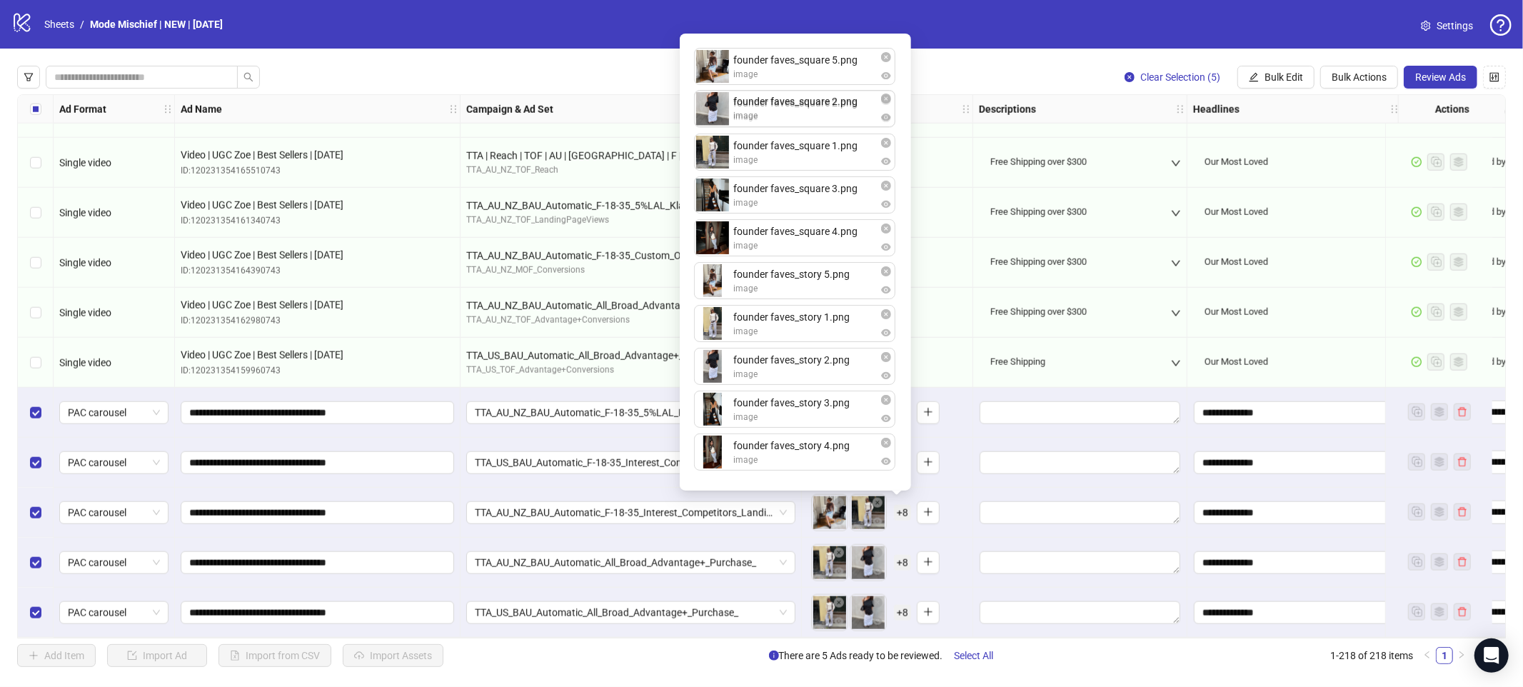
click at [768, 113] on div "founder faves_square 5.png image founder faves_square 1.png image founder faves…" at bounding box center [795, 262] width 214 height 440
drag, startPoint x: 773, startPoint y: 189, endPoint x: 773, endPoint y: 148, distance: 40.7
click at [773, 148] on div "founder faves_square 5.png image founder faves_square 2.png image founder faves…" at bounding box center [795, 262] width 214 height 440
drag, startPoint x: 783, startPoint y: 229, endPoint x: 782, endPoint y: 183, distance: 45.7
click at [783, 183] on div "founder faves_square 5.png image founder faves_square 2.png image founder faves…" at bounding box center [795, 262] width 214 height 440
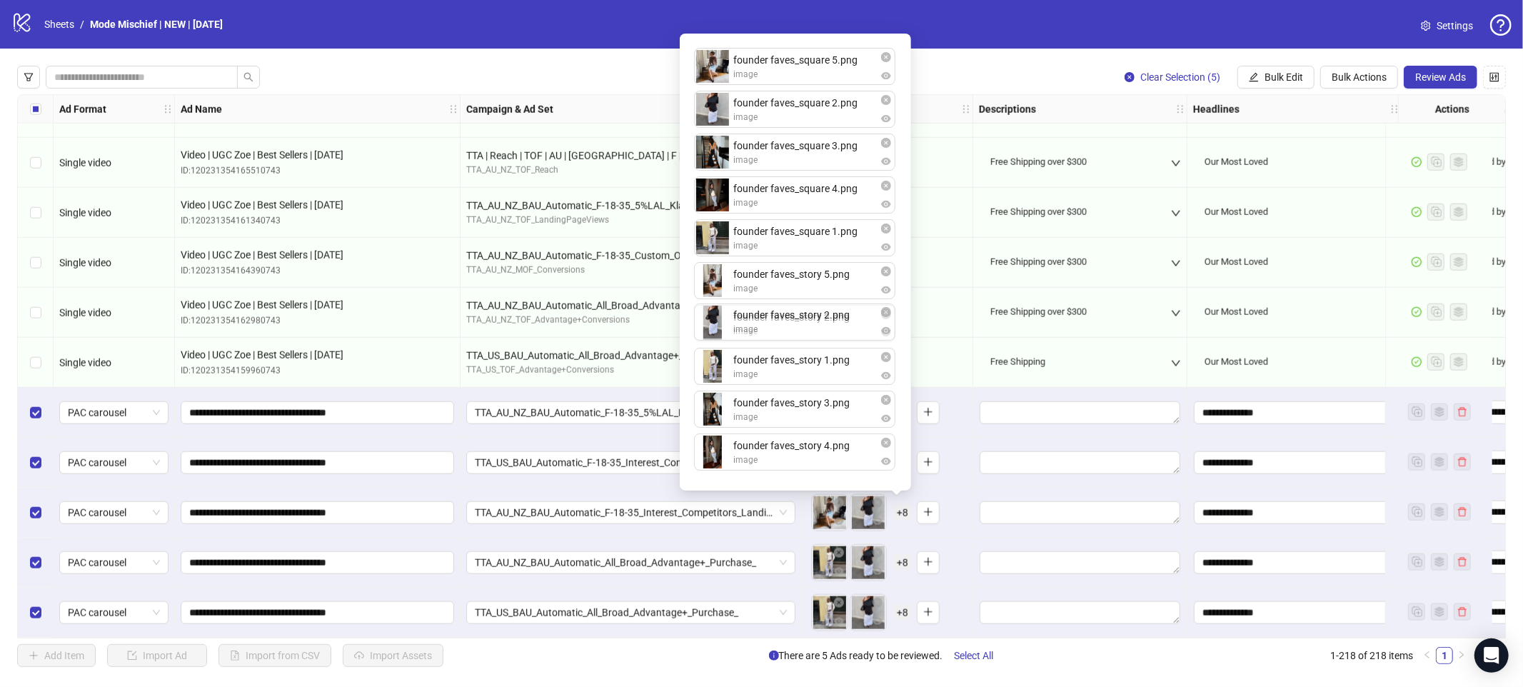
drag, startPoint x: 779, startPoint y: 362, endPoint x: 779, endPoint y: 319, distance: 42.8
click at [779, 319] on div "founder faves_square 5.png image founder faves_square 2.png image founder faves…" at bounding box center [795, 262] width 214 height 440
drag, startPoint x: 792, startPoint y: 399, endPoint x: 791, endPoint y: 356, distance: 42.1
click at [791, 357] on div "founder faves_square 5.png image founder faves_square 2.png image founder faves…" at bounding box center [795, 262] width 214 height 440
drag, startPoint x: 798, startPoint y: 401, endPoint x: 799, endPoint y: 466, distance: 64.3
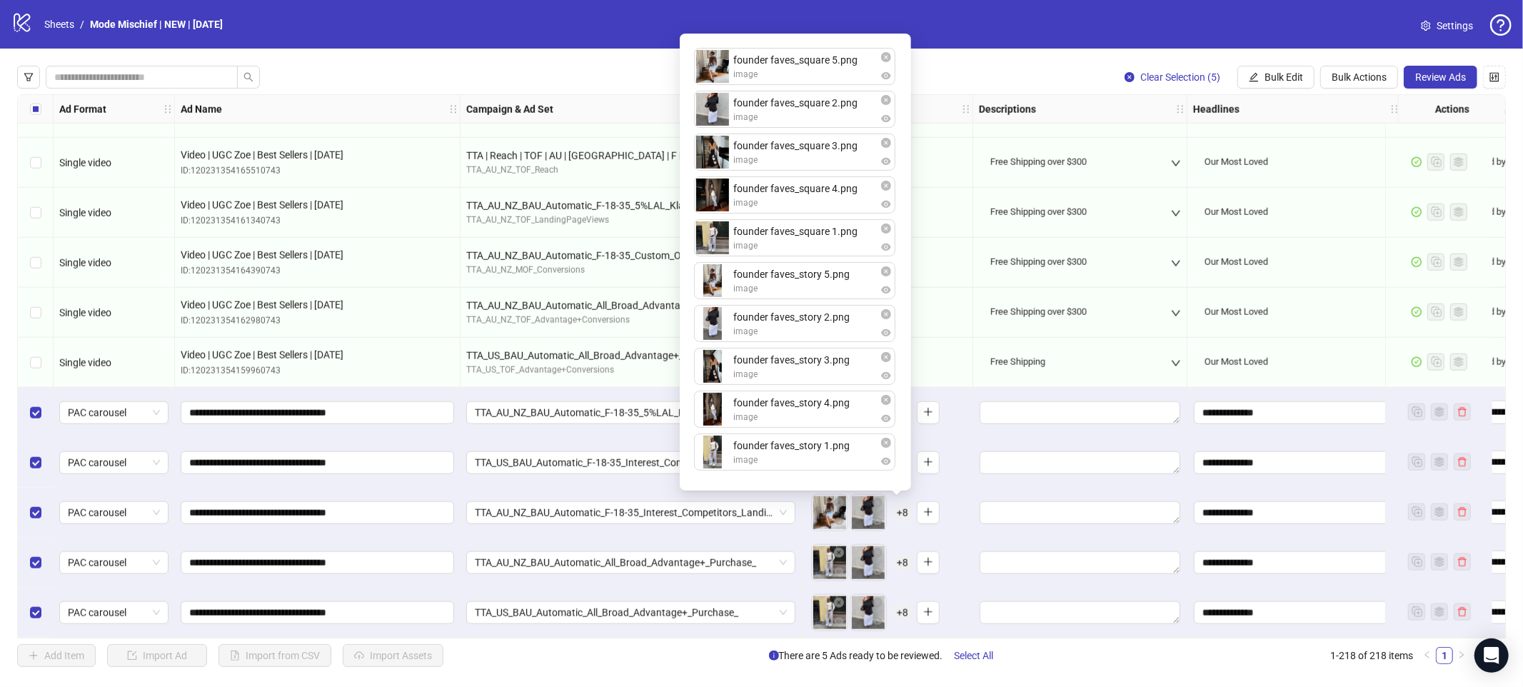
click at [952, 516] on div "To pick up a draggable item, press the space bar. While dragging, use the arrow…" at bounding box center [887, 513] width 159 height 44
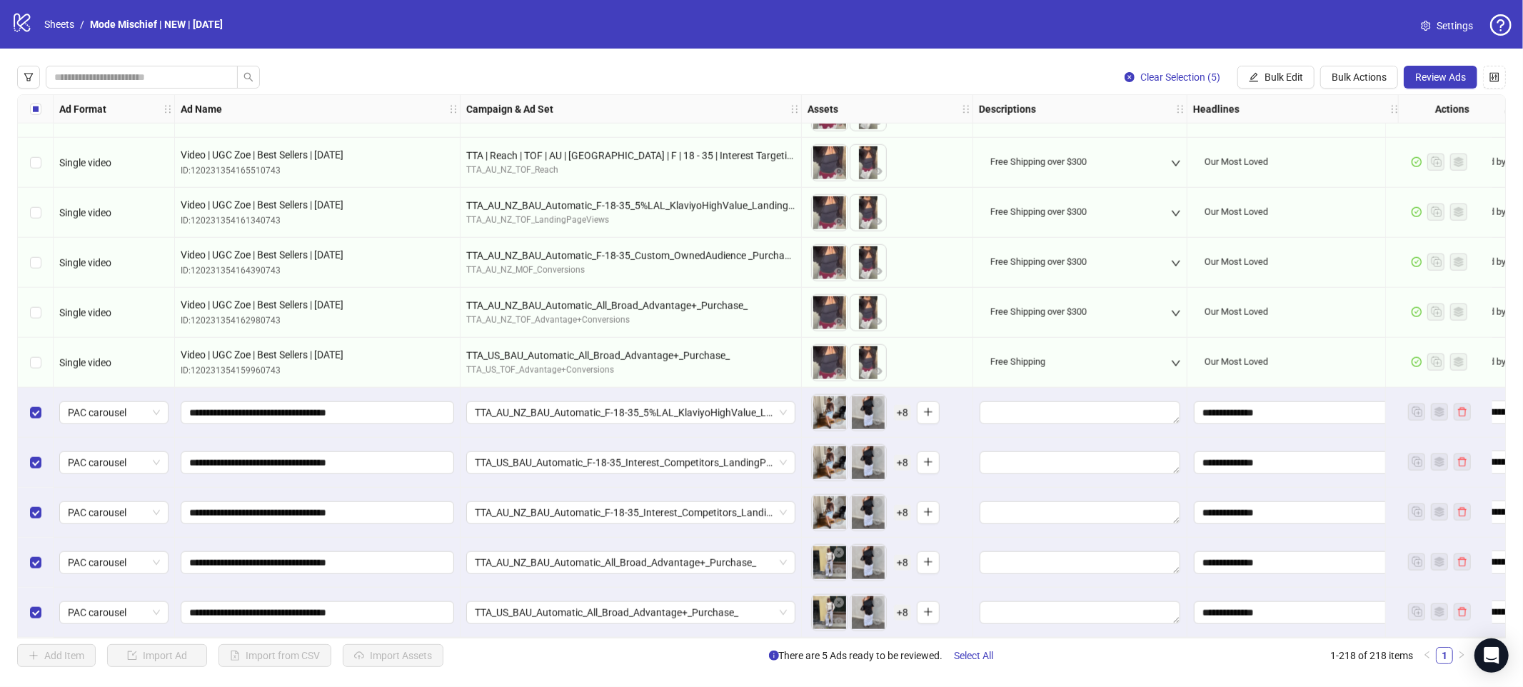
click at [899, 555] on span "+ 8" at bounding box center [902, 563] width 17 height 16
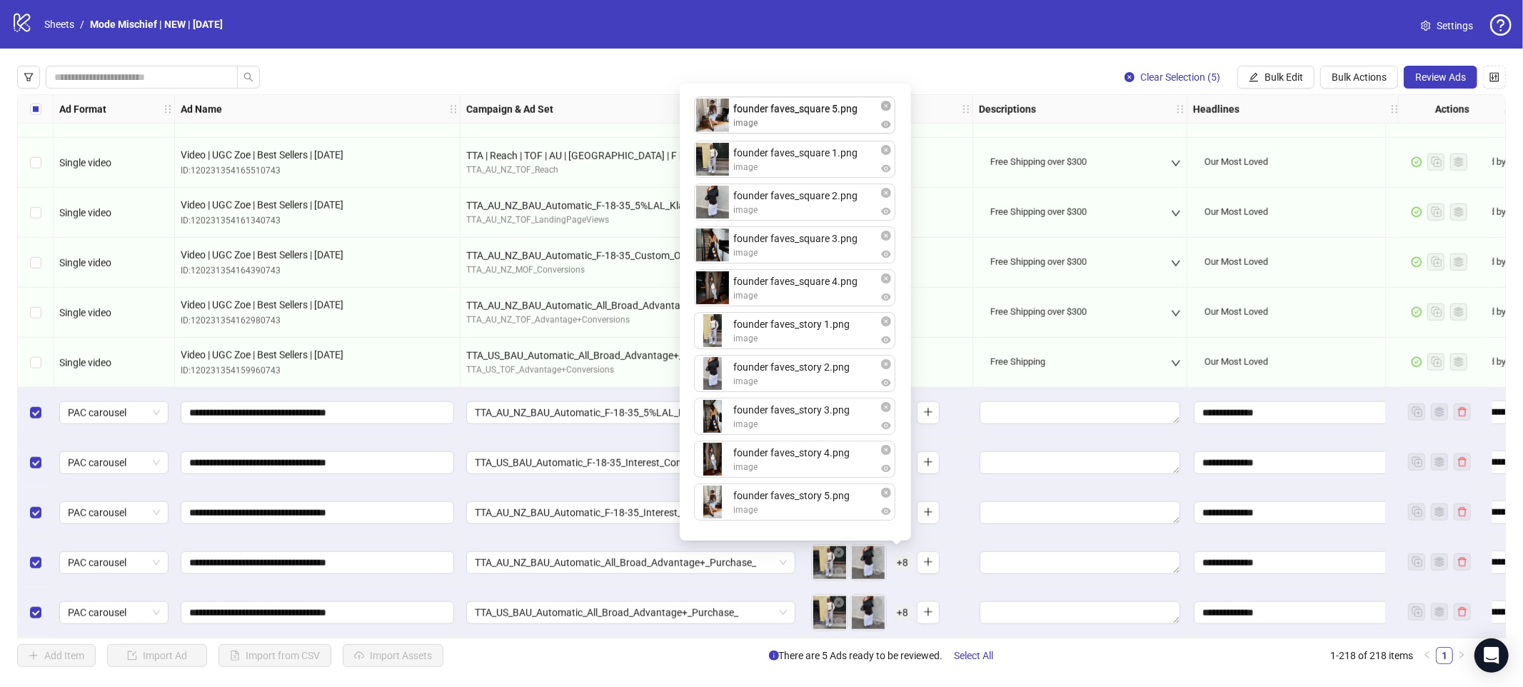
drag, startPoint x: 768, startPoint y: 280, endPoint x: 771, endPoint y: 116, distance: 164.3
click at [771, 116] on div "founder faves_square 1.png image founder faves_square 2.png image founder faves…" at bounding box center [795, 312] width 214 height 440
drag, startPoint x: 770, startPoint y: 146, endPoint x: 780, endPoint y: 274, distance: 128.2
drag, startPoint x: 775, startPoint y: 492, endPoint x: 774, endPoint y: 321, distance: 170.7
click at [774, 321] on div "founder faves_square 5.png image founder faves_square 2.png image founder faves…" at bounding box center [795, 312] width 214 height 440
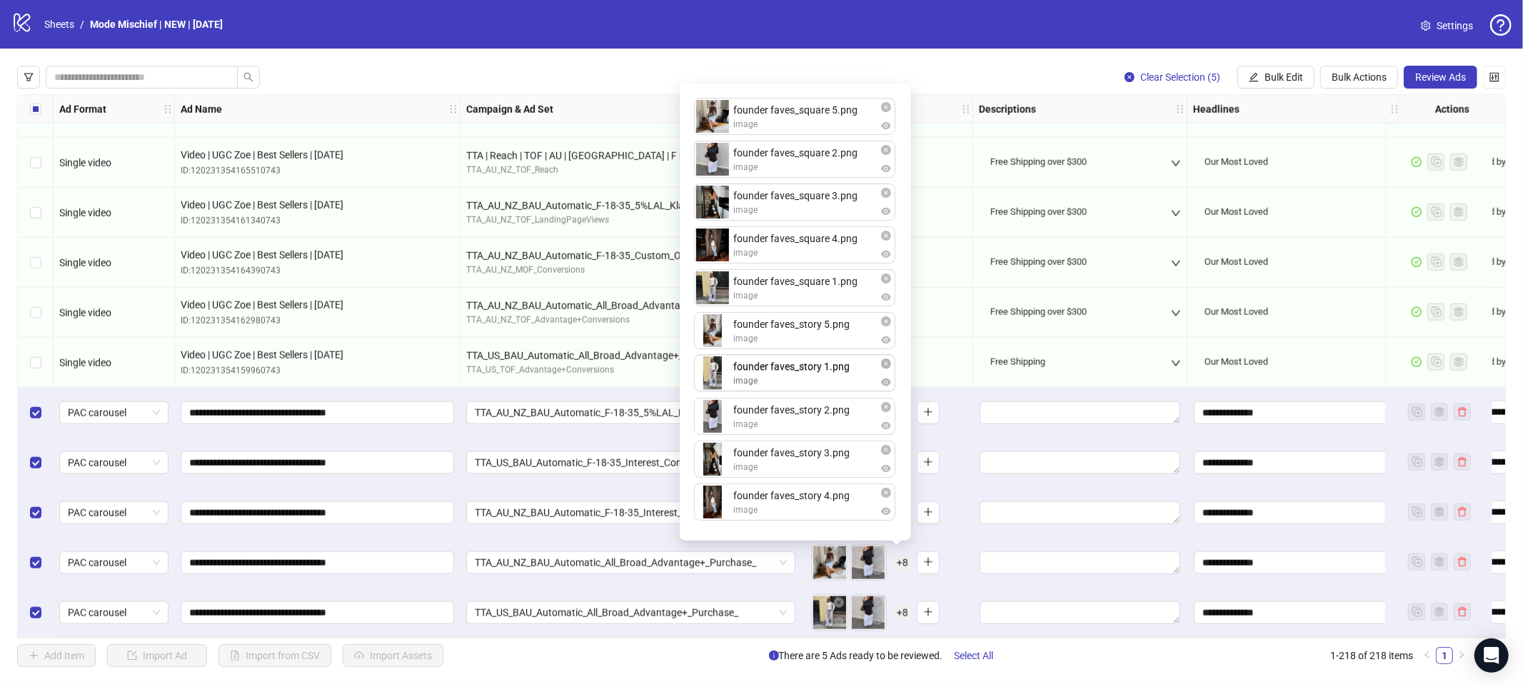
drag, startPoint x: 773, startPoint y: 358, endPoint x: 774, endPoint y: 366, distance: 7.9
click at [774, 366] on div "founder faves_square 5.png image founder faves_square 2.png image founder faves…" at bounding box center [795, 312] width 214 height 440
drag, startPoint x: 772, startPoint y: 358, endPoint x: 773, endPoint y: 488, distance: 130.7
click at [784, 446] on div "founder faves_square 5.png image founder faves_square 2.png image founder faves…" at bounding box center [795, 312] width 214 height 440
click at [938, 372] on div "To pick up a draggable item, press the space bar. While dragging, use the arrow…" at bounding box center [887, 363] width 159 height 44
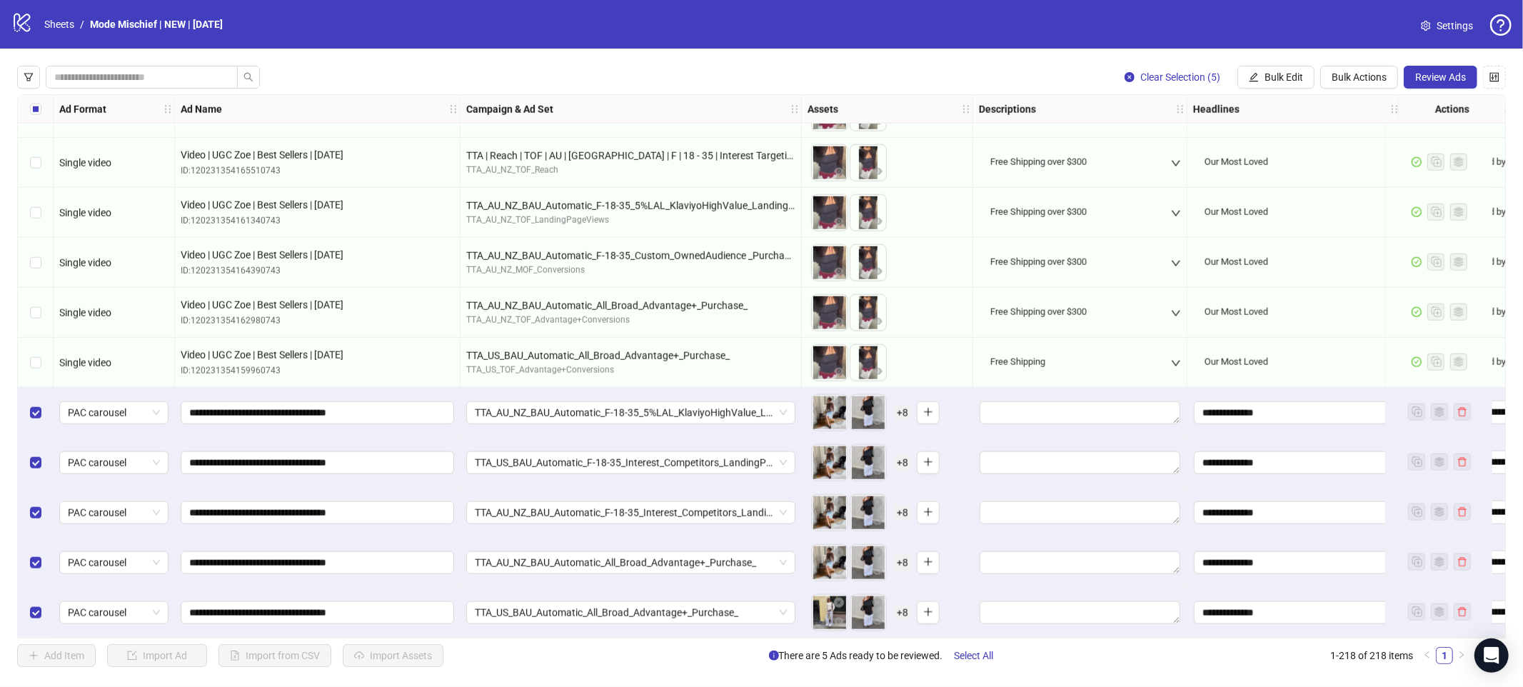
click at [858, 591] on div "To pick up a draggable item, press the space bar. While dragging, use the arrow…" at bounding box center [887, 613] width 159 height 44
click at [900, 605] on span "+ 8" at bounding box center [902, 613] width 17 height 16
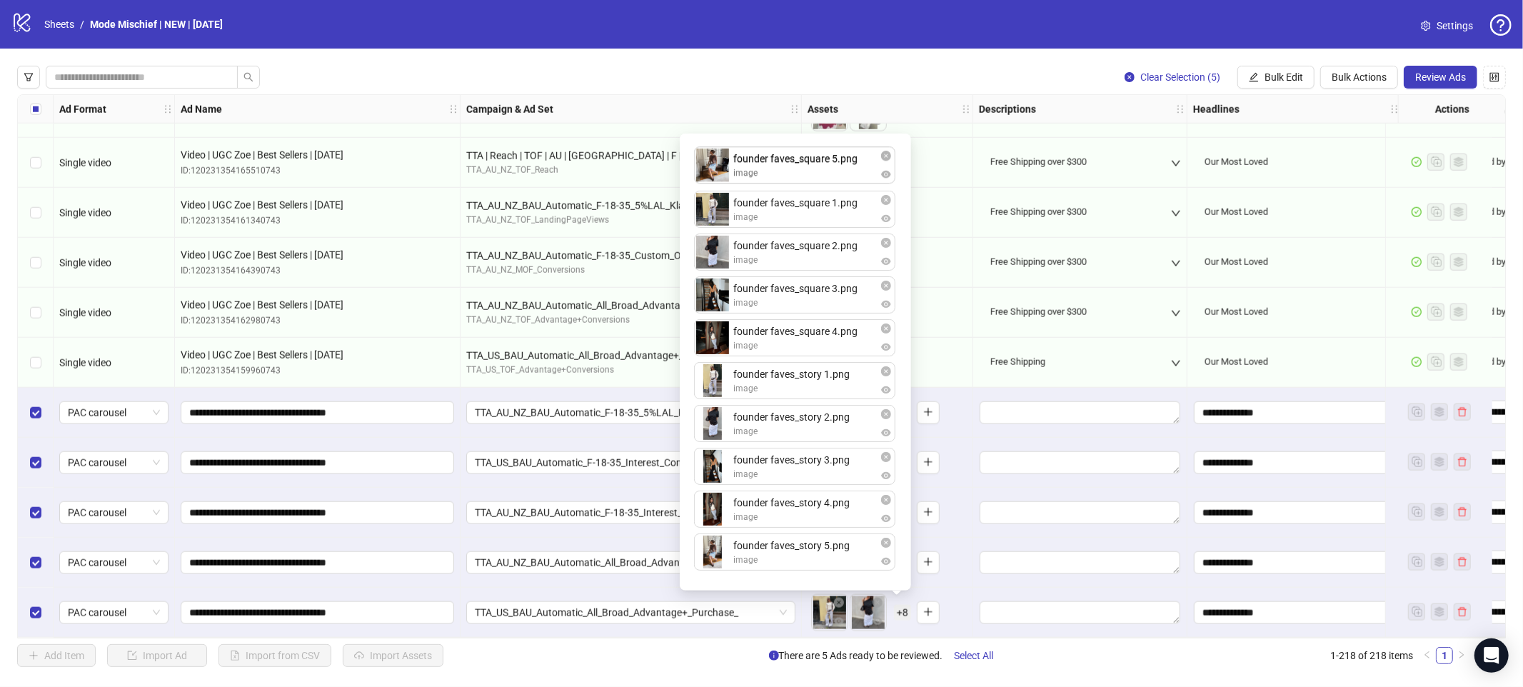
drag, startPoint x: 776, startPoint y: 325, endPoint x: 772, endPoint y: 158, distance: 167.2
click at [772, 158] on div "founder faves_square 1.png image founder faves_square 2.png image founder faves…" at bounding box center [795, 362] width 214 height 440
drag, startPoint x: 768, startPoint y: 194, endPoint x: 776, endPoint y: 321, distance: 127.4
drag, startPoint x: 780, startPoint y: 547, endPoint x: 776, endPoint y: 376, distance: 170.7
click at [776, 376] on div "founder faves_square 5.png image founder faves_square 2.png image founder faves…" at bounding box center [795, 362] width 214 height 440
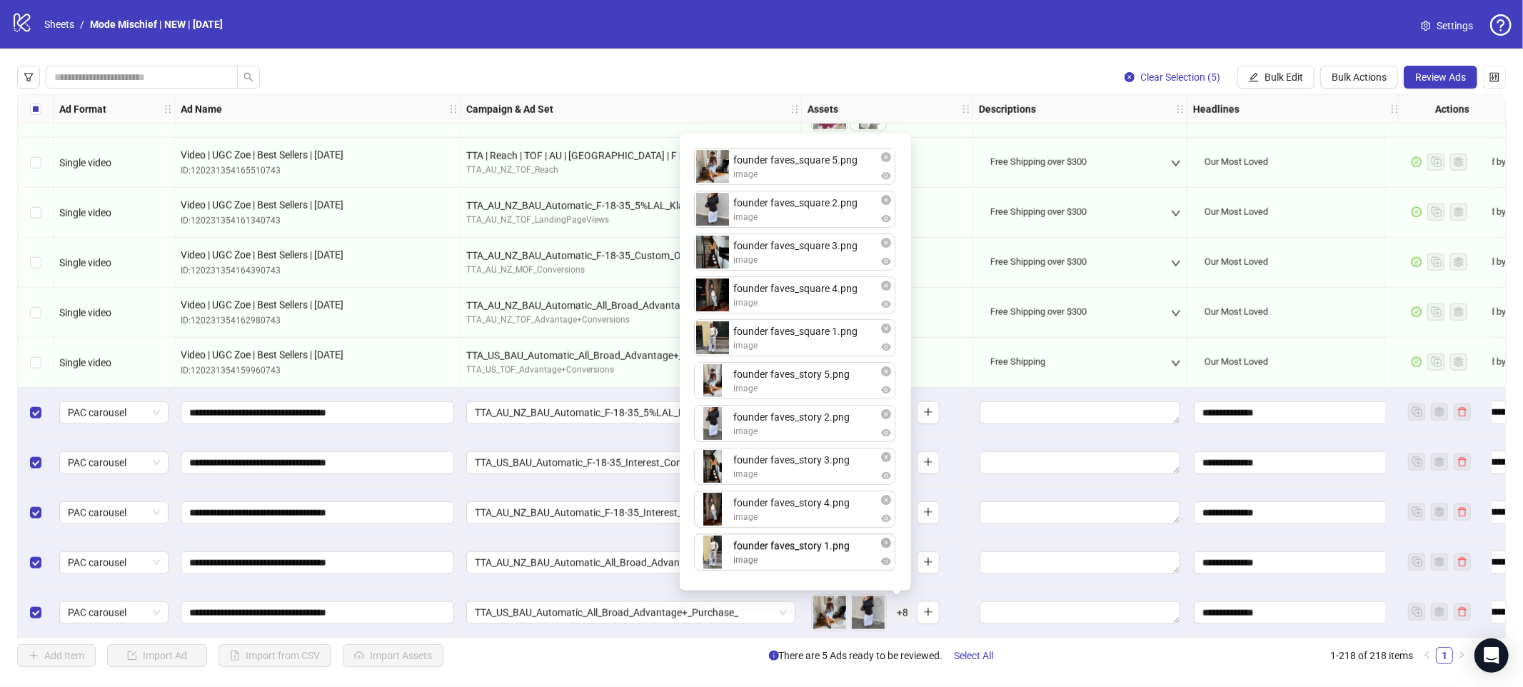
drag, startPoint x: 788, startPoint y: 407, endPoint x: 787, endPoint y: 546, distance: 139.3
click at [966, 554] on div "To pick up a draggable item, press the space bar. While dragging, use the arrow…" at bounding box center [887, 563] width 159 height 44
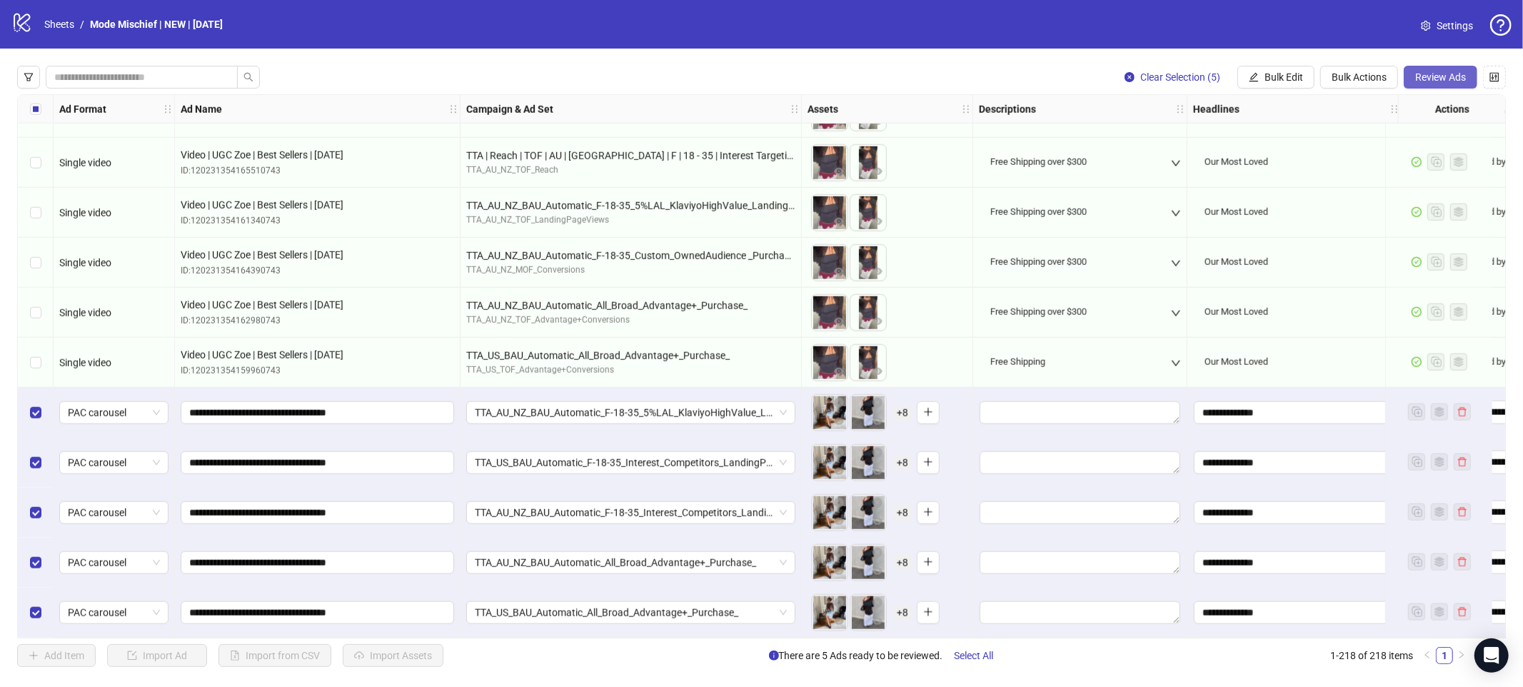
click at [1370, 76] on span "Review Ads" at bounding box center [1440, 76] width 51 height 11
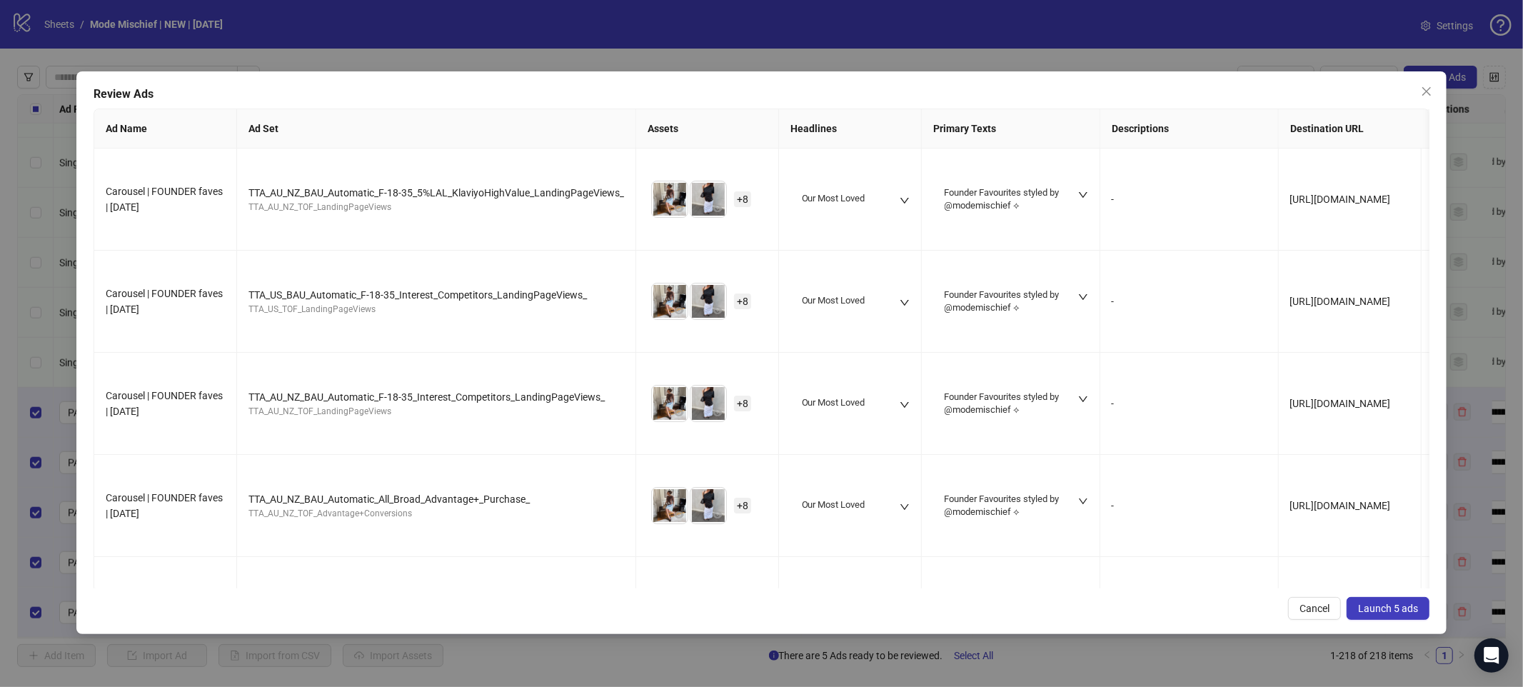
click at [1370, 603] on span "Launch 5 ads" at bounding box center [1388, 608] width 60 height 11
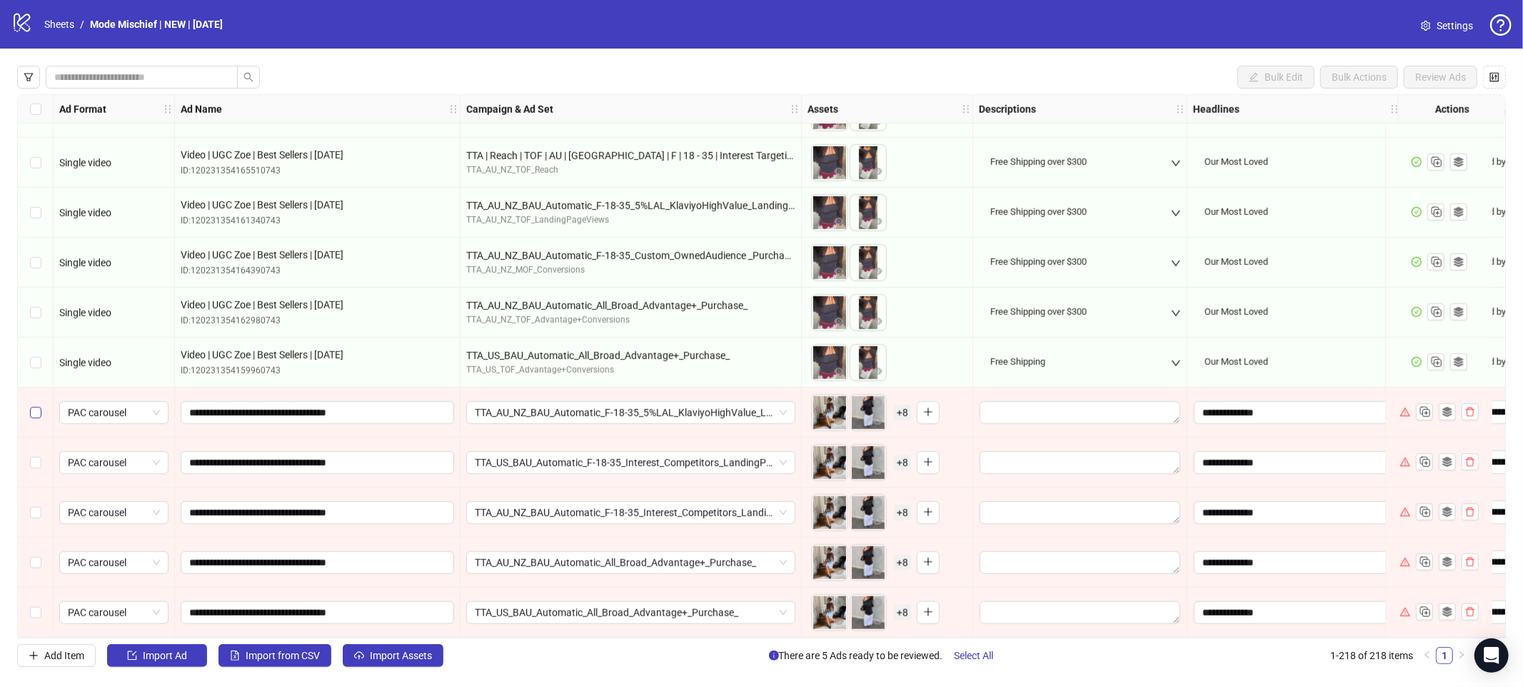
click at [34, 405] on label "Select row 214" at bounding box center [35, 413] width 11 height 16
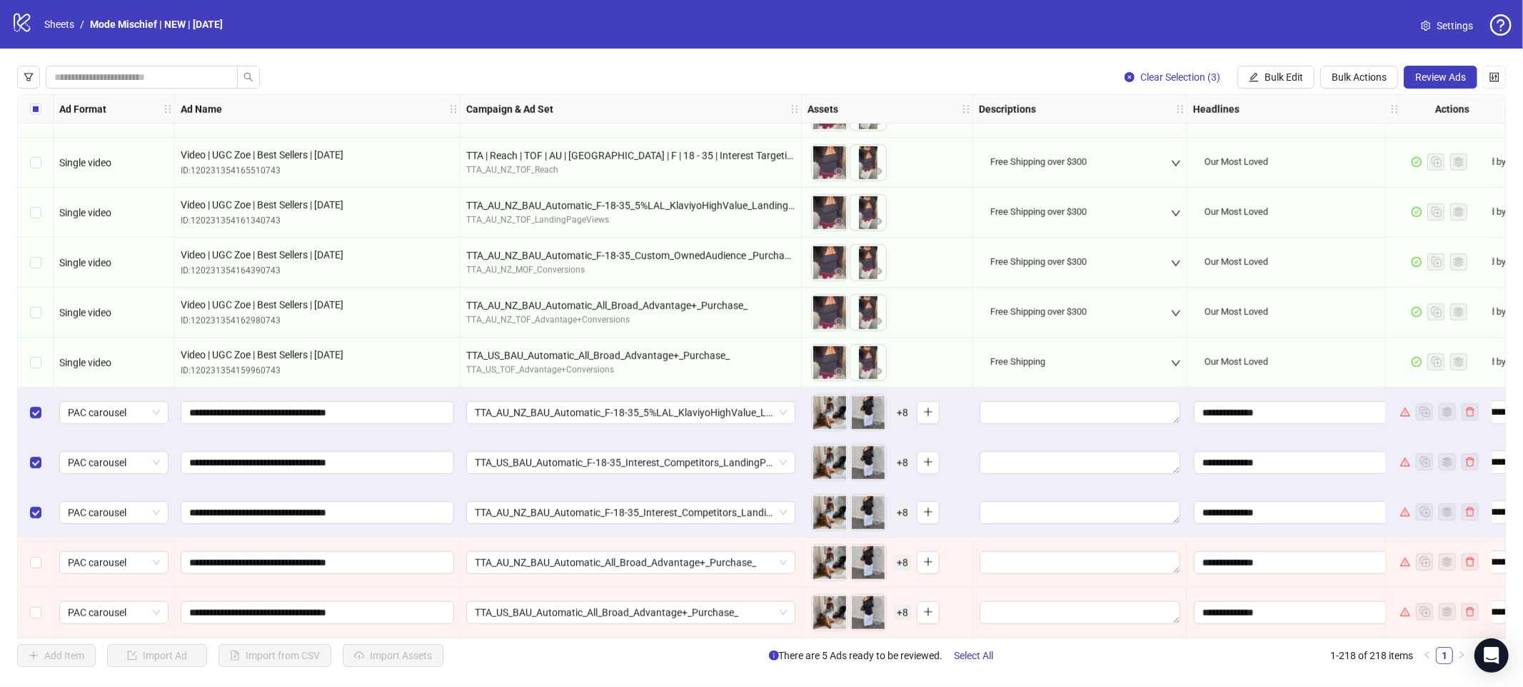
click at [36, 565] on div "Select row 217" at bounding box center [36, 563] width 36 height 50
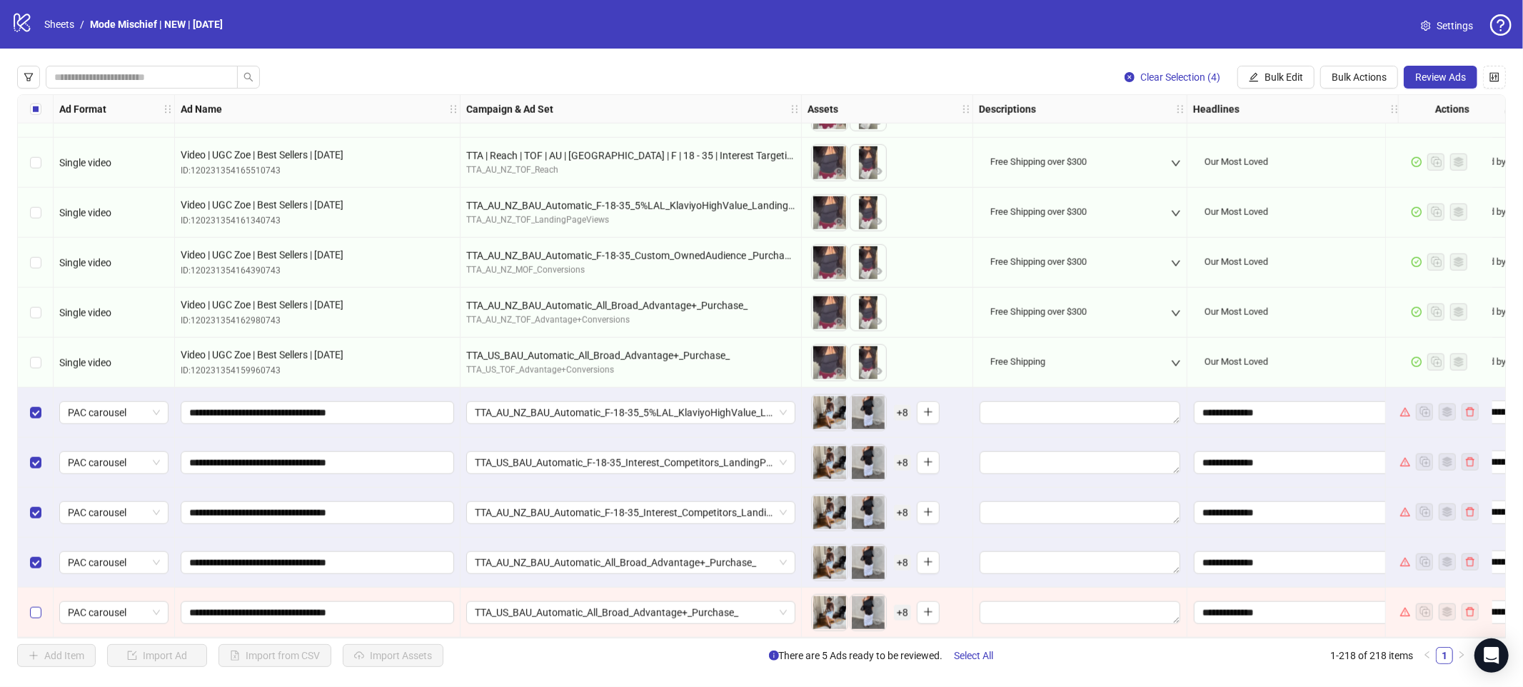
click at [37, 613] on label "Select row 218" at bounding box center [35, 613] width 11 height 16
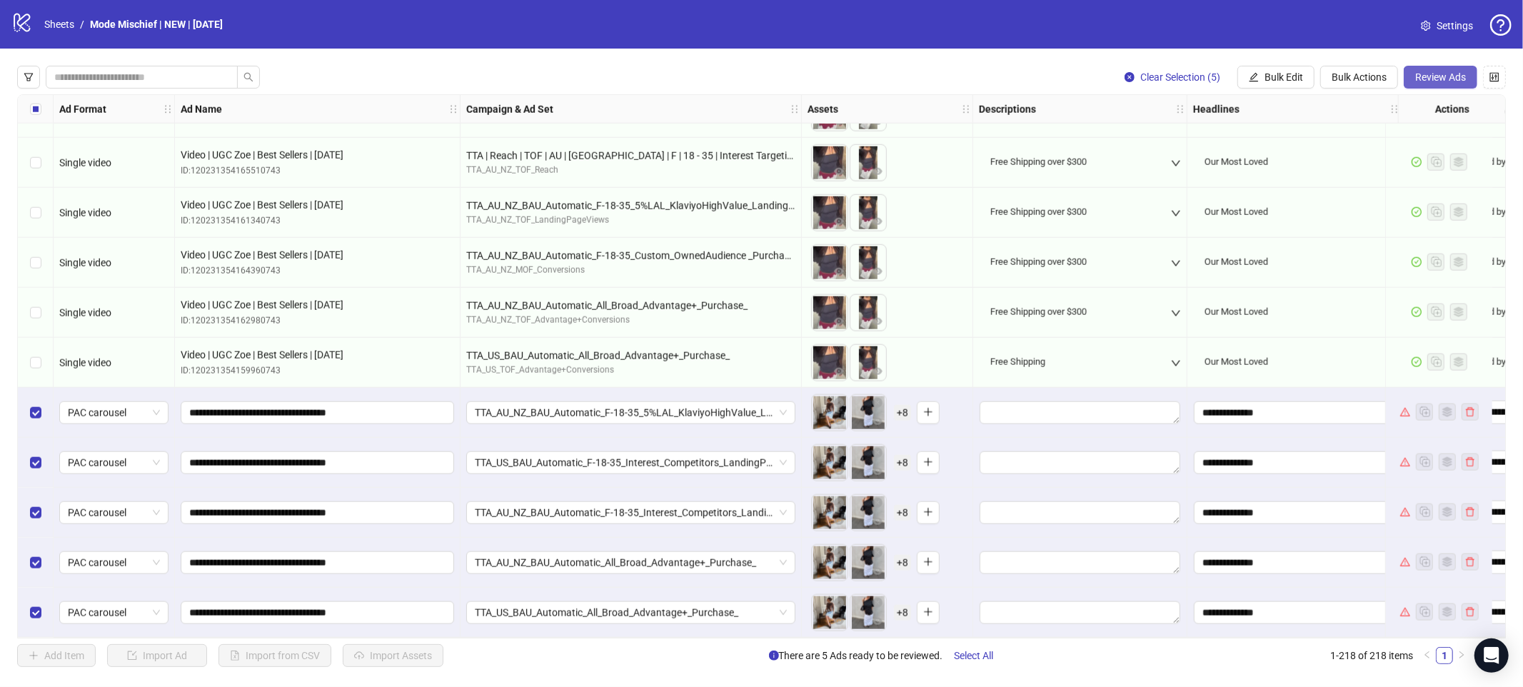
click at [1370, 83] on span "Review Ads" at bounding box center [1440, 76] width 51 height 11
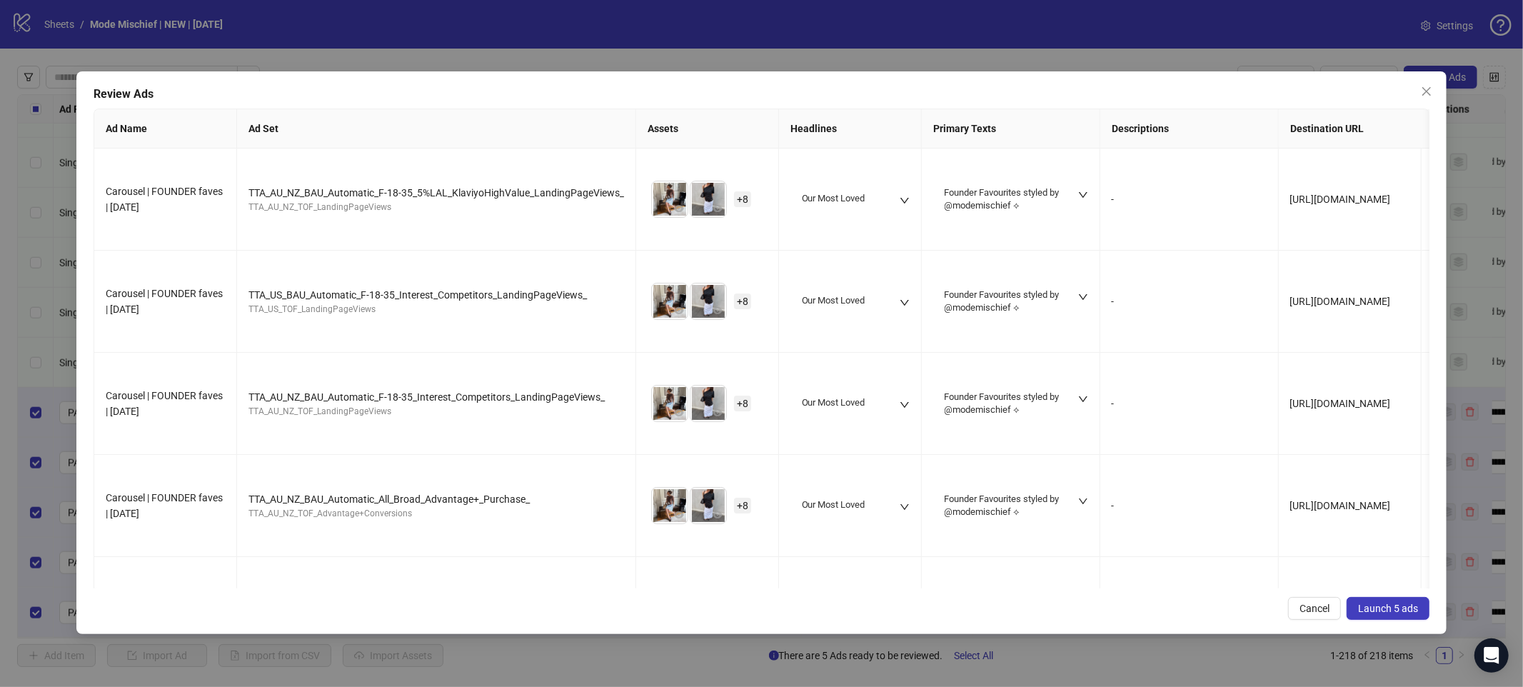
click at [1370, 603] on span "Launch 5 ads" at bounding box center [1388, 608] width 60 height 11
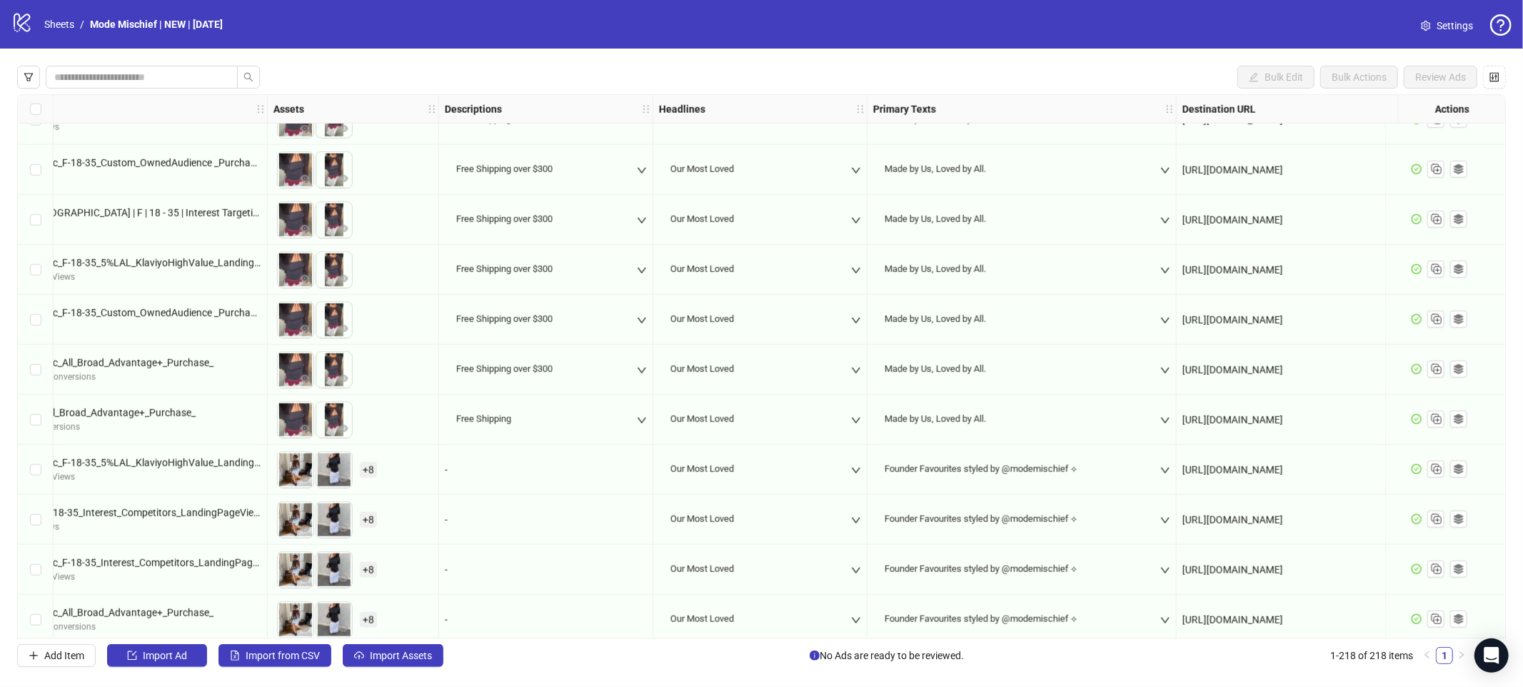
scroll to position [10389, 534]
